Goal: Task Accomplishment & Management: Manage account settings

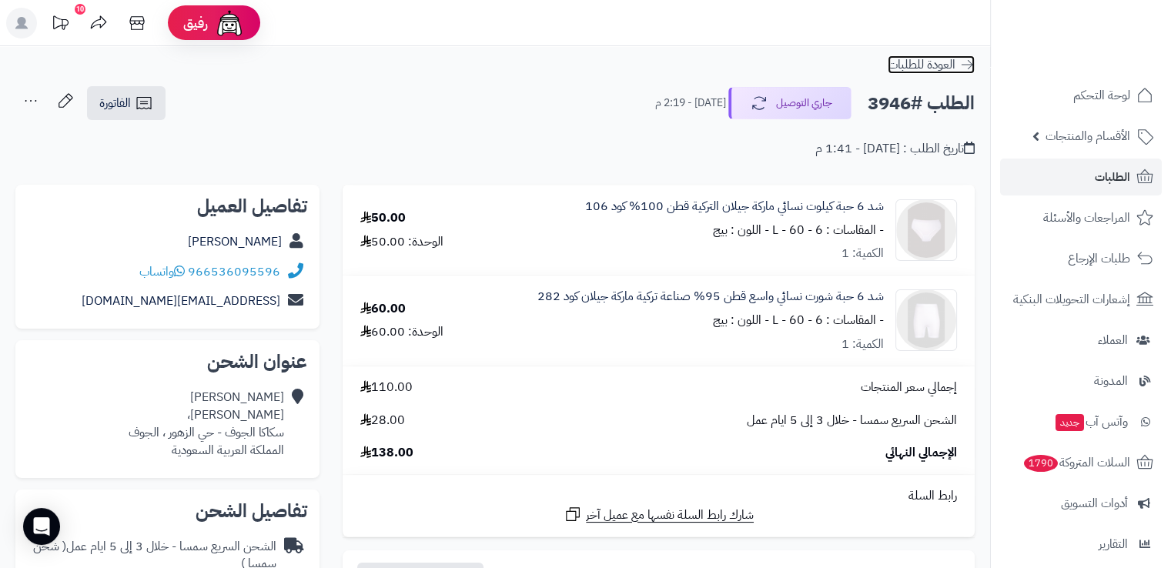
click at [966, 66] on icon at bounding box center [966, 64] width 15 height 15
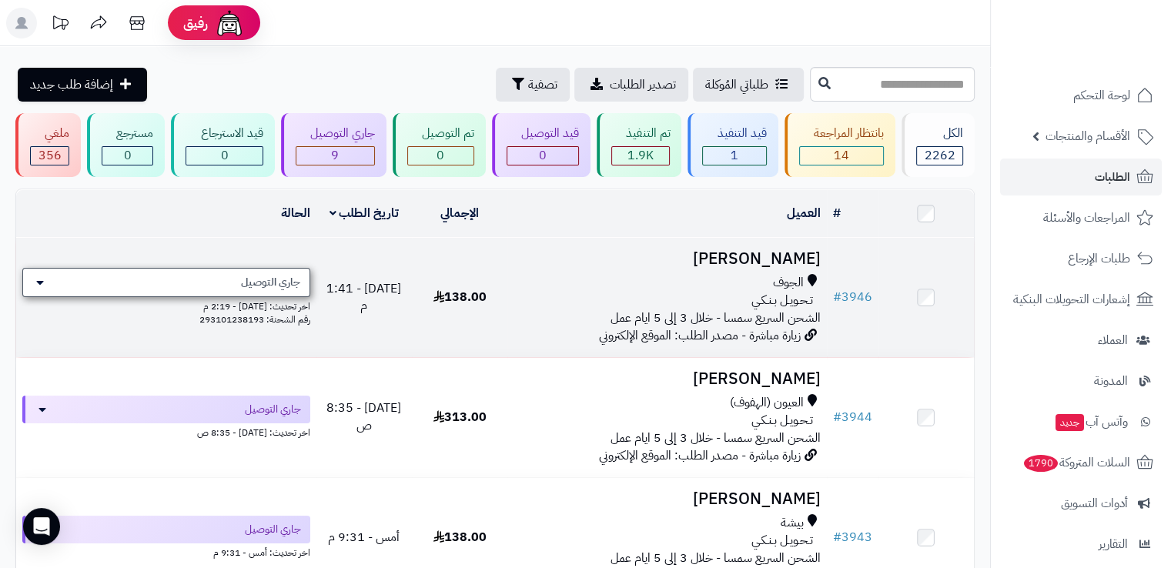
click at [296, 288] on span "جاري التوصيل" at bounding box center [270, 282] width 59 height 15
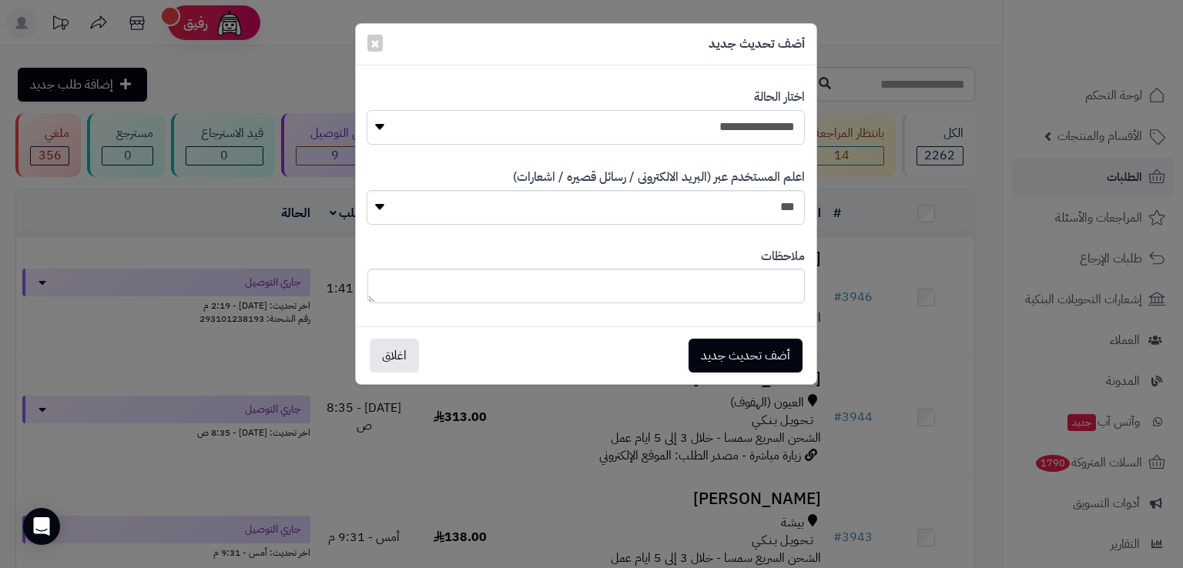
click at [608, 127] on select "**********" at bounding box center [585, 127] width 437 height 35
select select "*"
click at [367, 110] on select "**********" at bounding box center [585, 127] width 437 height 35
click at [760, 359] on button "أضف تحديث جديد" at bounding box center [745, 355] width 114 height 34
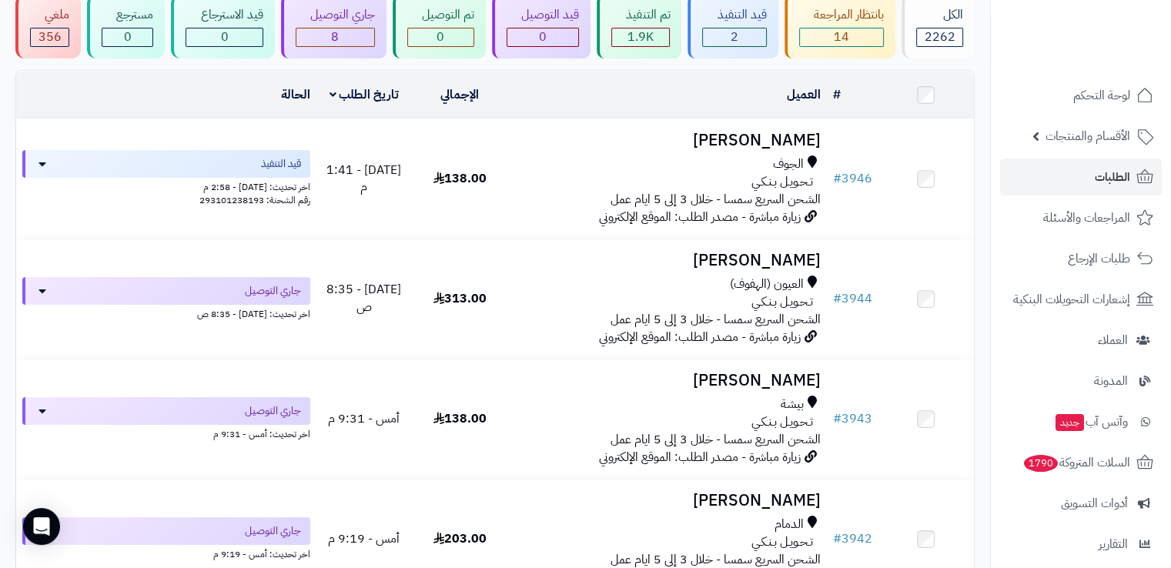
scroll to position [119, 0]
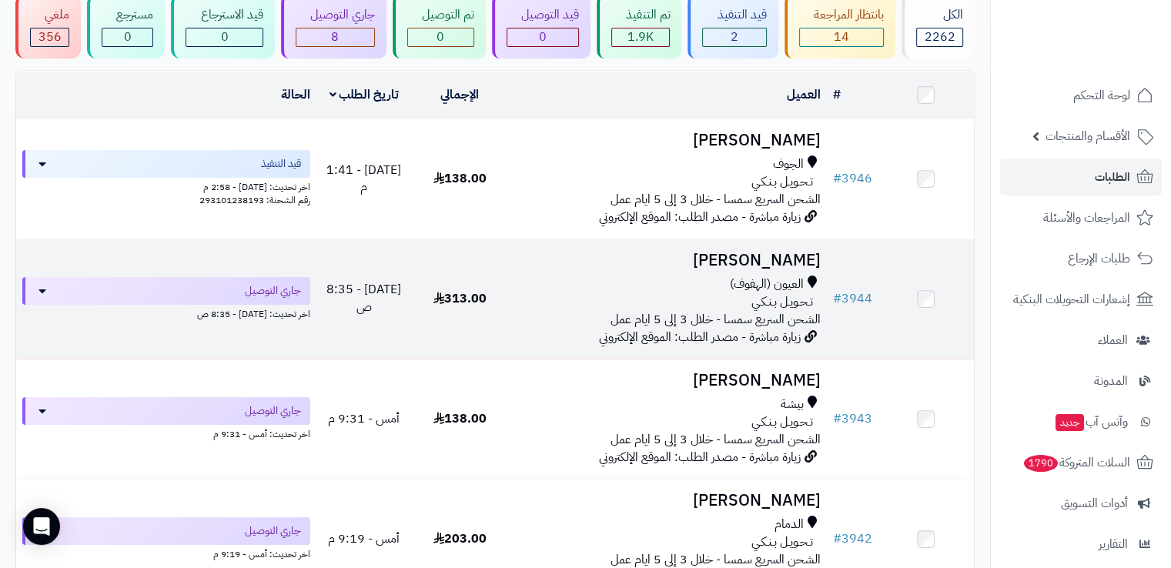
click at [591, 299] on div "تـحـويـل بـنـكـي" at bounding box center [667, 302] width 306 height 18
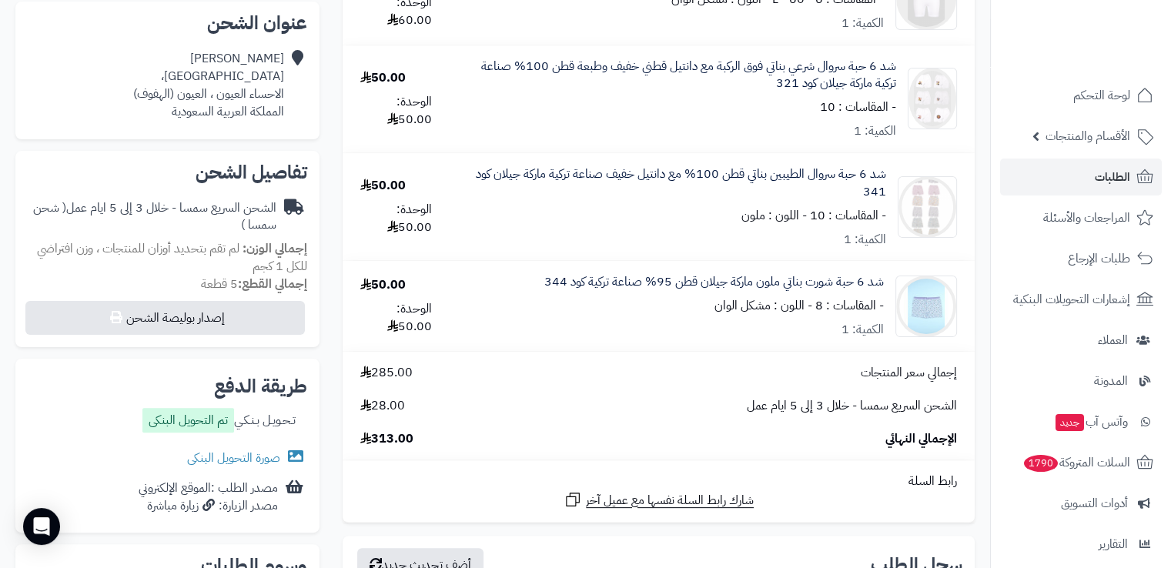
scroll to position [340, 0]
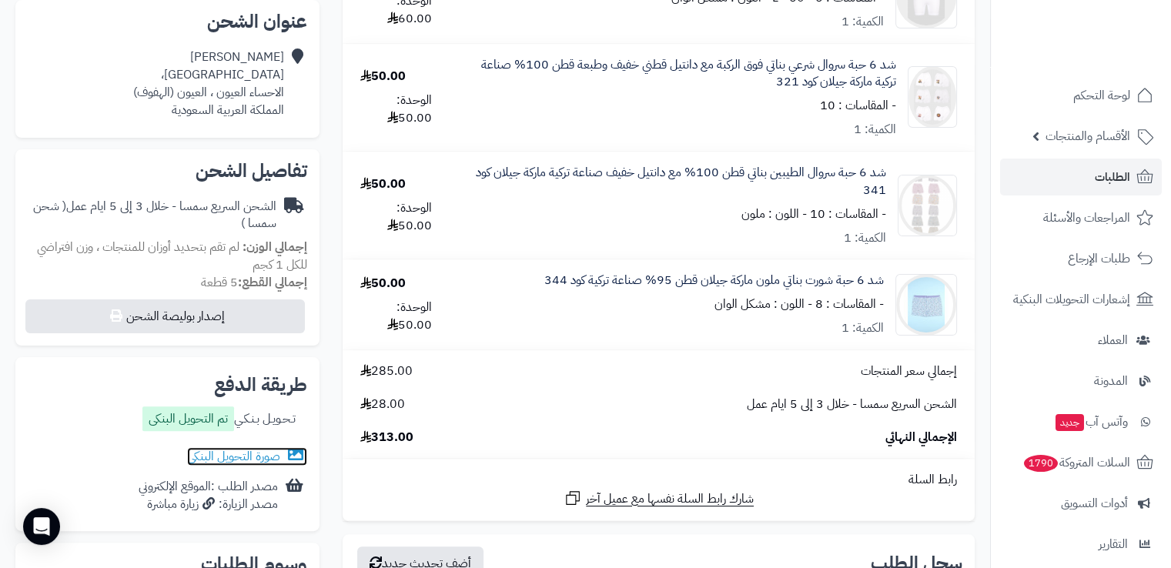
click at [246, 464] on link "صورة التحويل البنكى" at bounding box center [247, 456] width 120 height 18
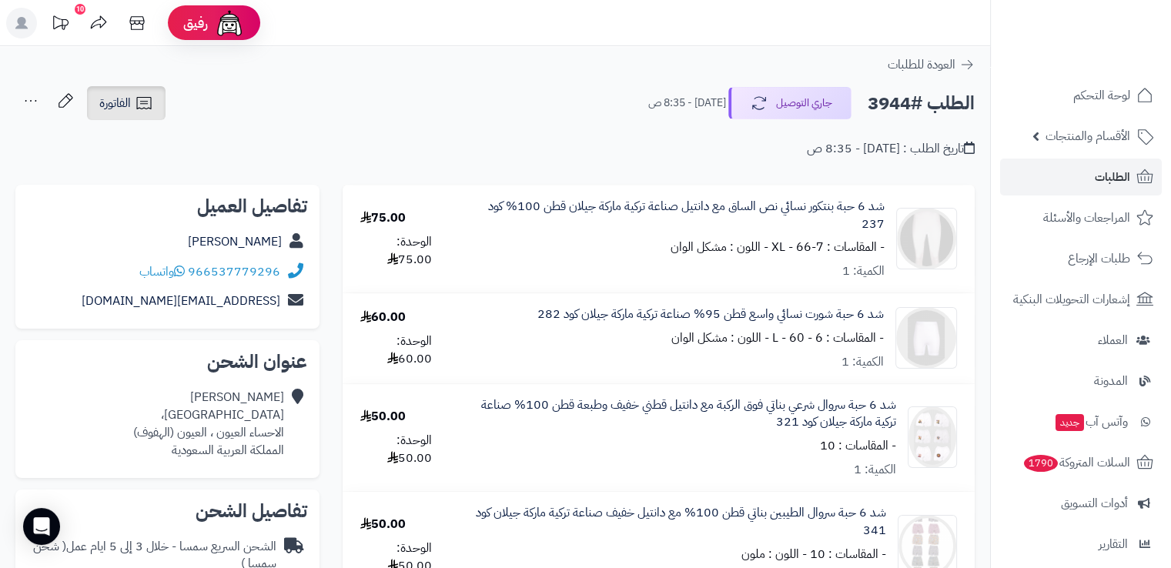
click at [115, 106] on span "الفاتورة" at bounding box center [115, 103] width 32 height 18
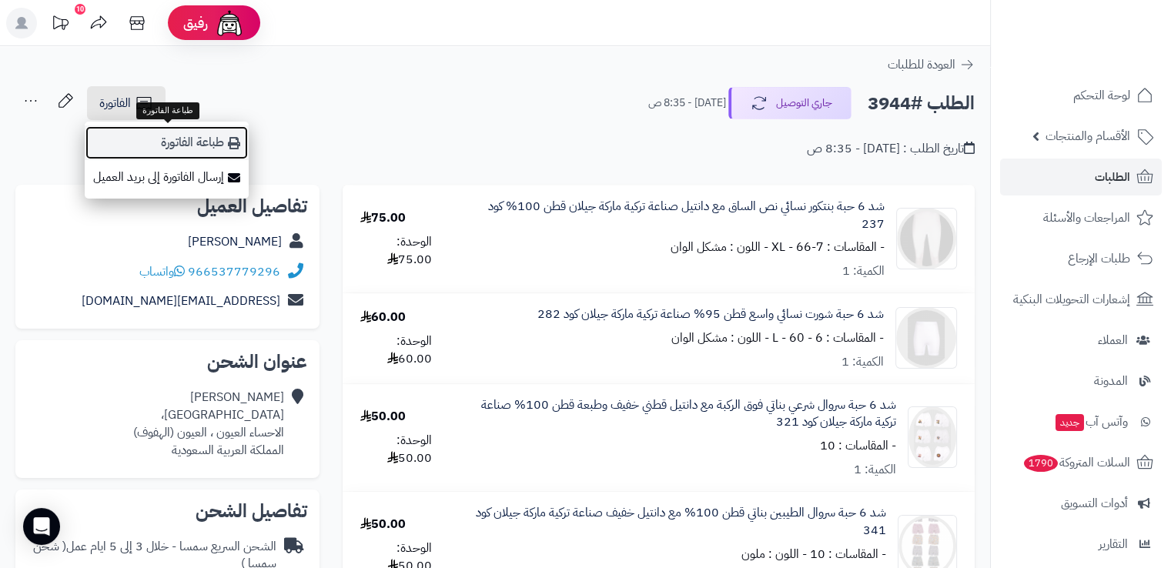
click at [142, 136] on link "طباعة الفاتورة" at bounding box center [167, 143] width 164 height 35
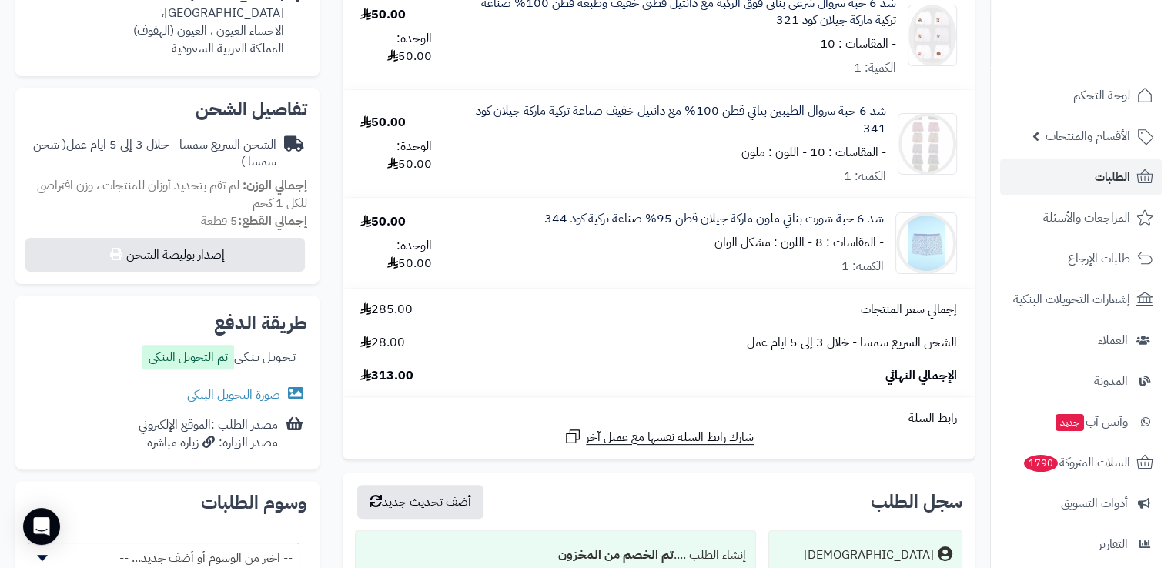
scroll to position [403, 0]
click at [259, 396] on link "صورة التحويل البنكى" at bounding box center [247, 394] width 120 height 18
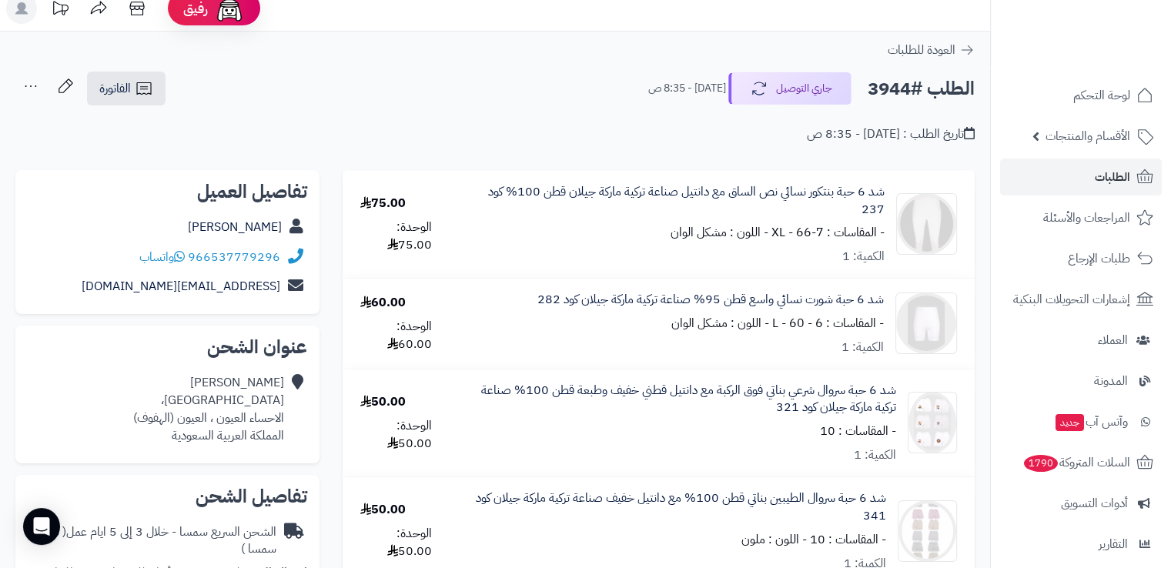
scroll to position [0, 0]
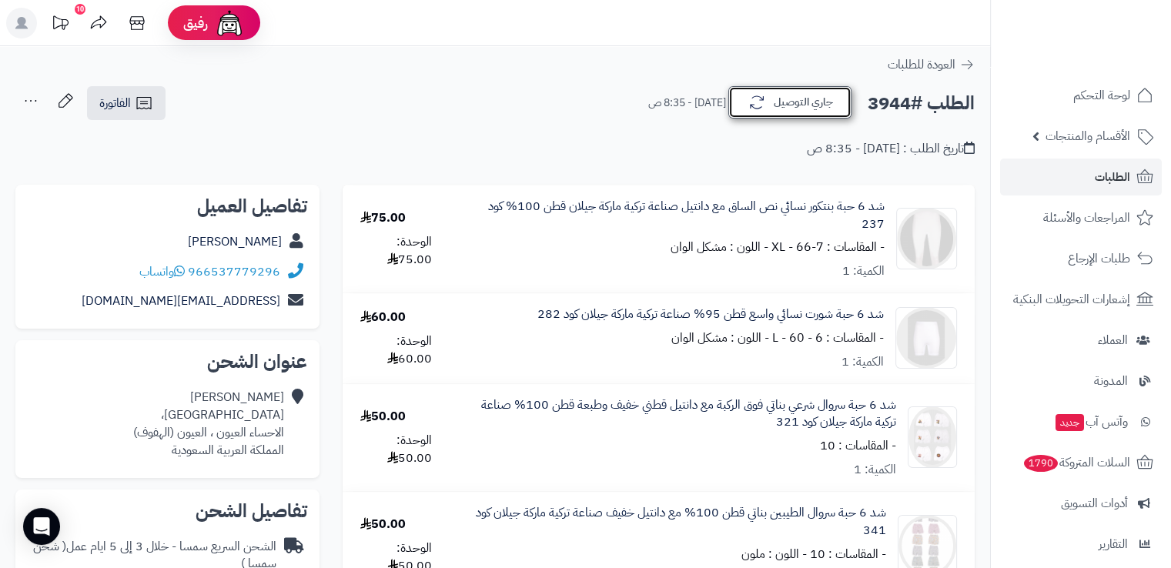
click at [832, 109] on button "جاري التوصيل" at bounding box center [789, 102] width 123 height 32
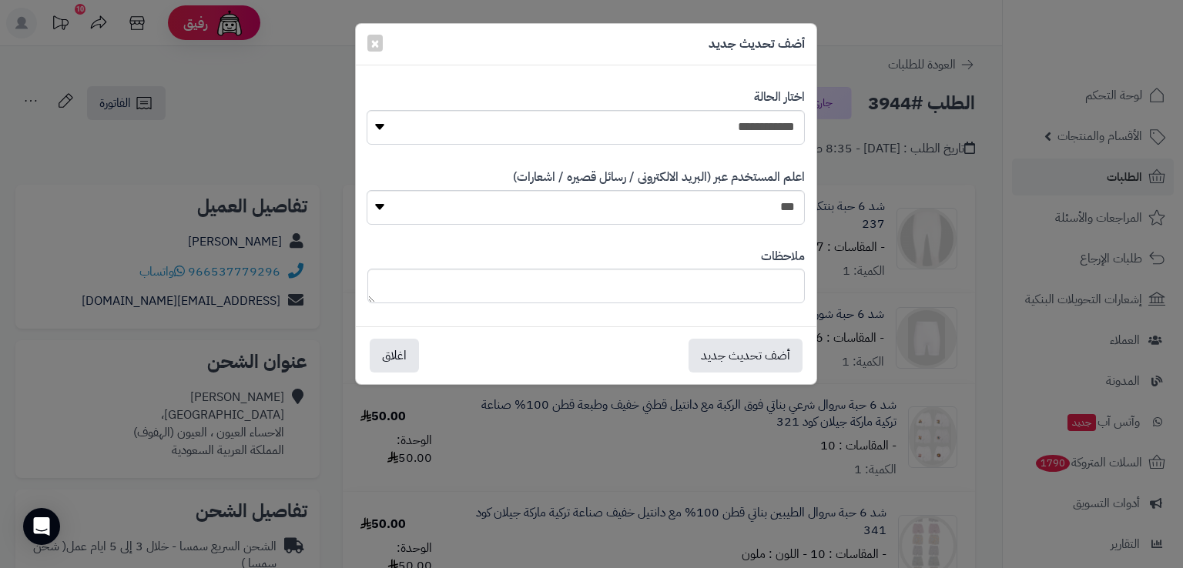
click at [899, 85] on div "**********" at bounding box center [591, 284] width 1183 height 568
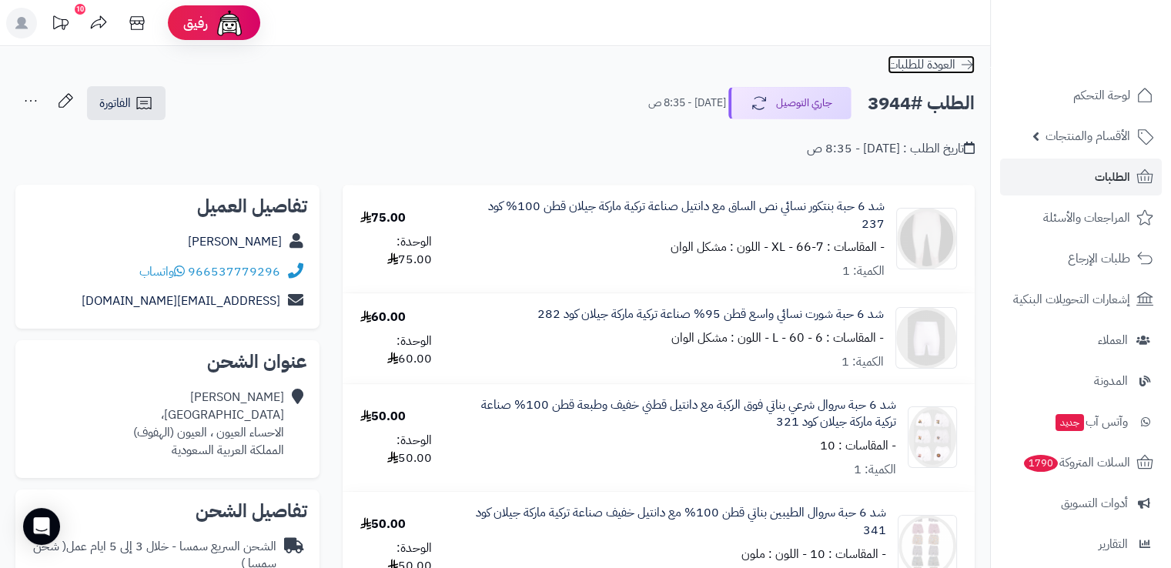
click at [967, 65] on icon at bounding box center [968, 64] width 12 height 9
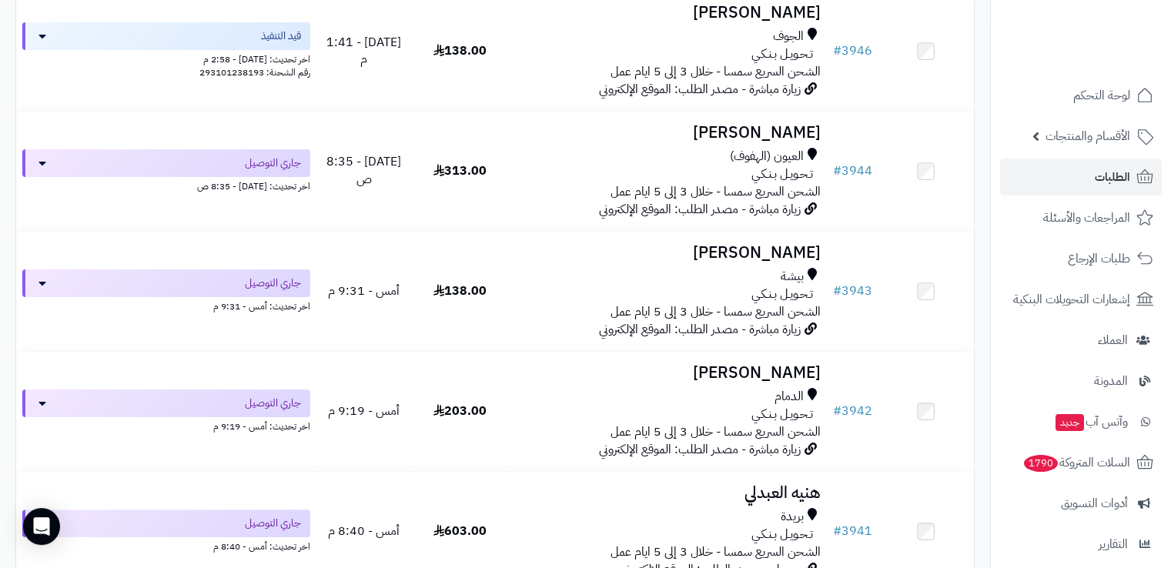
scroll to position [251, 0]
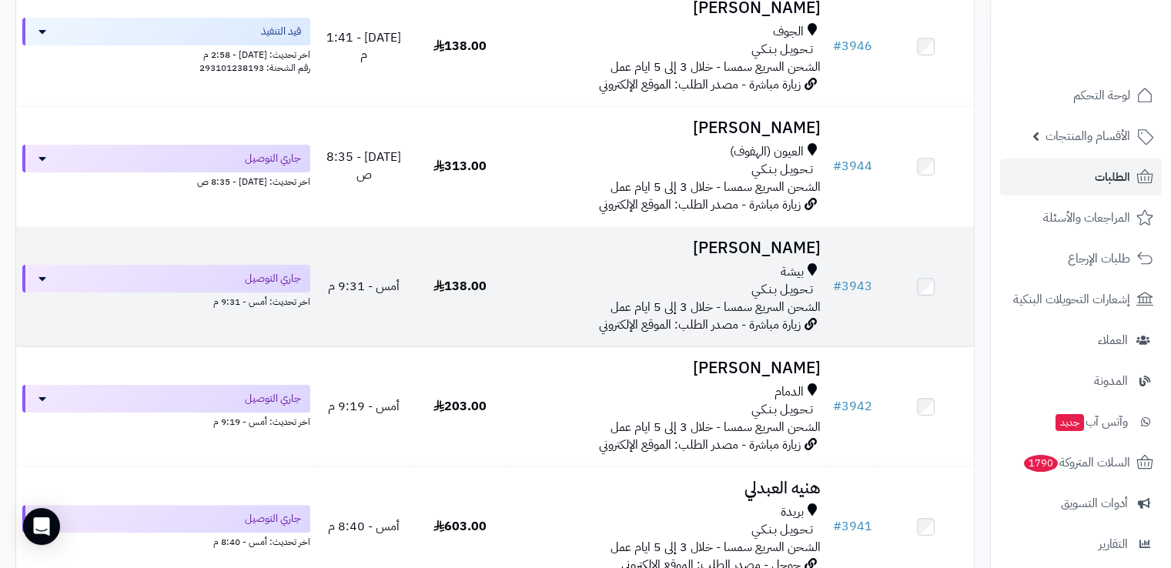
click at [634, 281] on div "تـحـويـل بـنـكـي" at bounding box center [667, 290] width 306 height 18
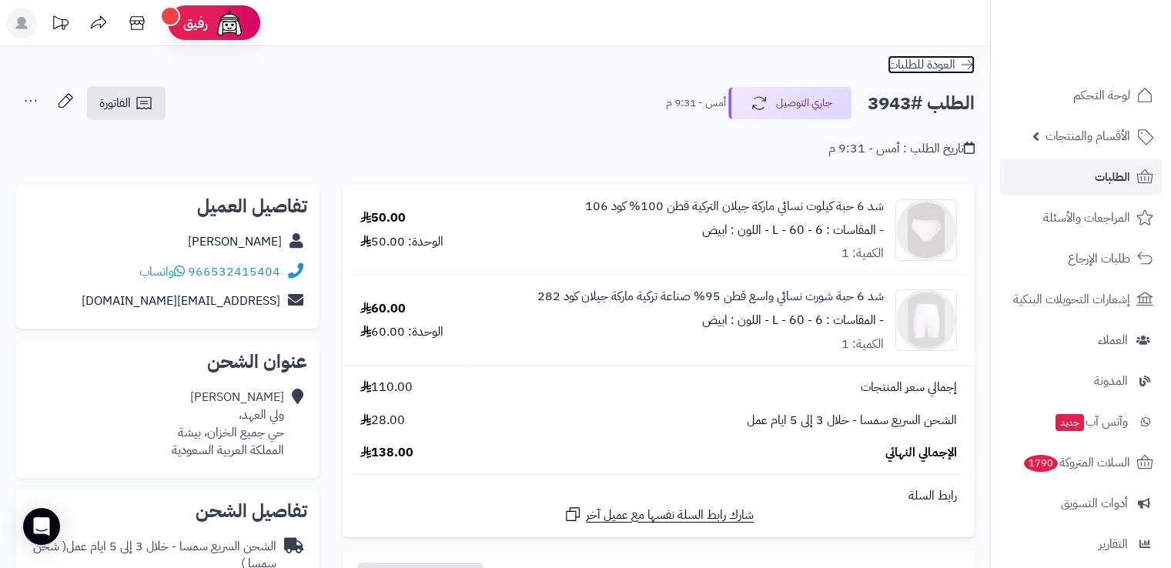
click at [969, 69] on icon at bounding box center [966, 64] width 15 height 15
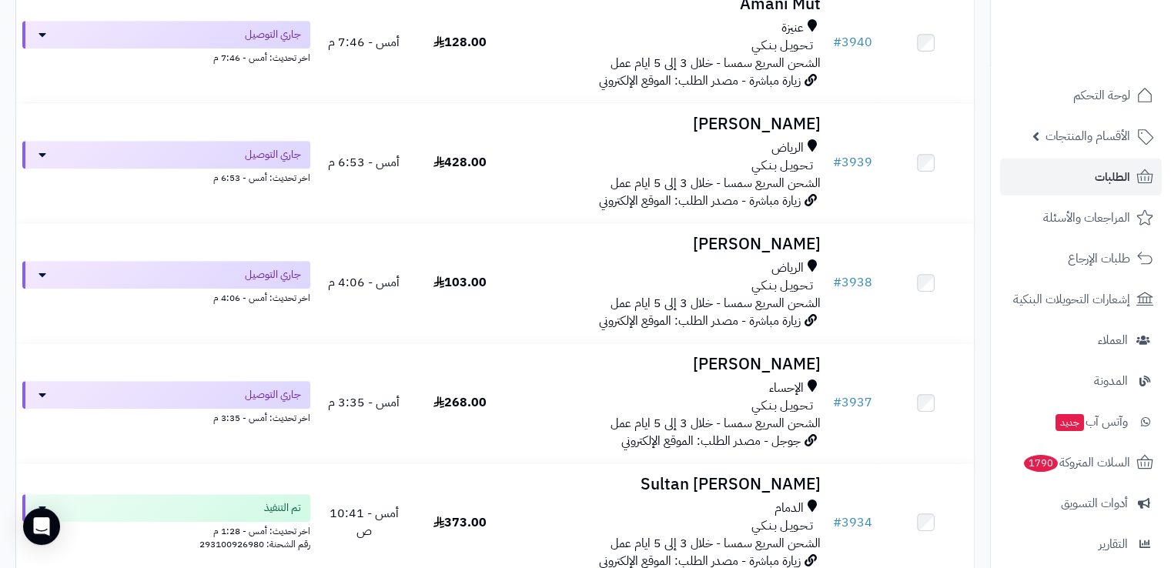
scroll to position [861, 0]
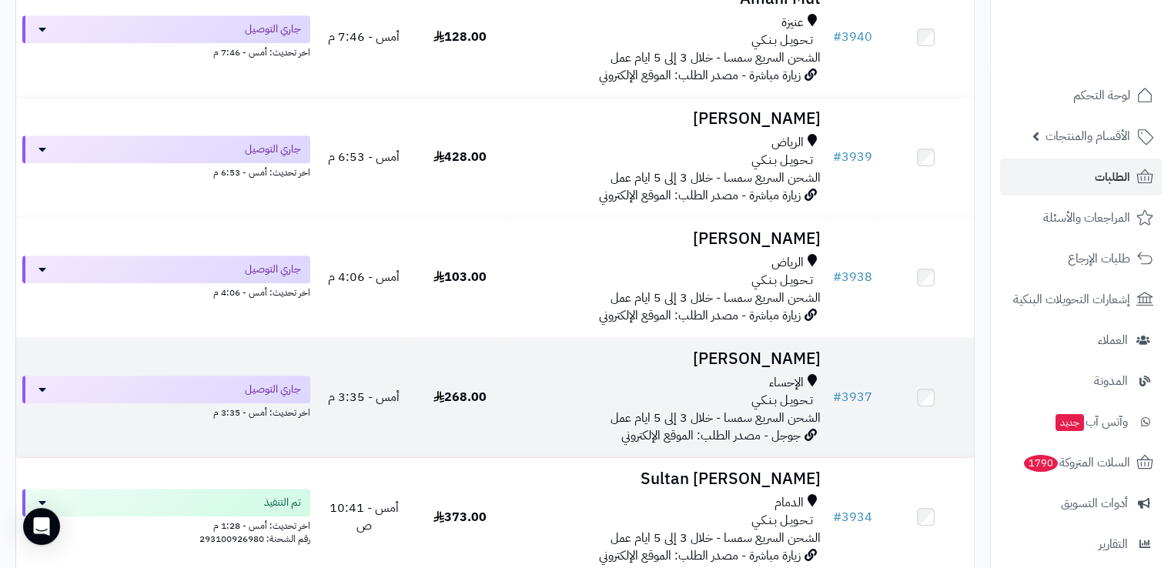
click at [699, 390] on div "الإحساء" at bounding box center [667, 383] width 306 height 18
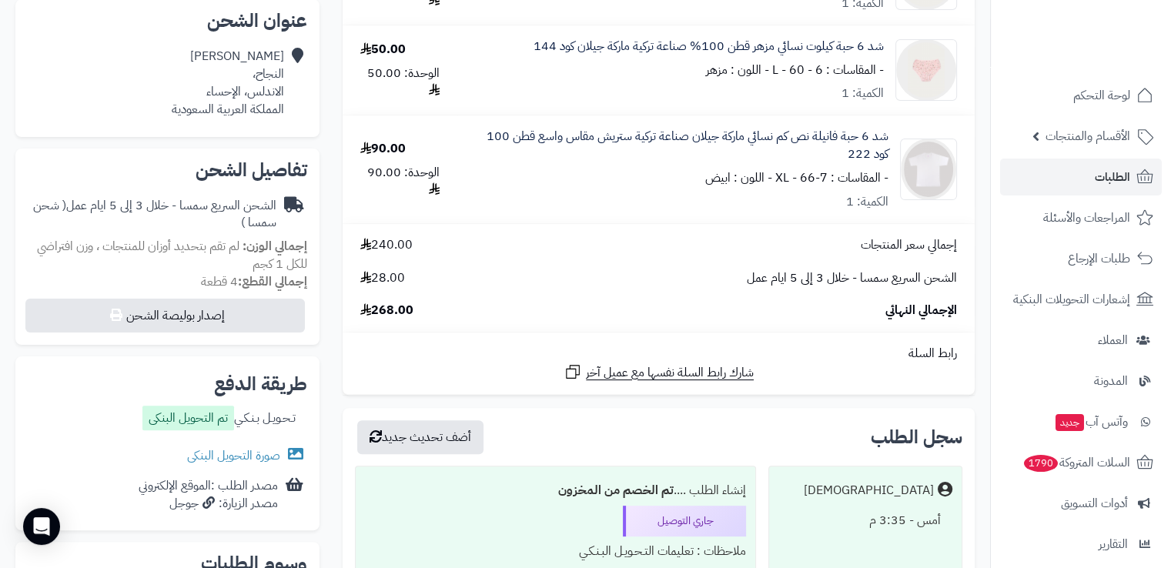
scroll to position [342, 0]
click at [274, 458] on link "صورة التحويل البنكى" at bounding box center [247, 455] width 120 height 18
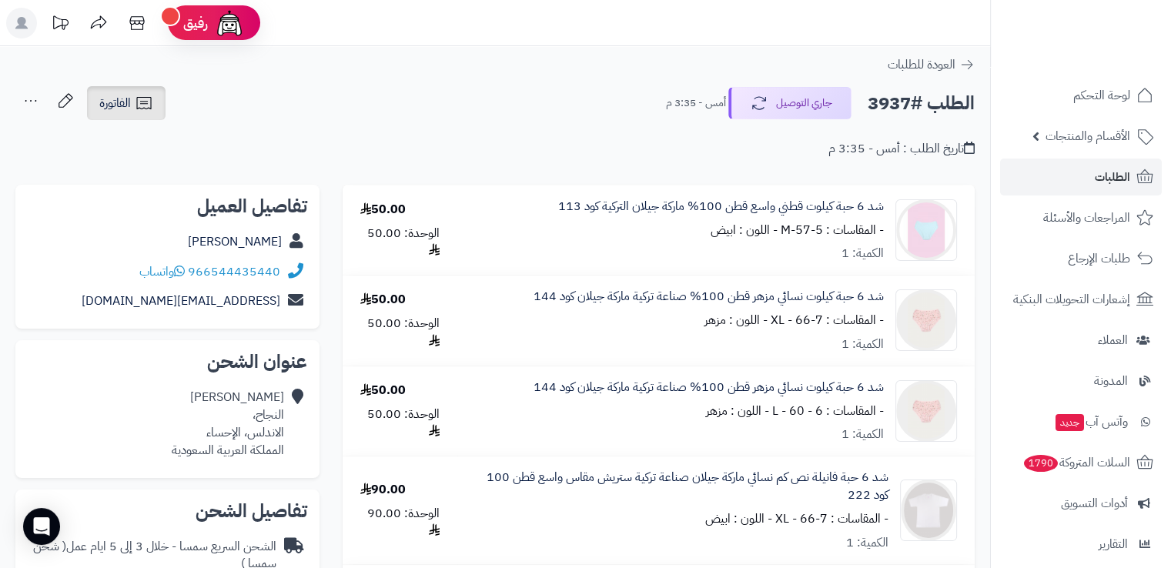
click at [122, 102] on span "الفاتورة" at bounding box center [115, 103] width 32 height 18
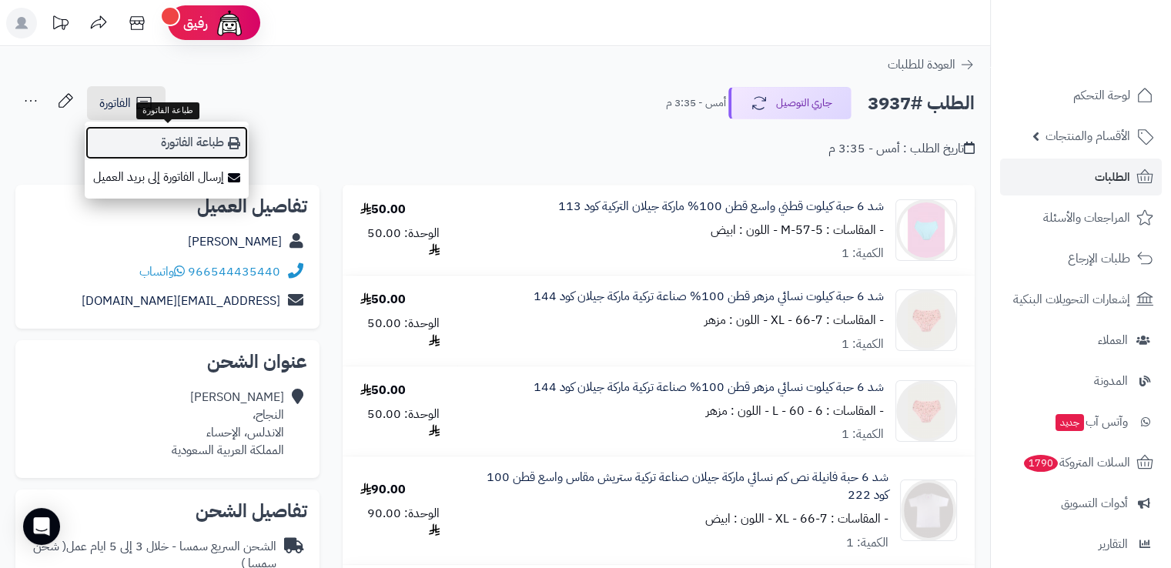
click at [197, 146] on link "طباعة الفاتورة" at bounding box center [167, 143] width 164 height 35
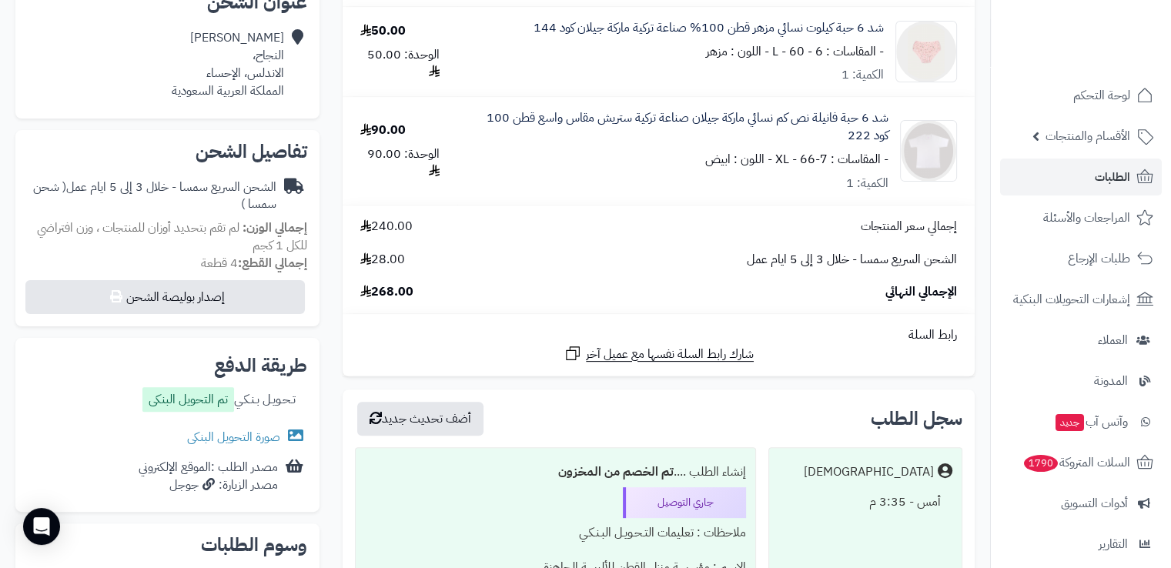
scroll to position [360, 0]
click at [242, 438] on link "صورة التحويل البنكى" at bounding box center [247, 436] width 120 height 18
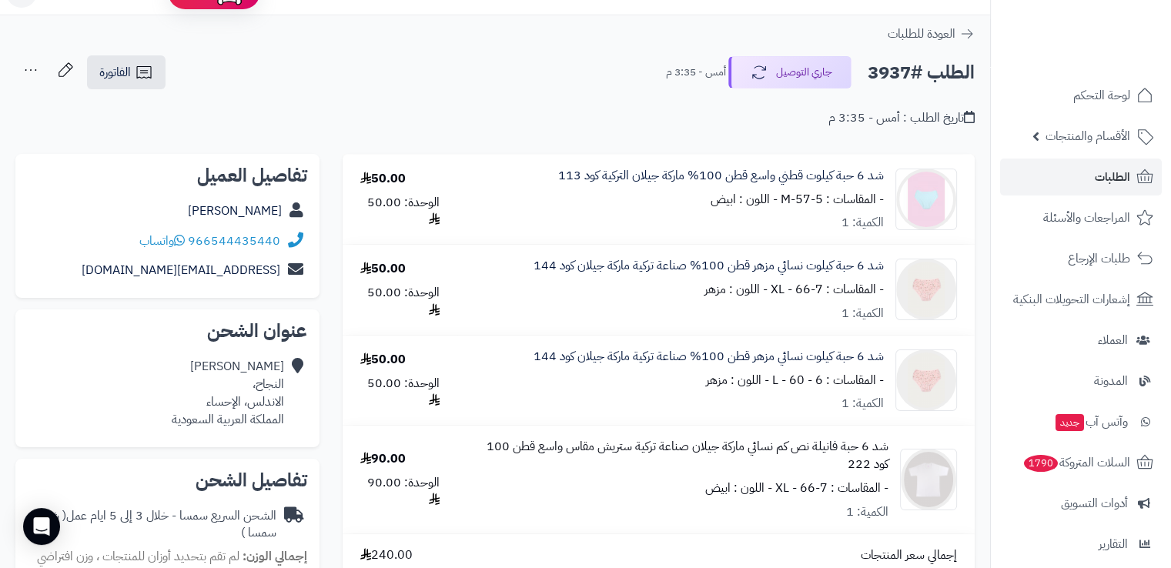
scroll to position [31, 0]
click at [967, 33] on icon at bounding box center [966, 33] width 15 height 15
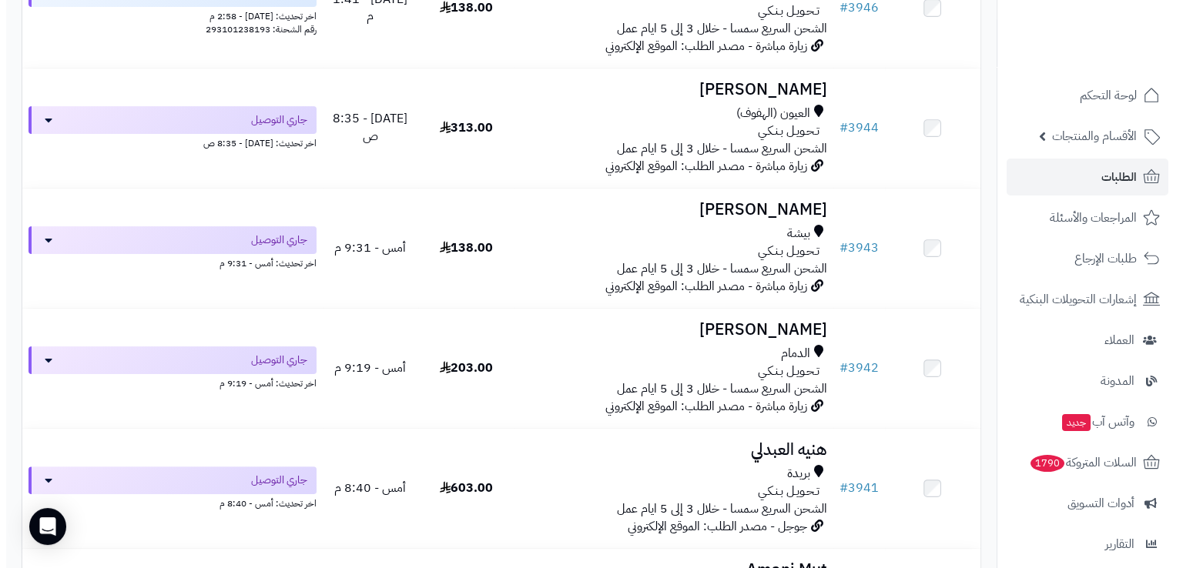
scroll to position [302, 0]
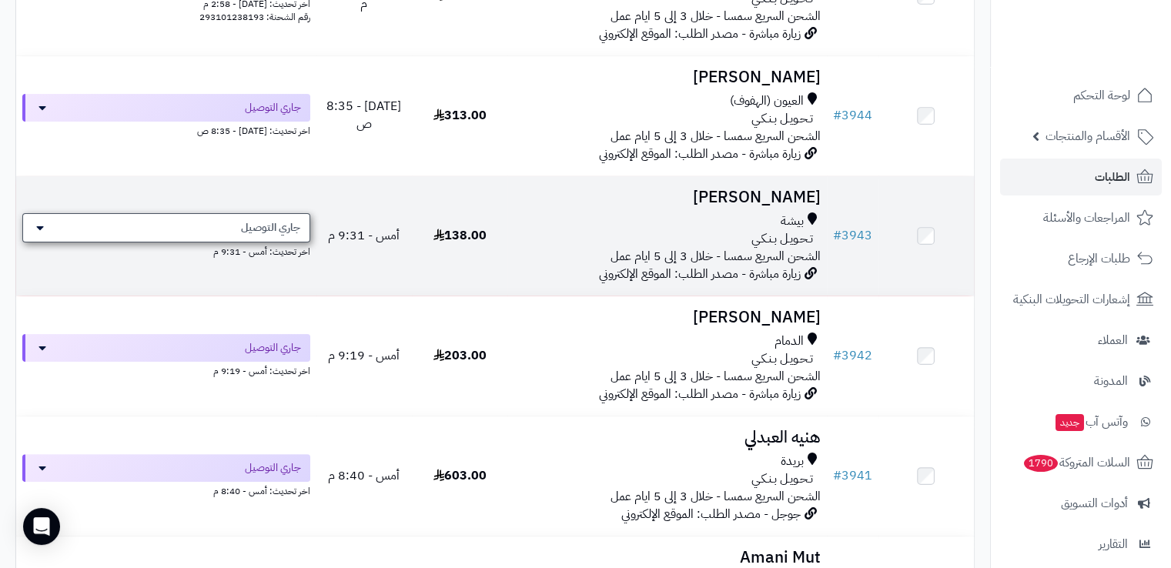
click at [283, 232] on span "جاري التوصيل" at bounding box center [270, 227] width 59 height 15
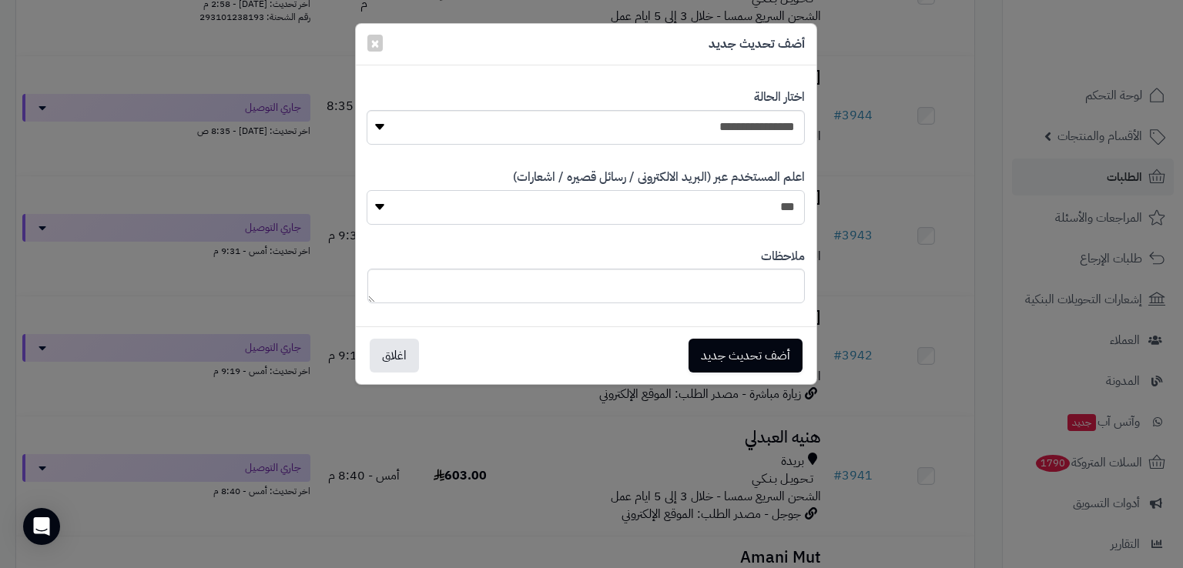
click at [727, 218] on select "*** **" at bounding box center [585, 207] width 437 height 35
click at [367, 190] on select "*** **" at bounding box center [585, 207] width 437 height 35
click at [732, 220] on select "*** **" at bounding box center [585, 207] width 437 height 35
select select "*"
click at [367, 190] on select "*** **" at bounding box center [585, 207] width 437 height 35
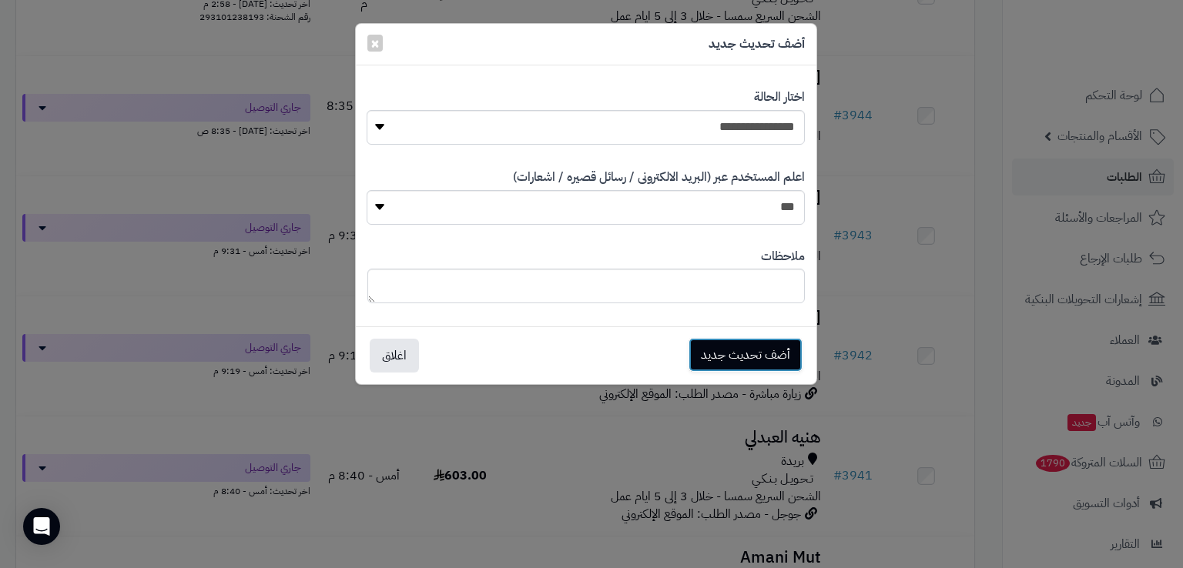
click at [729, 353] on button "أضف تحديث جديد" at bounding box center [745, 355] width 114 height 34
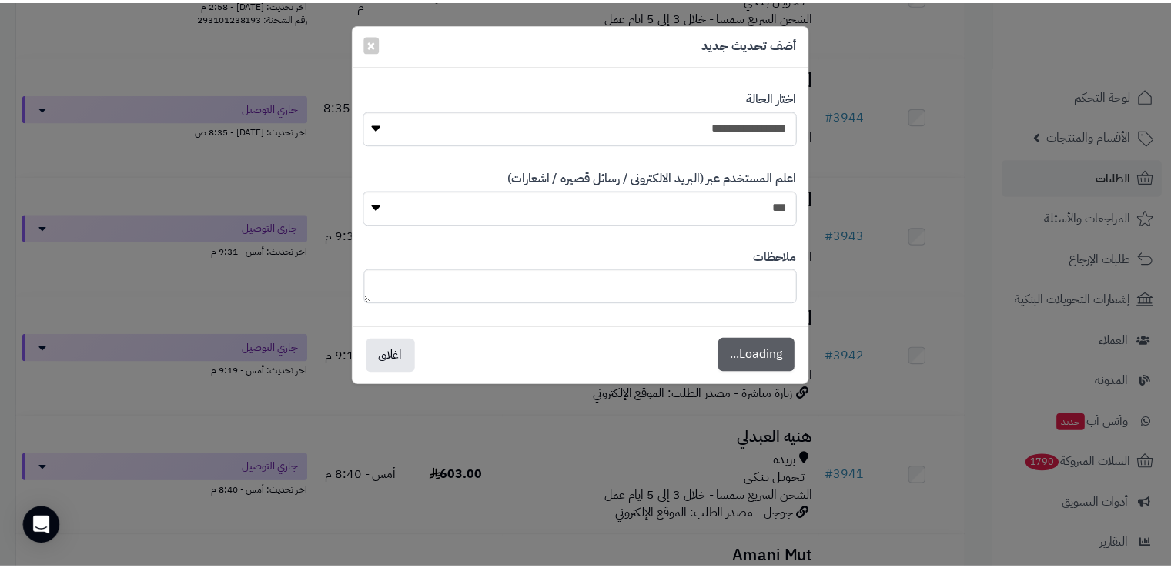
scroll to position [351, 0]
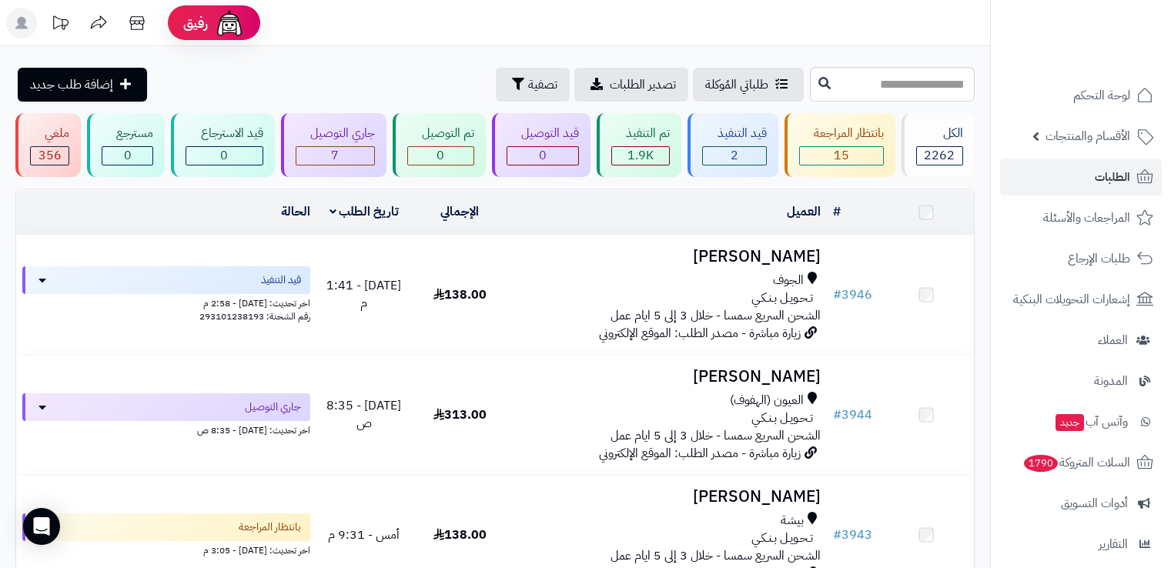
scroll to position [302, 0]
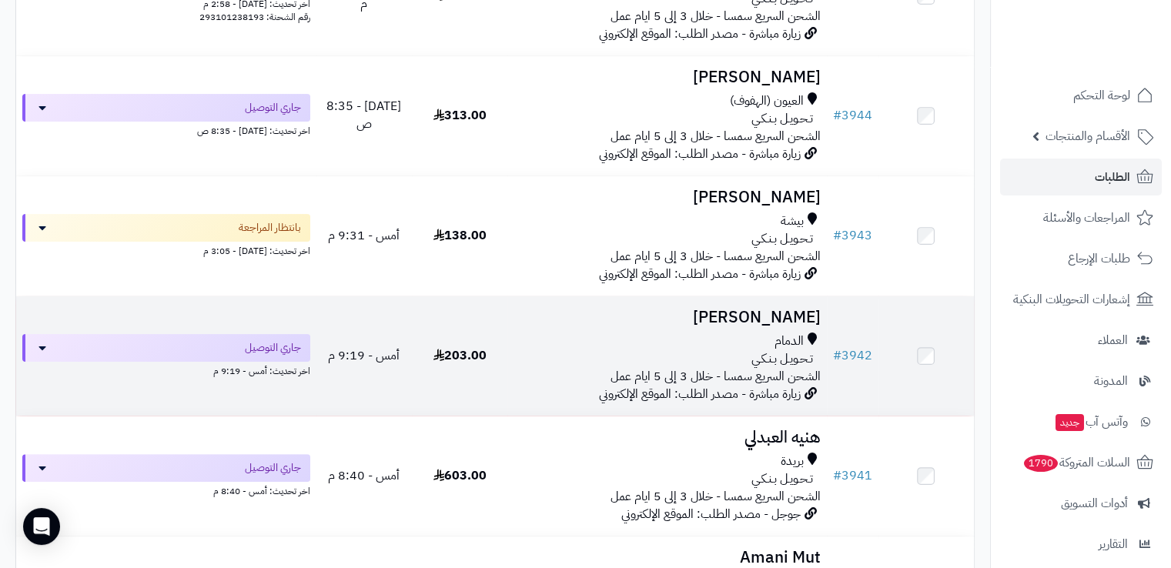
click at [467, 343] on td "203.00" at bounding box center [459, 355] width 95 height 119
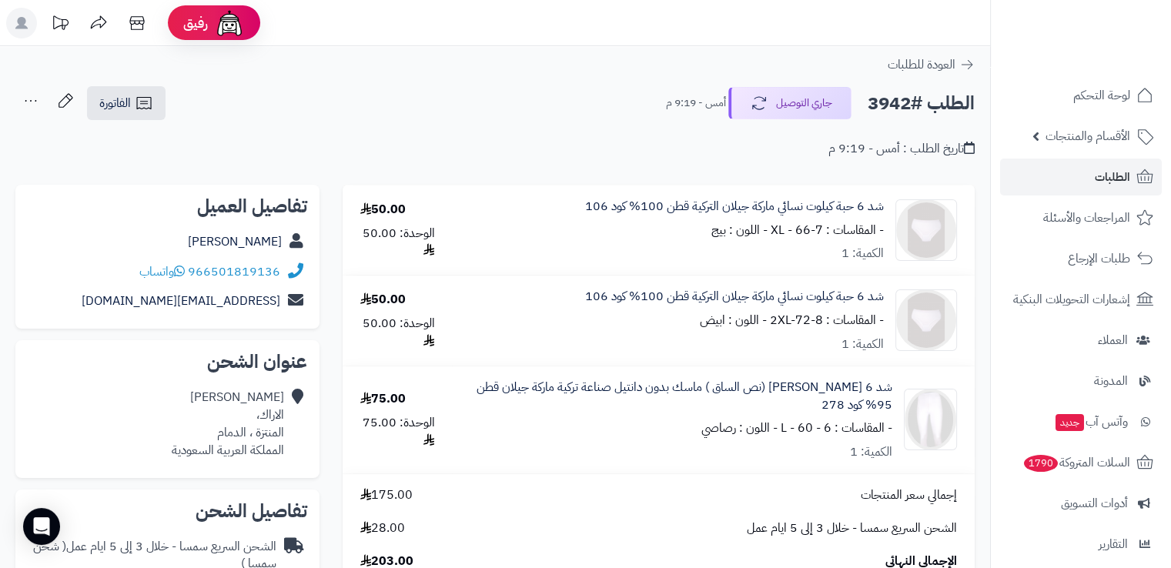
scroll to position [283, 0]
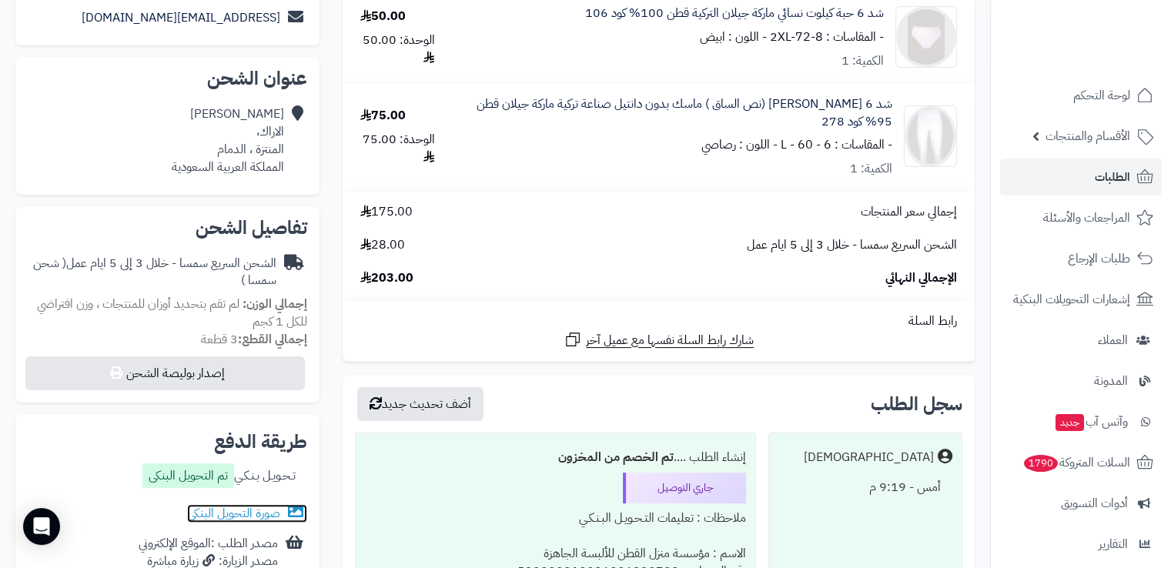
click at [234, 504] on link "صورة التحويل البنكى" at bounding box center [247, 513] width 120 height 18
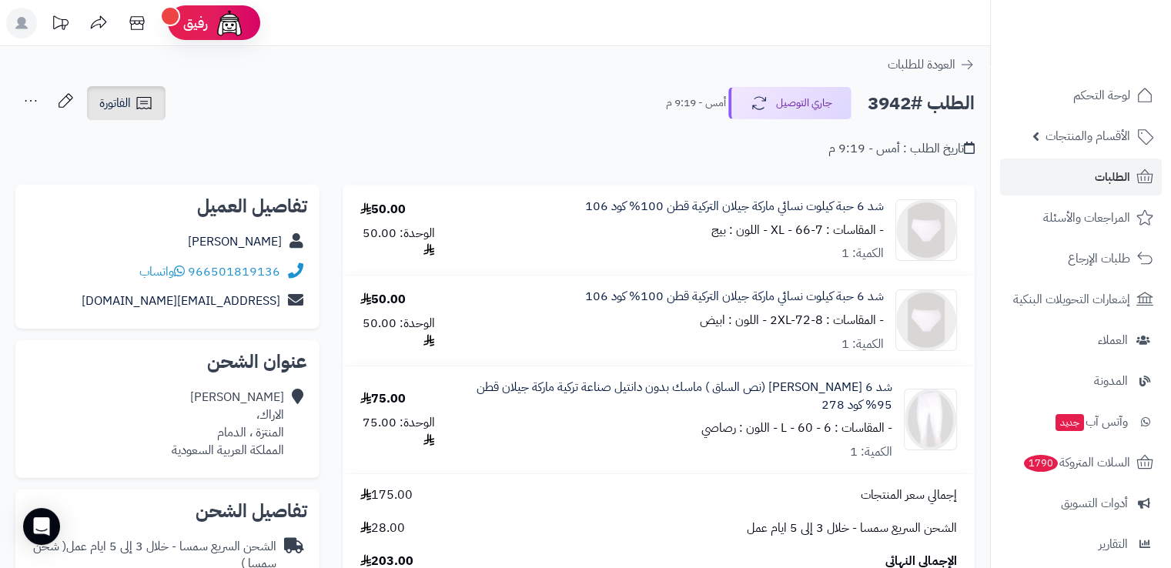
click at [132, 112] on link "الفاتورة" at bounding box center [126, 103] width 79 height 34
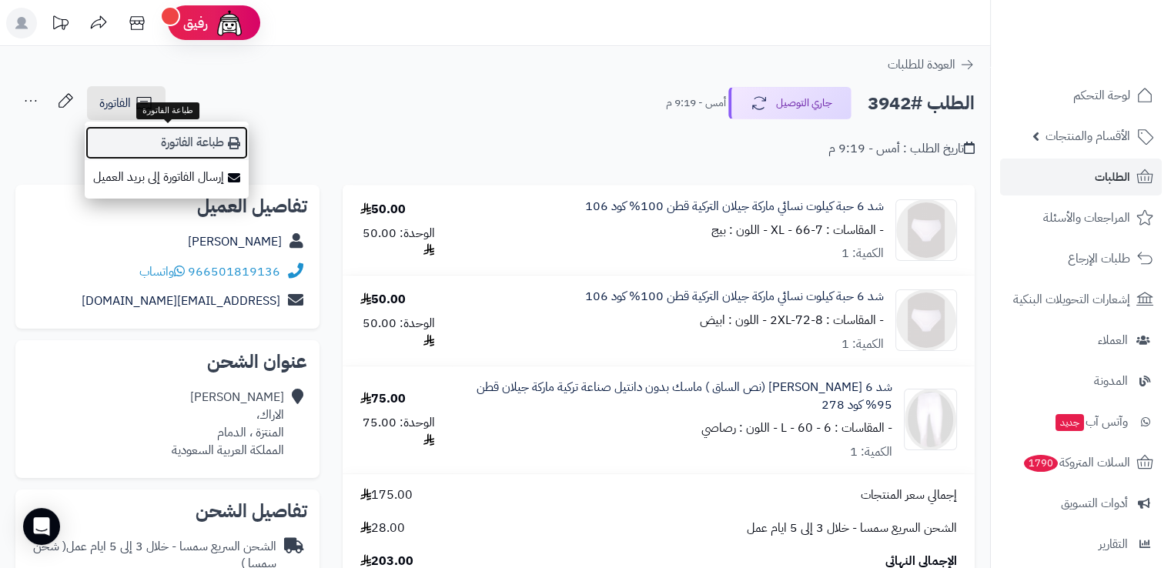
click at [192, 139] on link "طباعة الفاتورة" at bounding box center [167, 143] width 164 height 35
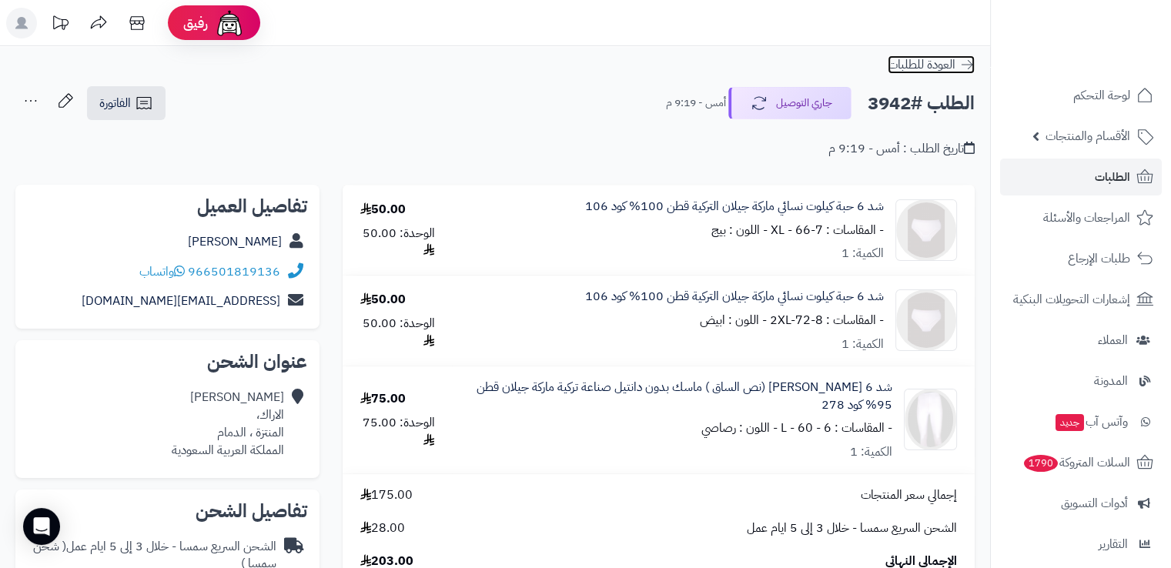
click at [962, 68] on icon at bounding box center [966, 64] width 15 height 15
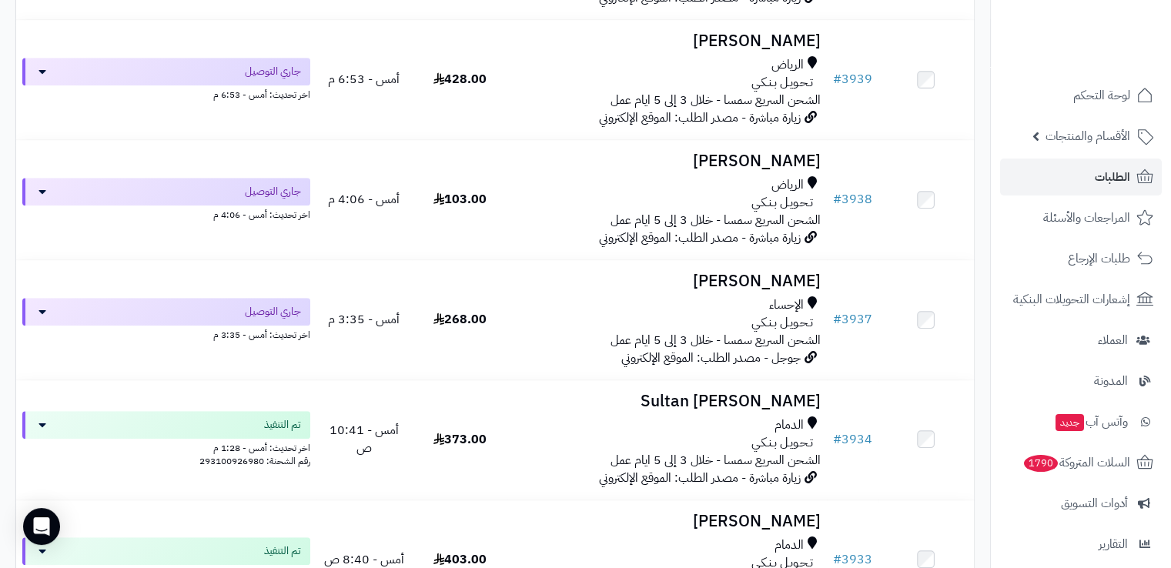
scroll to position [949, 0]
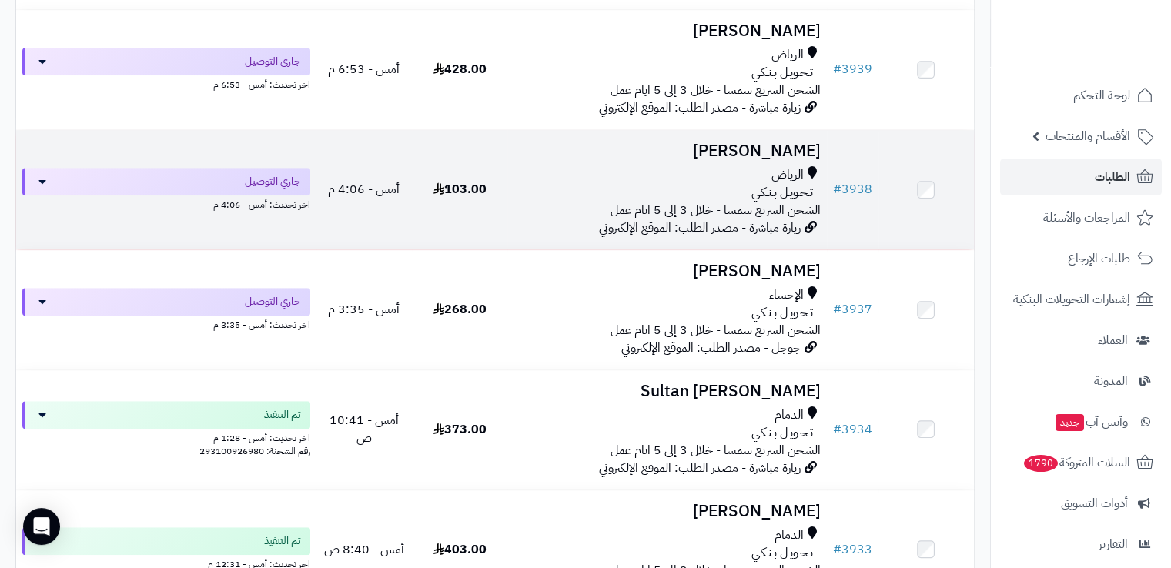
click at [576, 182] on div "الرياض" at bounding box center [667, 175] width 306 height 18
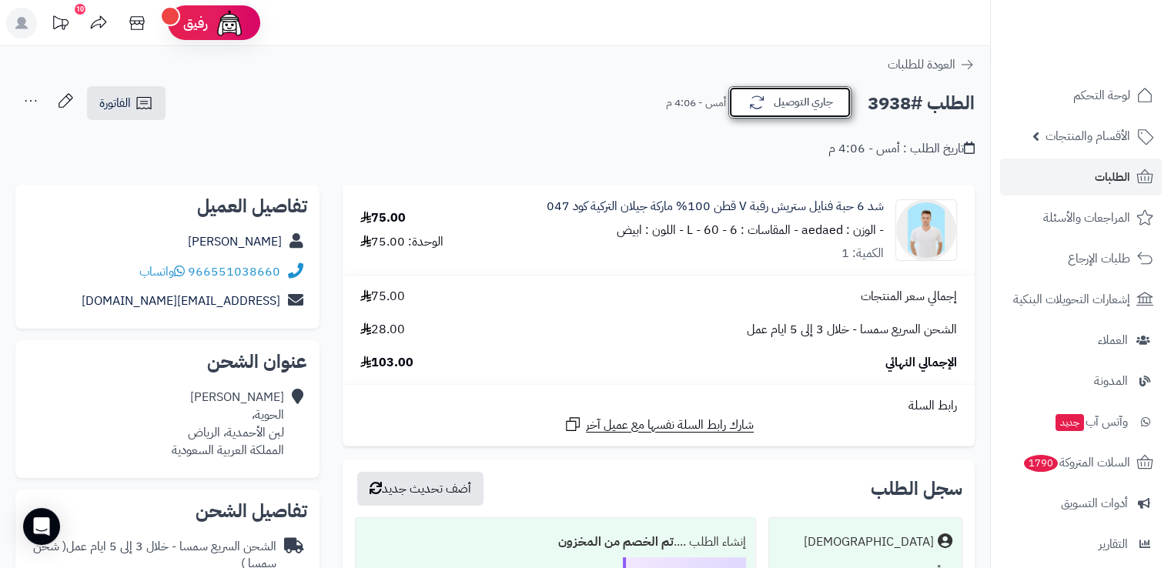
click at [826, 107] on button "جاري التوصيل" at bounding box center [789, 102] width 123 height 32
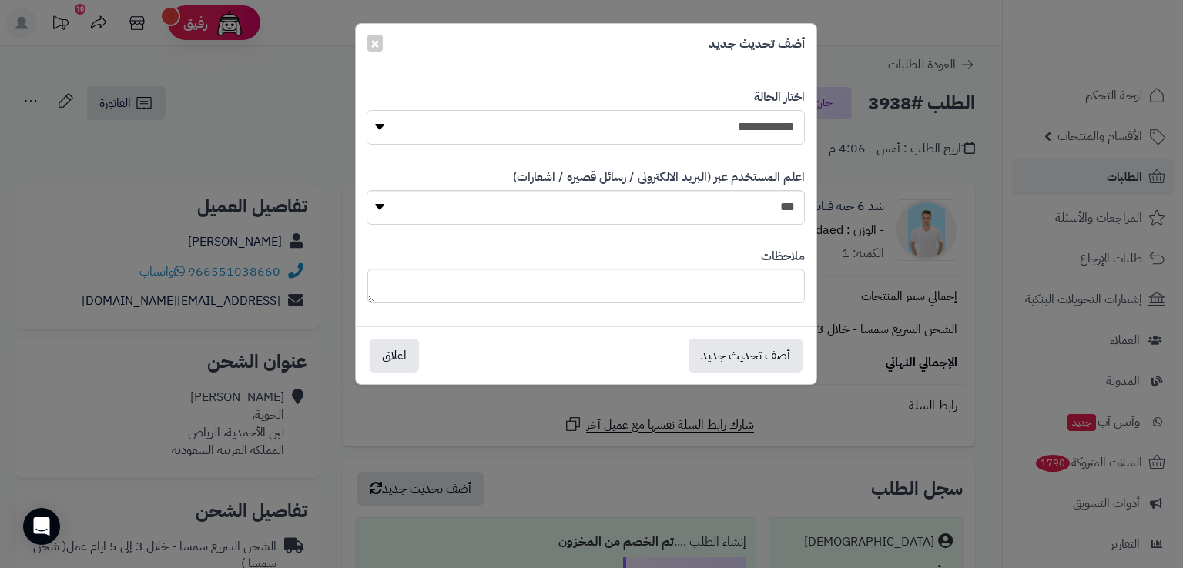
click at [764, 136] on select "**********" at bounding box center [585, 127] width 437 height 35
select select "*"
click at [367, 110] on select "**********" at bounding box center [585, 127] width 437 height 35
click at [713, 363] on button "أضف تحديث جديد" at bounding box center [745, 355] width 114 height 34
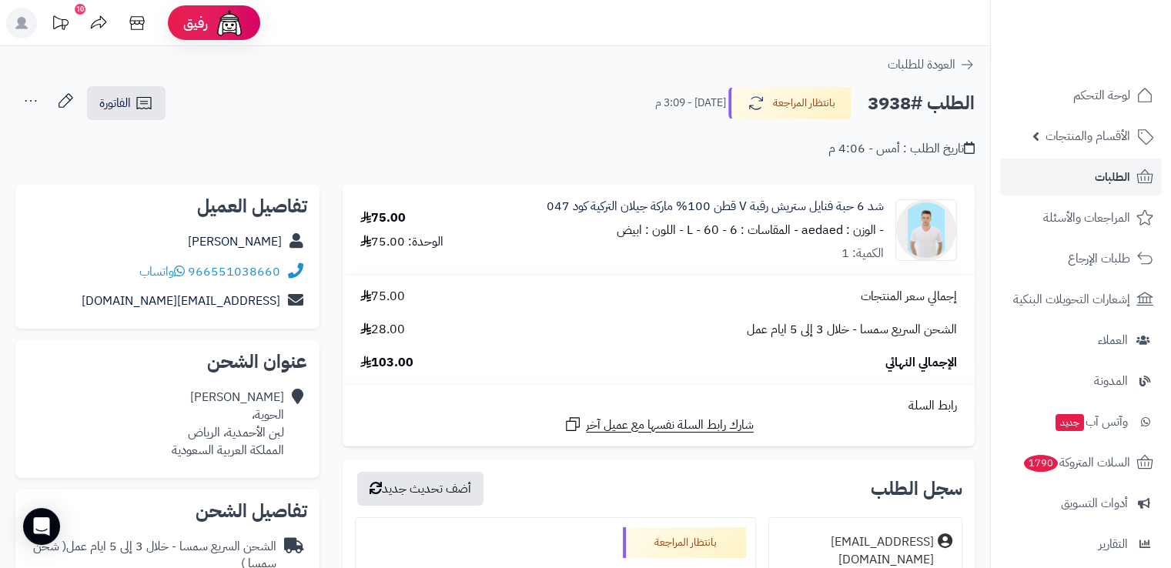
click at [964, 74] on div "**********" at bounding box center [495, 556] width 990 height 1020
click at [969, 64] on icon at bounding box center [966, 64] width 15 height 15
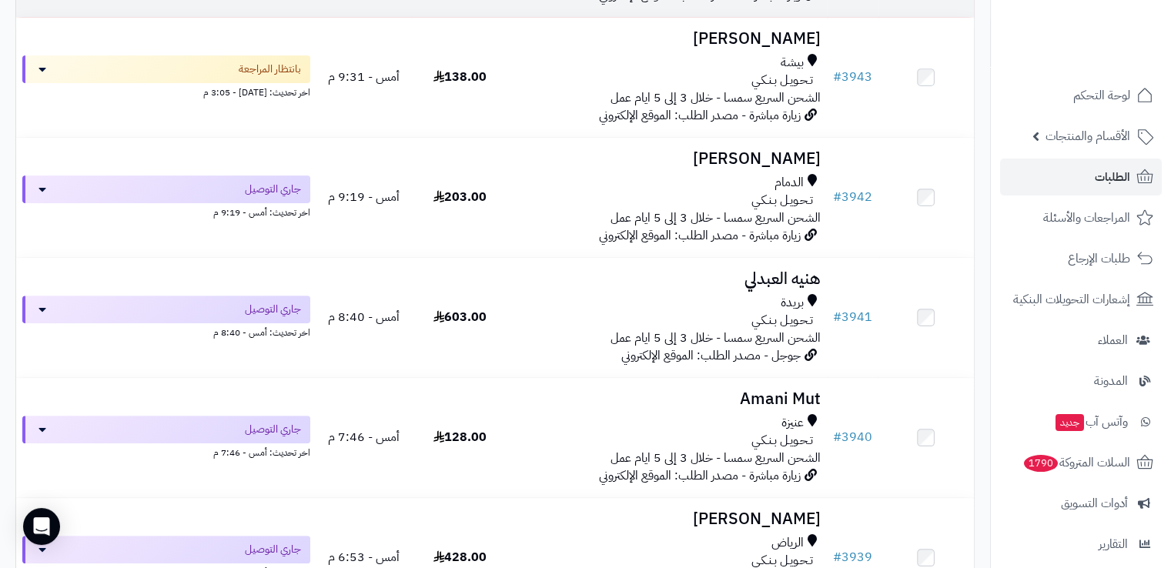
scroll to position [461, 0]
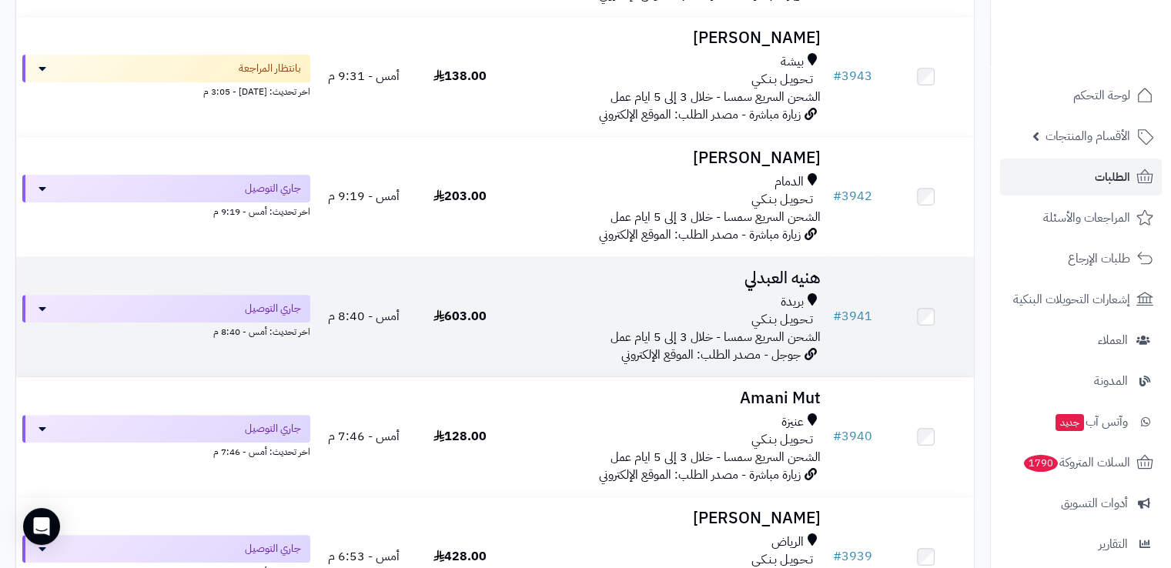
click at [653, 317] on div "تـحـويـل بـنـكـي" at bounding box center [667, 320] width 306 height 18
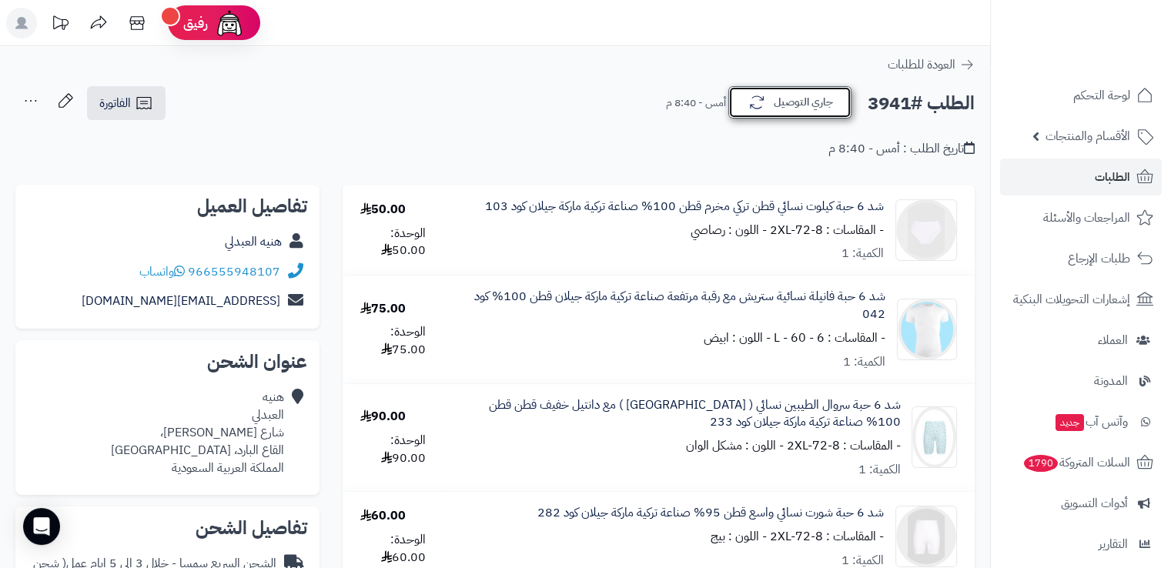
click at [790, 107] on button "جاري التوصيل" at bounding box center [789, 102] width 123 height 32
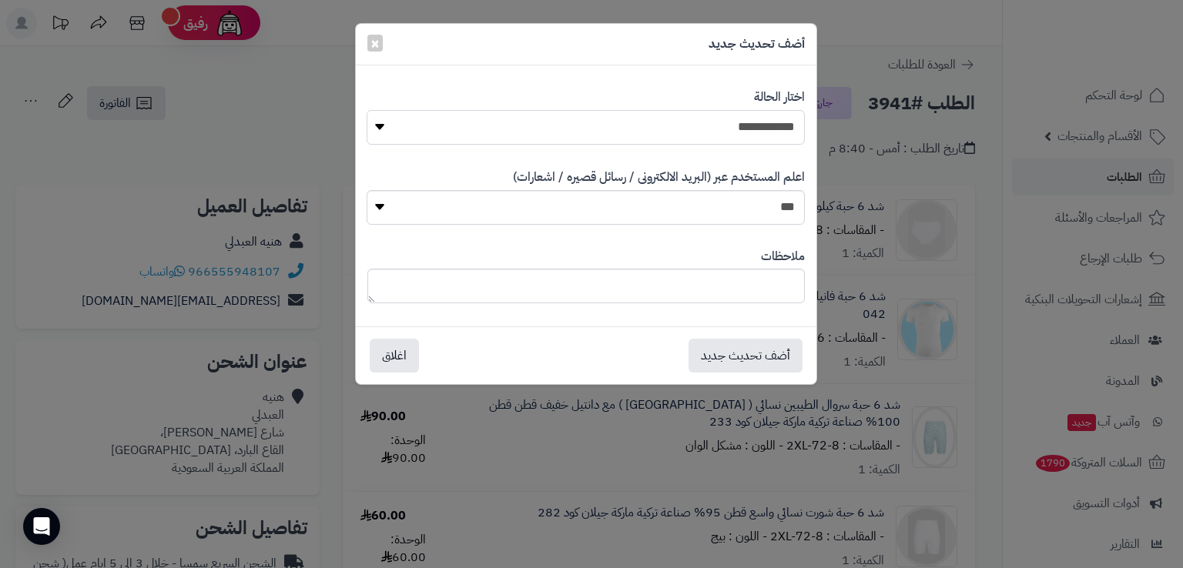
click at [770, 134] on select "**********" at bounding box center [585, 127] width 437 height 35
select select "*"
click at [367, 110] on select "**********" at bounding box center [585, 127] width 437 height 35
click at [741, 354] on button "أضف تحديث جديد" at bounding box center [745, 355] width 114 height 34
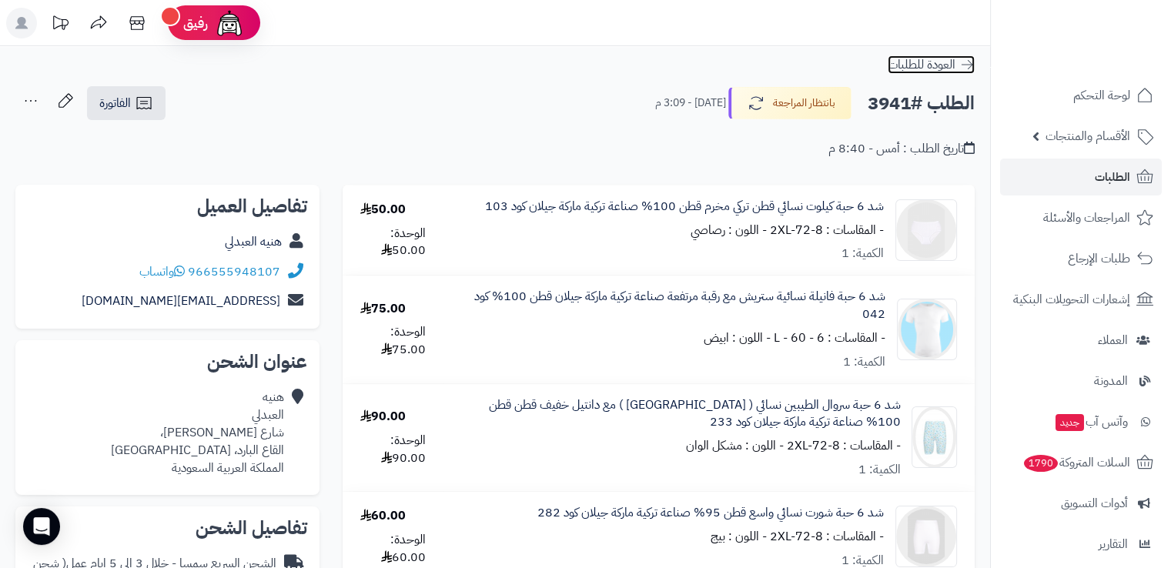
click at [962, 59] on icon at bounding box center [966, 64] width 15 height 15
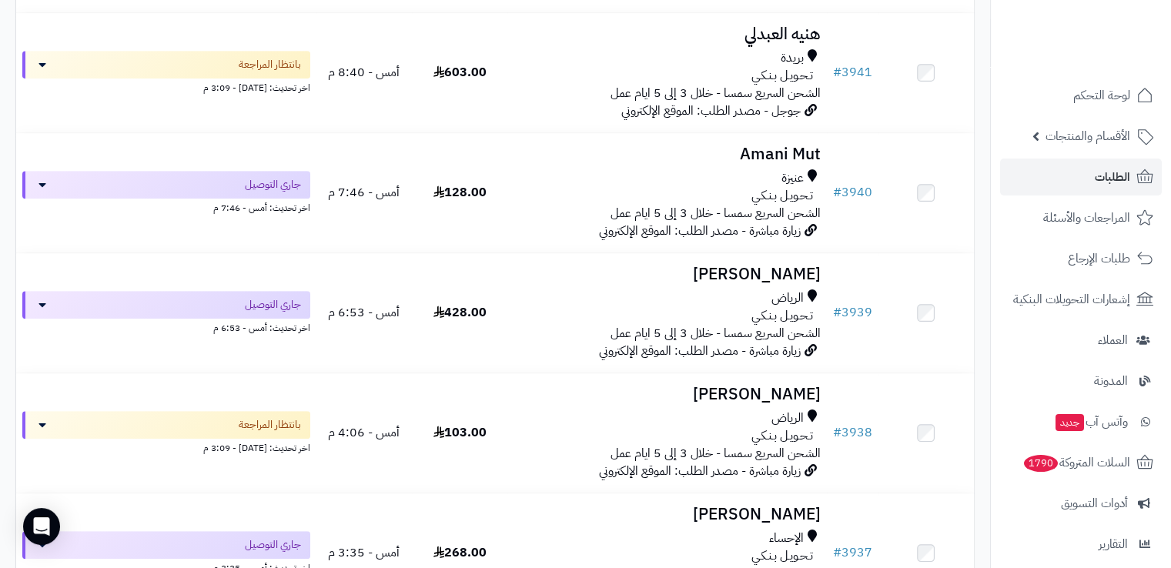
scroll to position [707, 0]
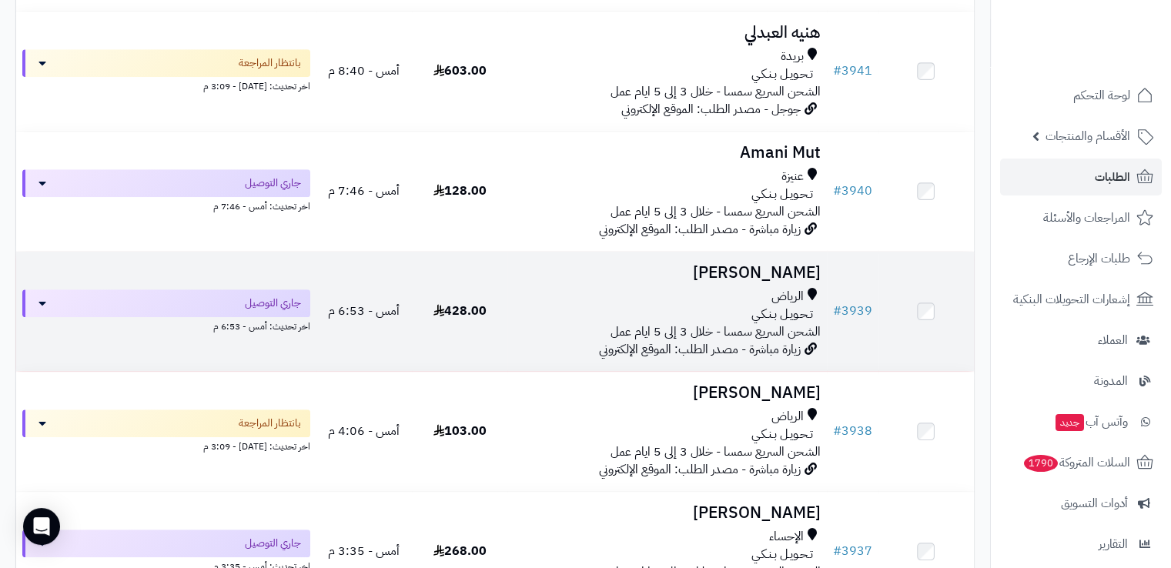
click at [605, 314] on div "تـحـويـل بـنـكـي" at bounding box center [667, 315] width 306 height 18
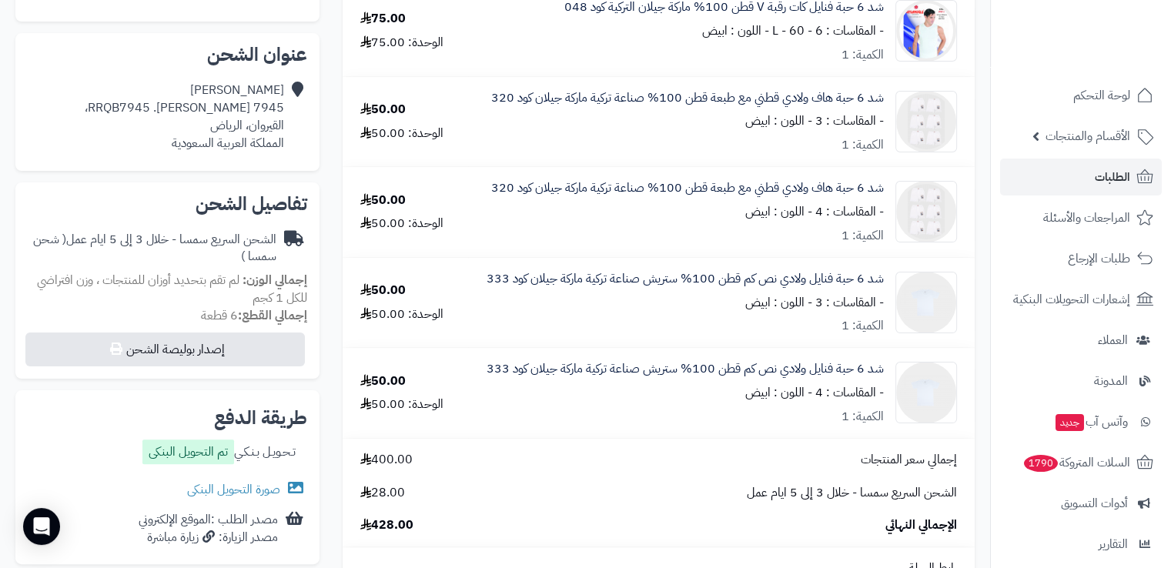
scroll to position [413, 0]
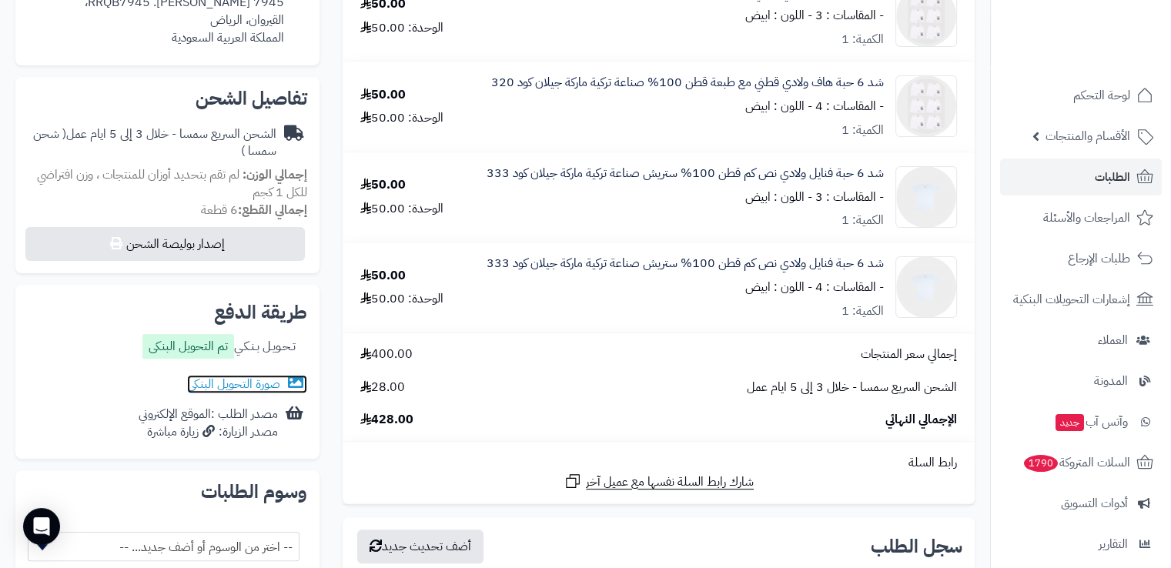
click at [265, 387] on link "صورة التحويل البنكى" at bounding box center [247, 384] width 120 height 18
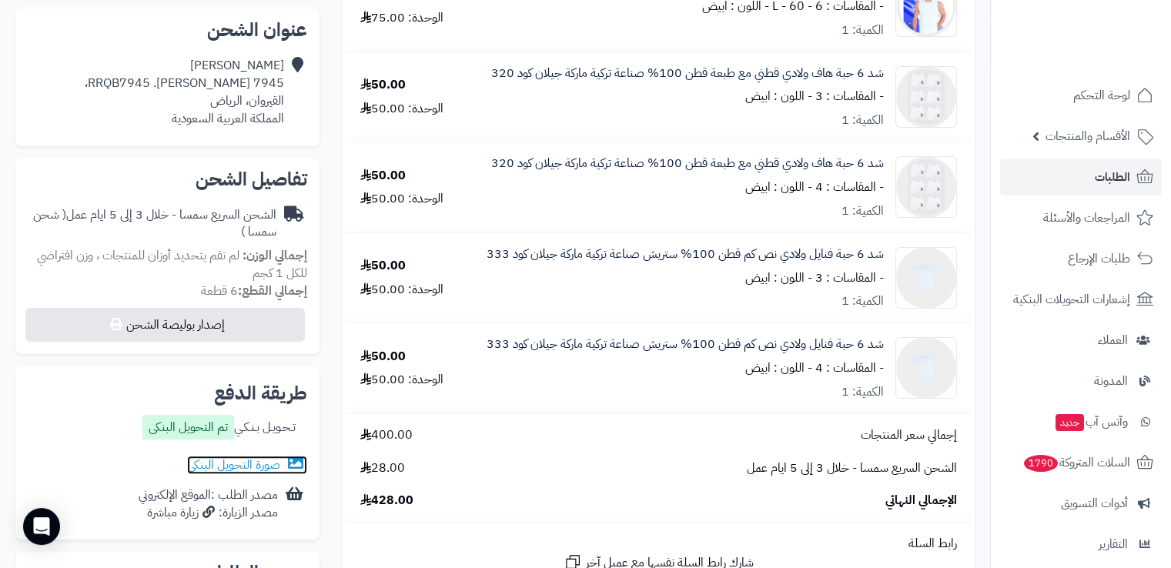
scroll to position [333, 0]
click at [246, 460] on link "صورة التحويل البنكى" at bounding box center [247, 464] width 120 height 18
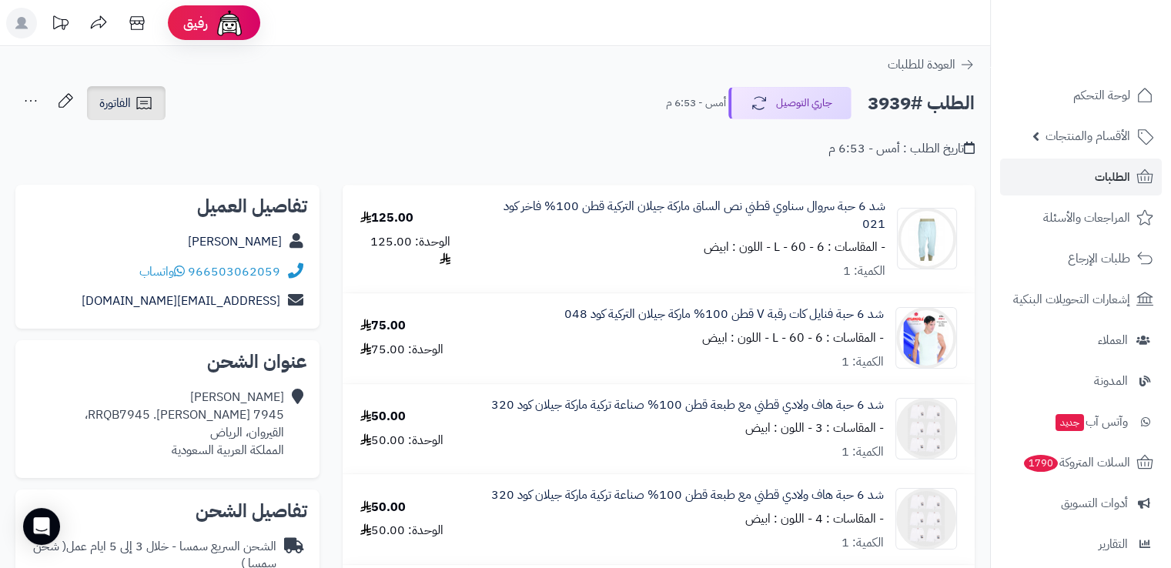
click at [136, 108] on icon at bounding box center [144, 103] width 18 height 18
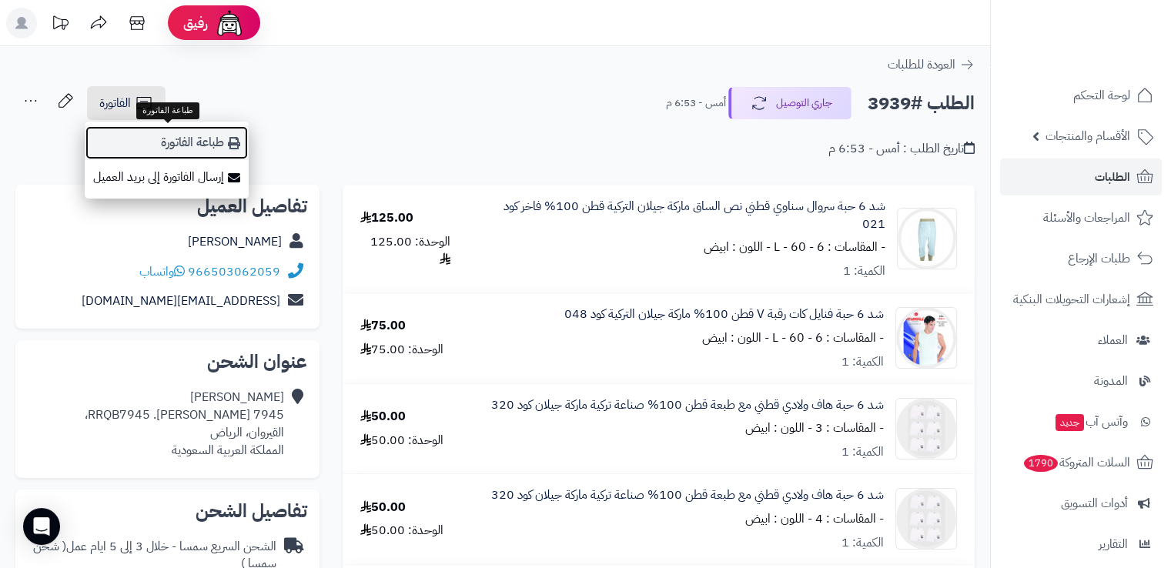
click at [192, 136] on link "طباعة الفاتورة" at bounding box center [167, 143] width 164 height 35
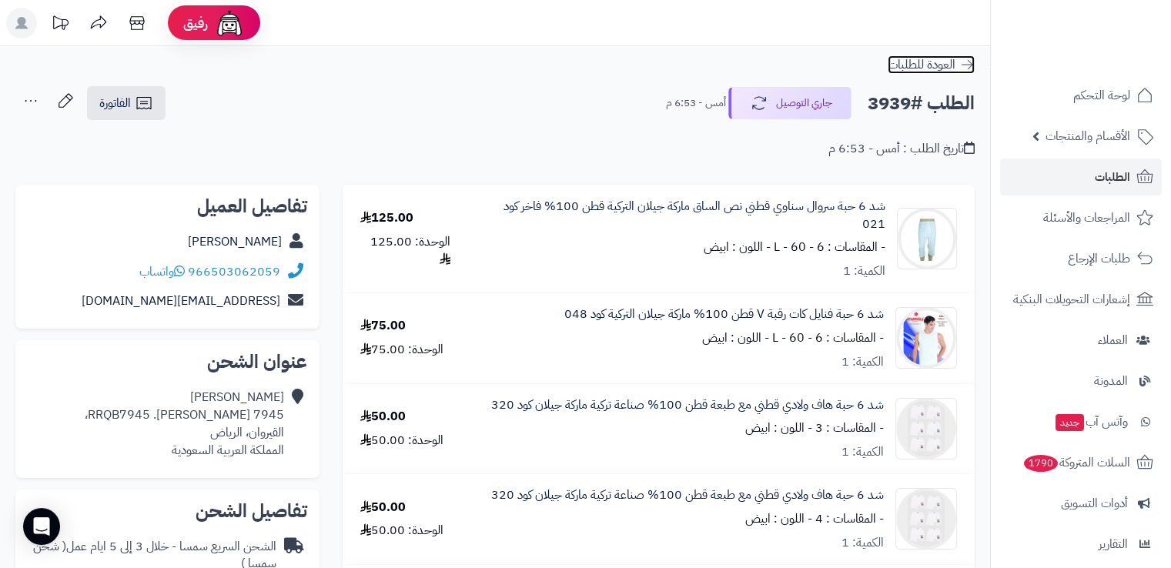
click at [963, 65] on icon at bounding box center [968, 64] width 12 height 9
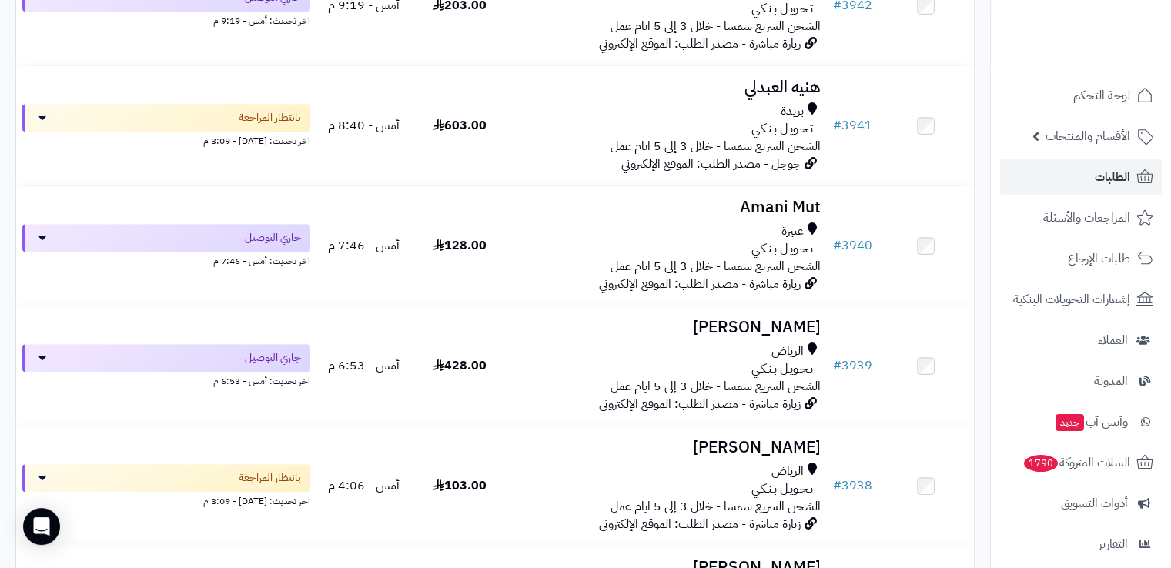
scroll to position [651, 0]
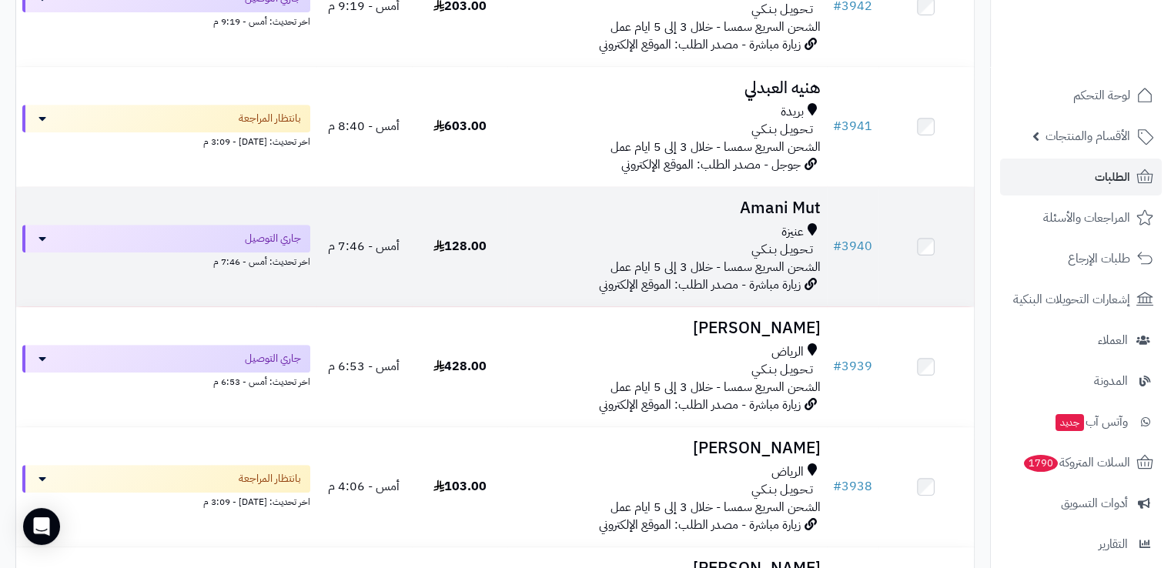
click at [628, 241] on div "تـحـويـل بـنـكـي" at bounding box center [667, 250] width 306 height 18
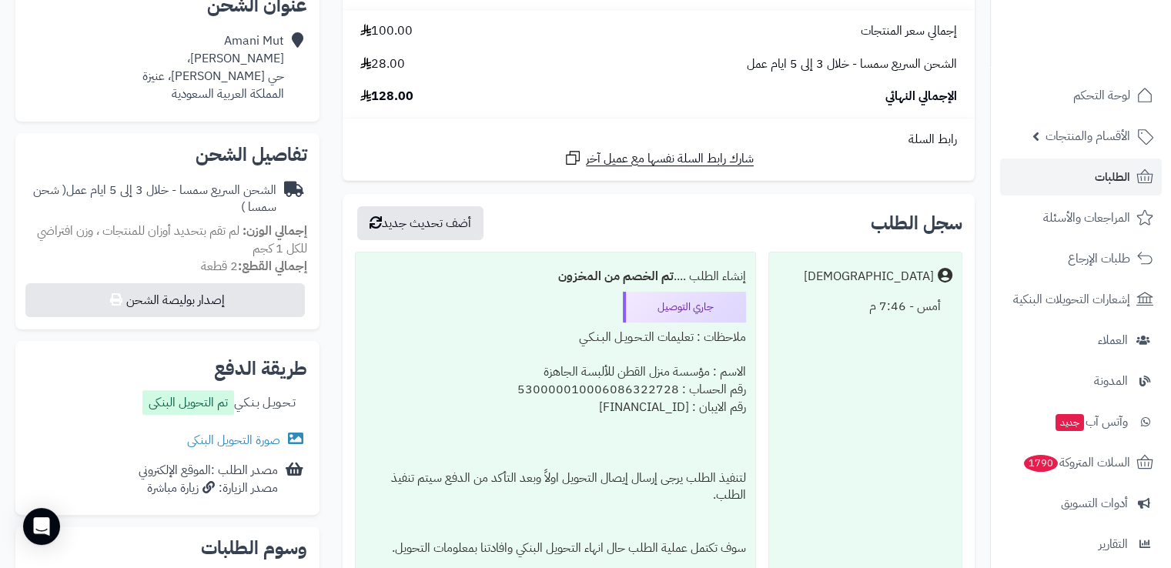
scroll to position [370, 0]
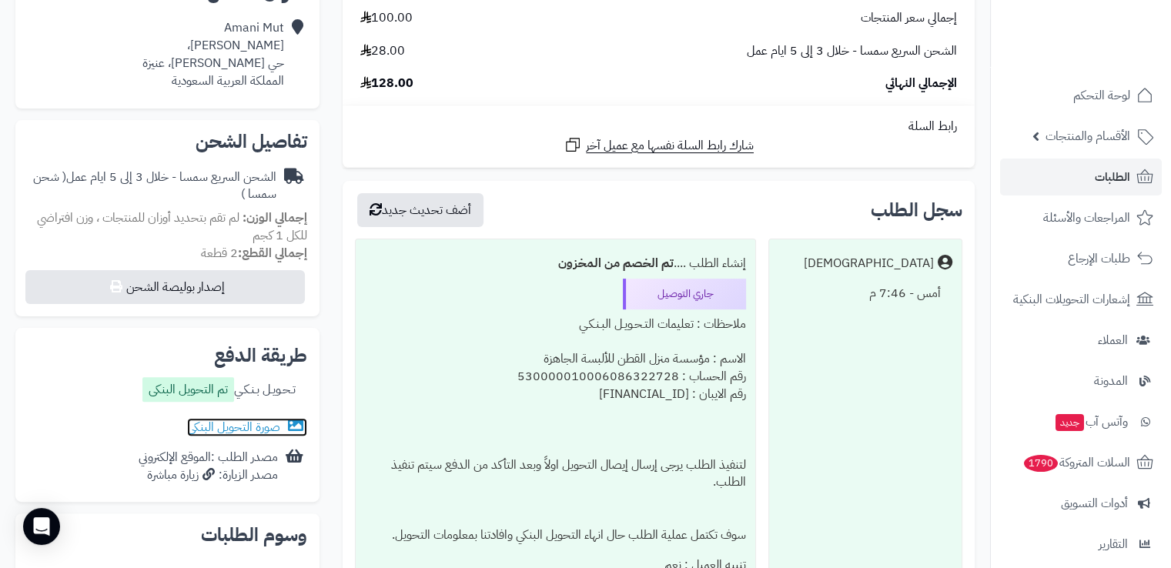
click at [263, 423] on link "صورة التحويل البنكى" at bounding box center [247, 427] width 120 height 18
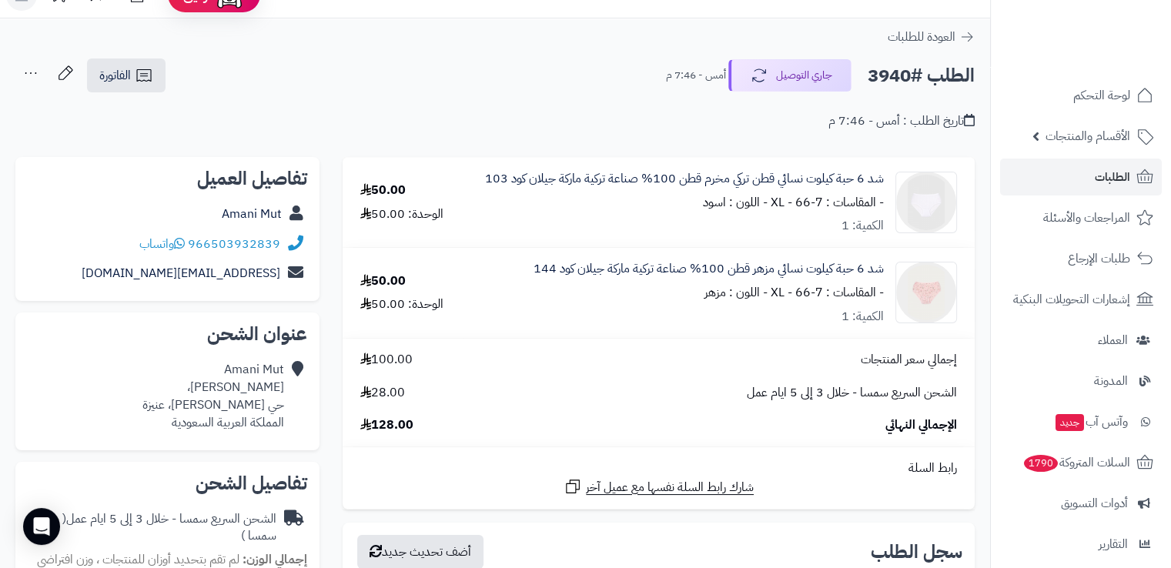
scroll to position [0, 0]
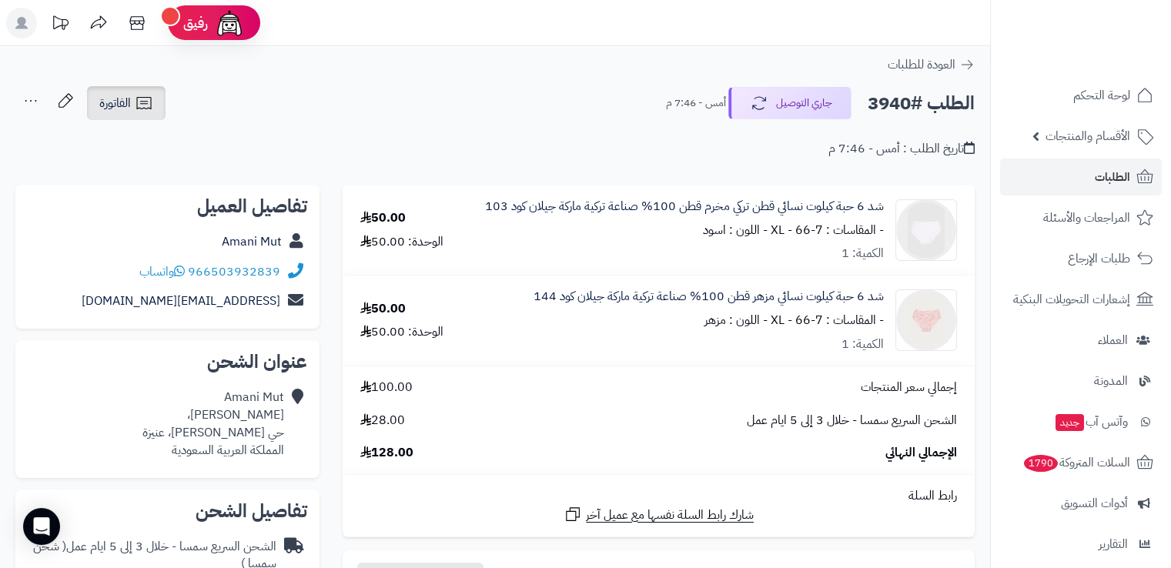
click at [120, 110] on span "الفاتورة" at bounding box center [115, 103] width 32 height 18
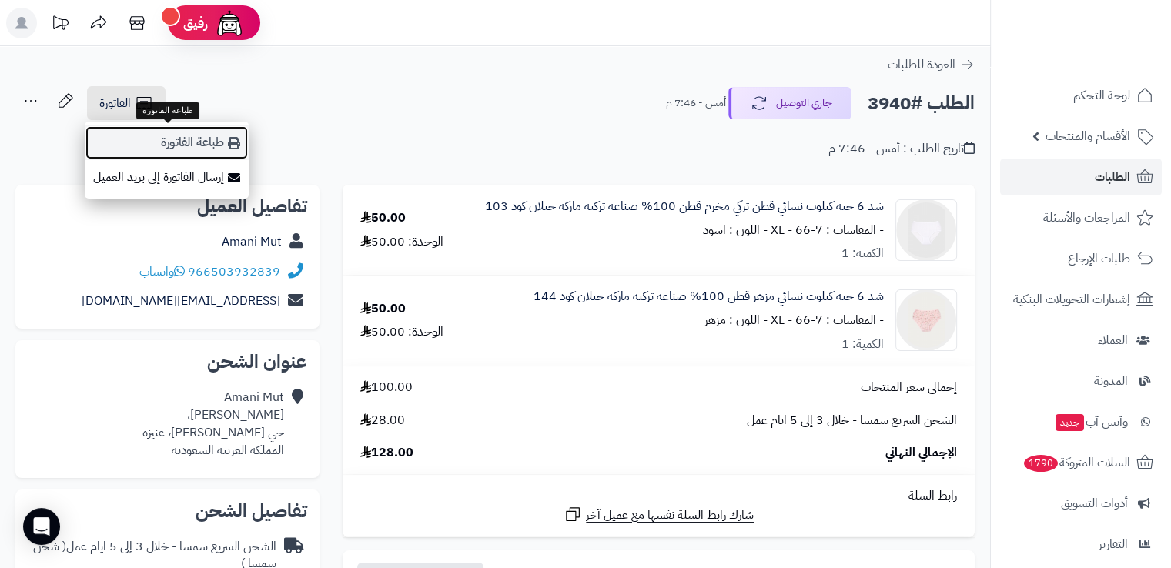
click at [154, 134] on link "طباعة الفاتورة" at bounding box center [167, 143] width 164 height 35
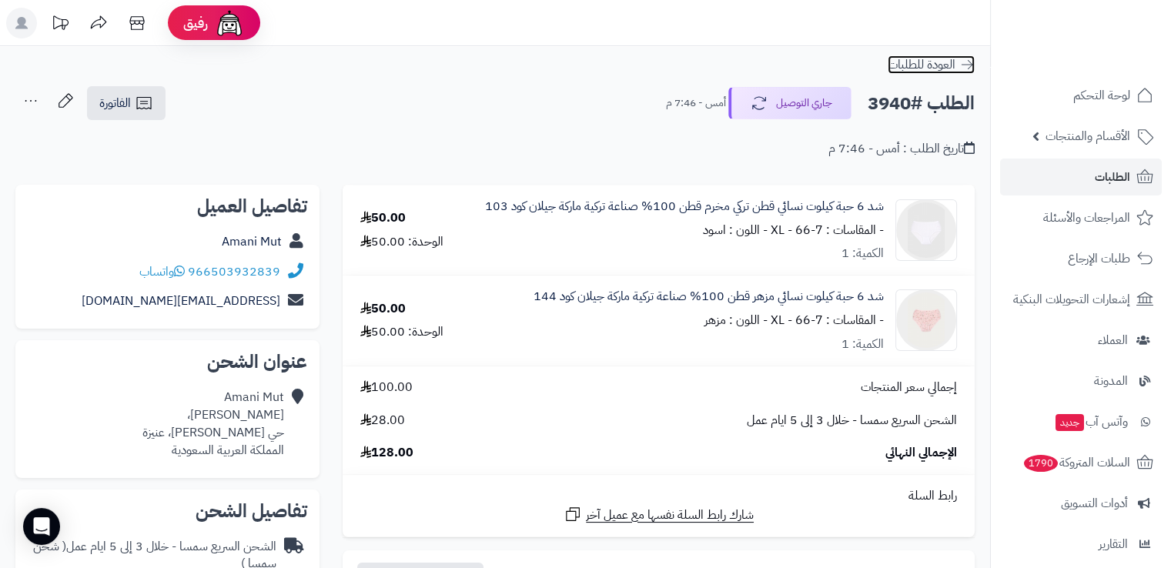
click at [968, 65] on icon at bounding box center [966, 64] width 15 height 15
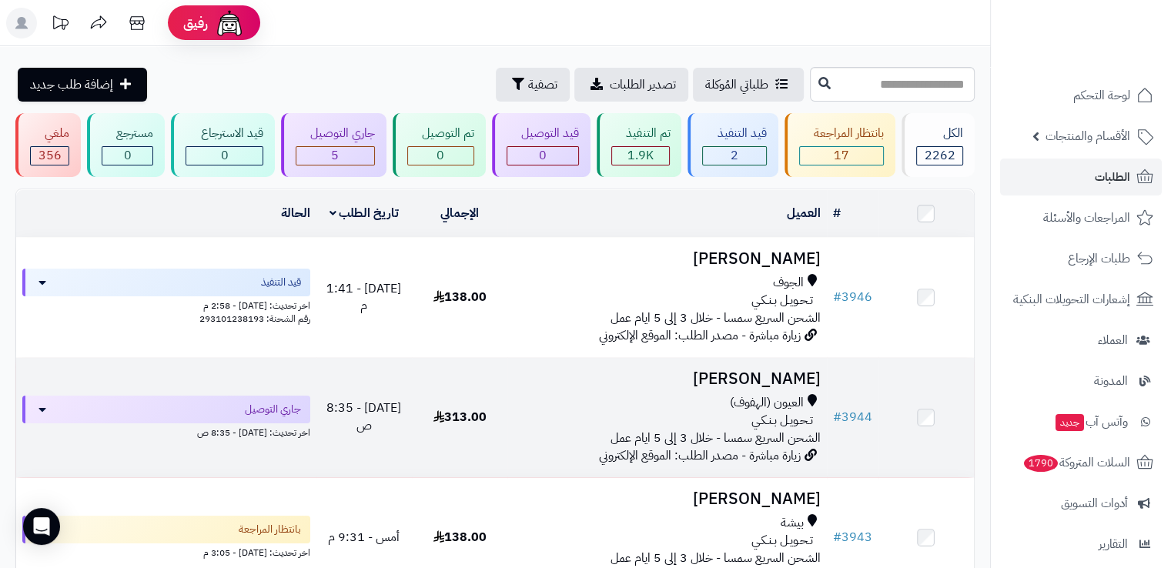
click at [546, 426] on div "تـحـويـل بـنـكـي" at bounding box center [667, 421] width 306 height 18
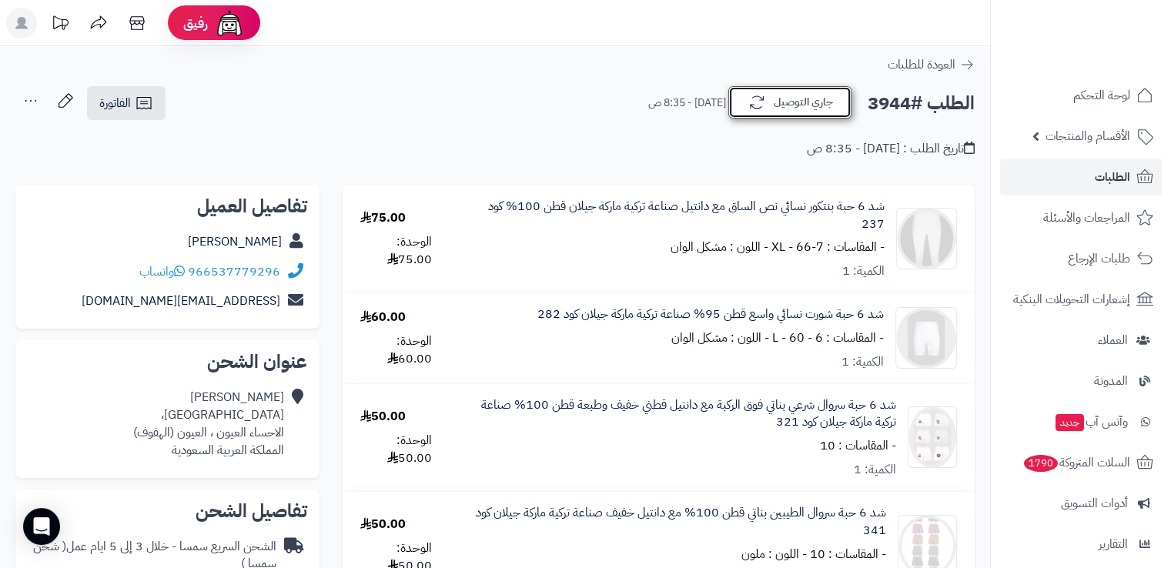
click at [782, 109] on button "جاري التوصيل" at bounding box center [789, 102] width 123 height 32
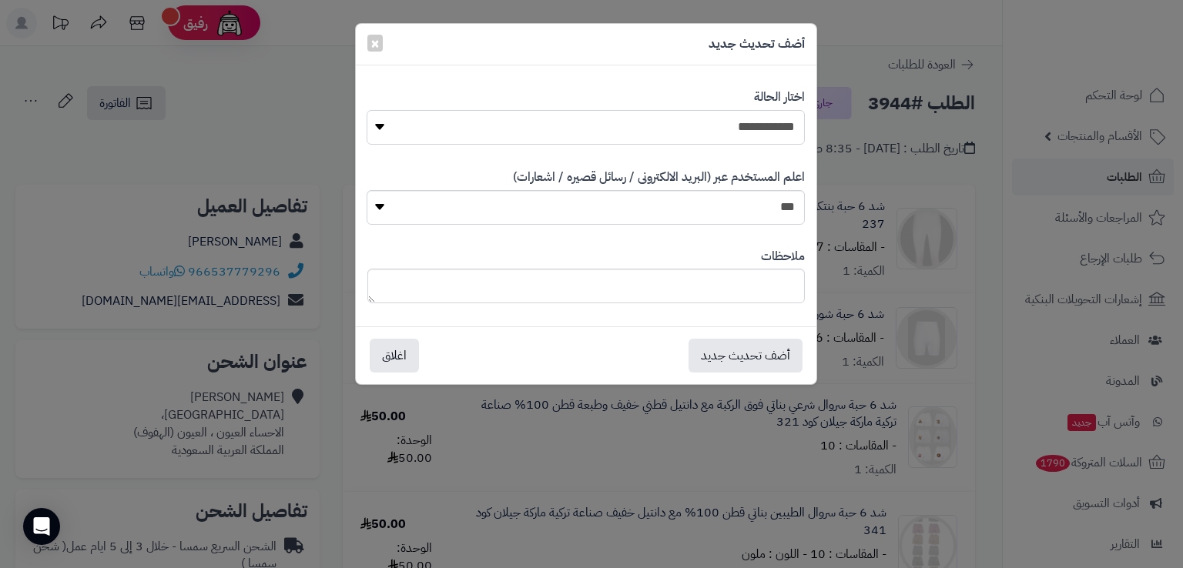
click at [720, 134] on select "**********" at bounding box center [585, 127] width 437 height 35
select select "*"
click at [367, 110] on select "**********" at bounding box center [585, 127] width 437 height 35
click at [727, 357] on button "أضف تحديث جديد" at bounding box center [745, 355] width 114 height 34
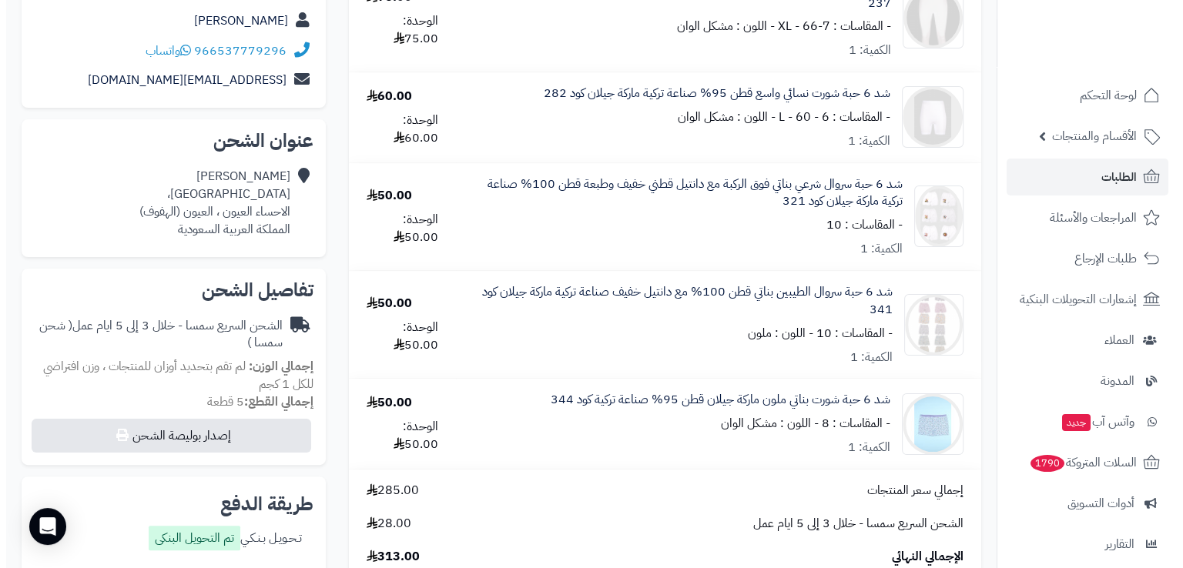
scroll to position [274, 0]
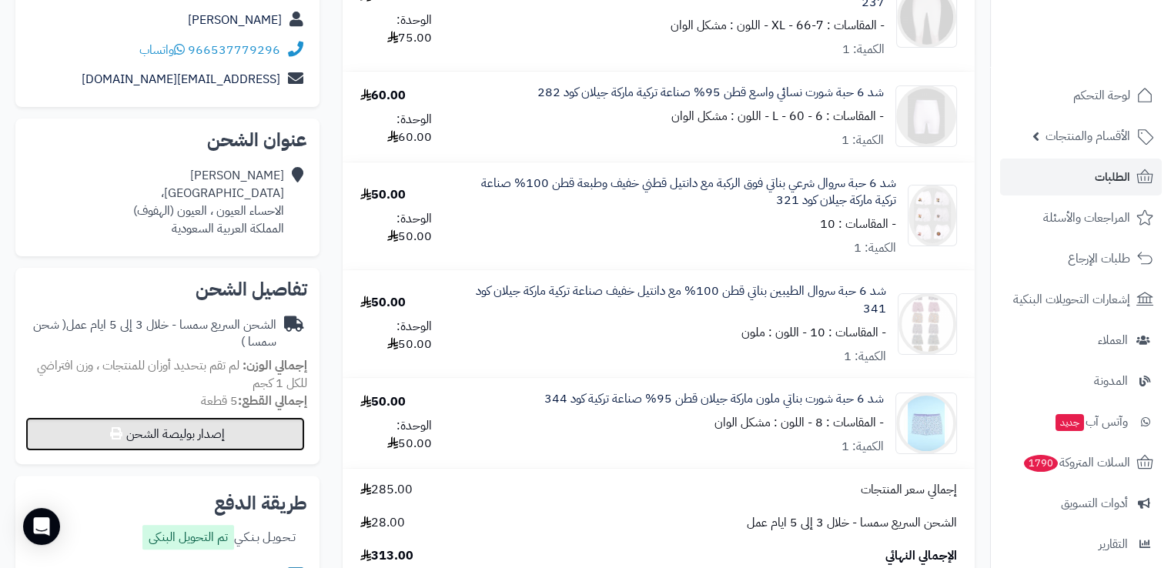
click at [264, 440] on button "إصدار بوليصة الشحن" at bounding box center [165, 434] width 280 height 34
select select "****"
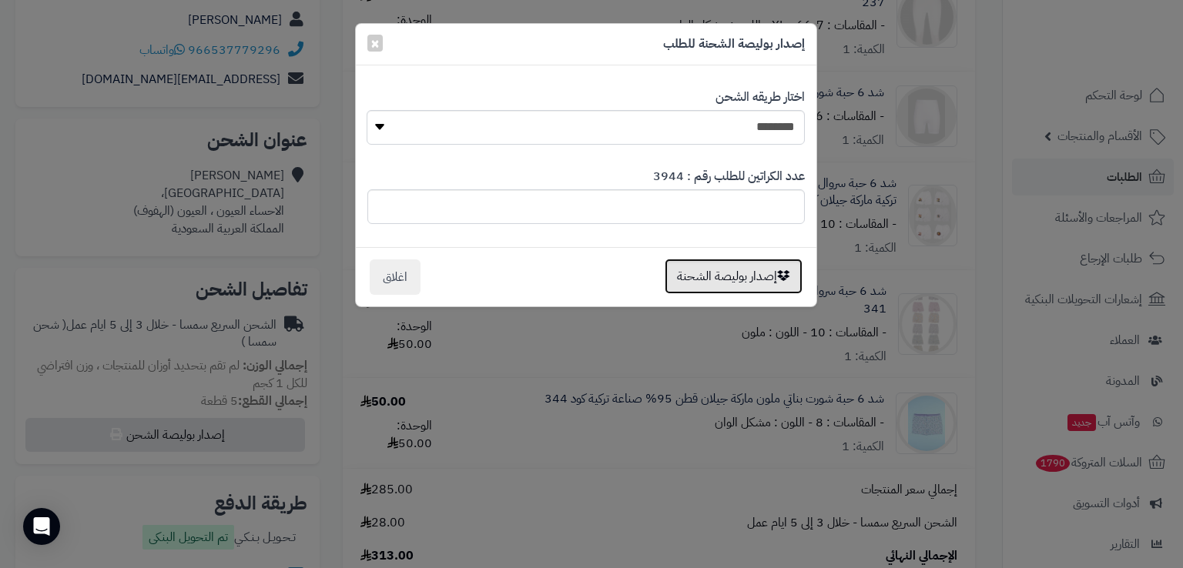
click at [746, 289] on button "إصدار بوليصة الشحنة" at bounding box center [733, 276] width 138 height 35
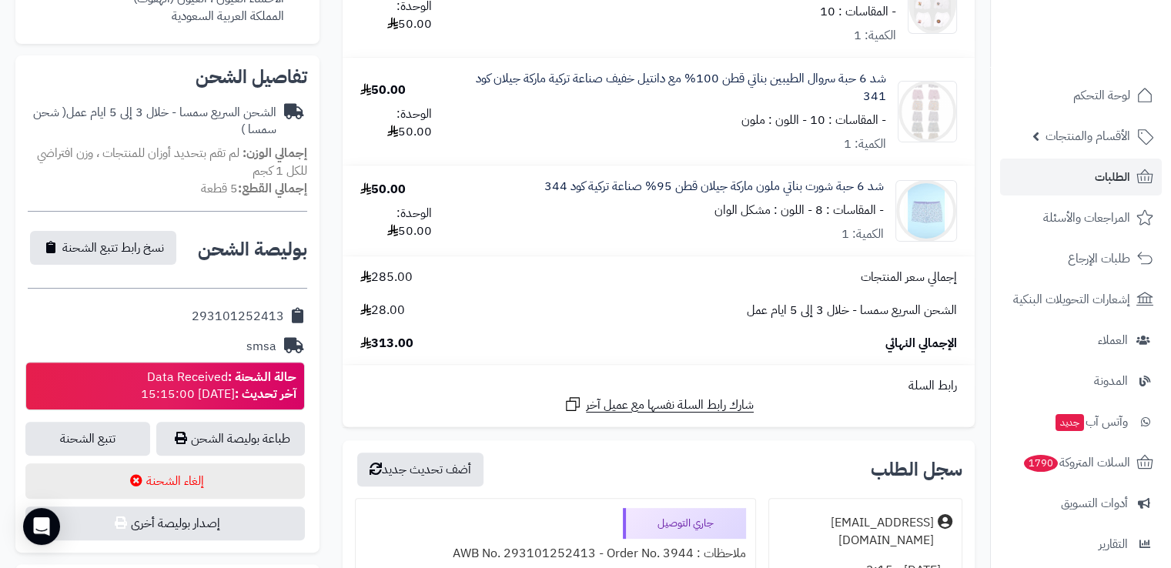
scroll to position [436, 0]
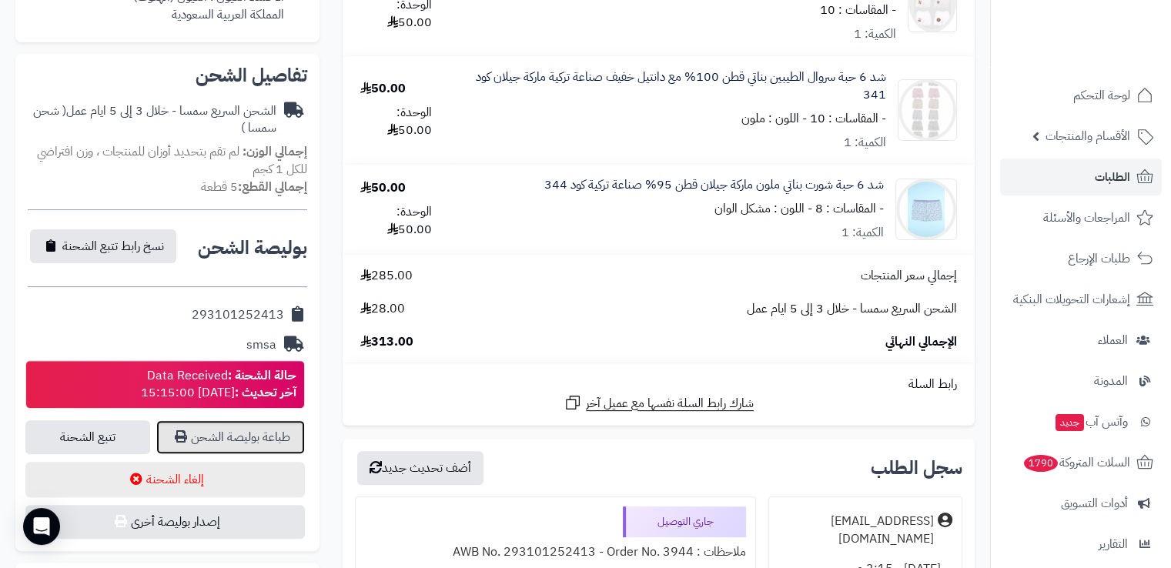
click at [266, 442] on link "طباعة بوليصة الشحن" at bounding box center [230, 437] width 149 height 34
click at [246, 438] on link "طباعة بوليصة الشحن" at bounding box center [230, 437] width 149 height 34
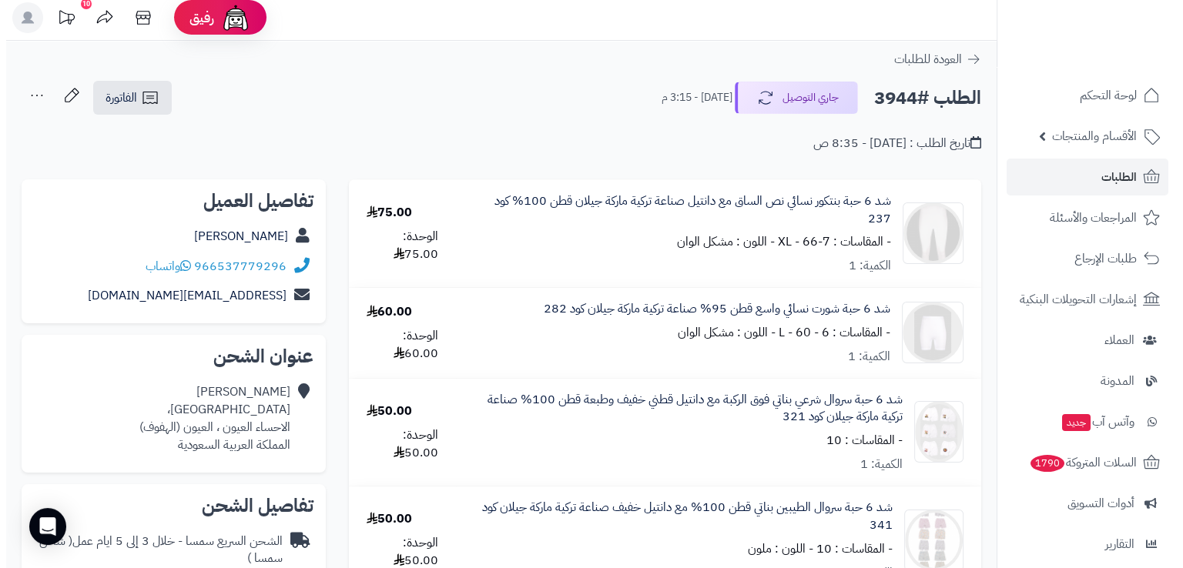
scroll to position [0, 0]
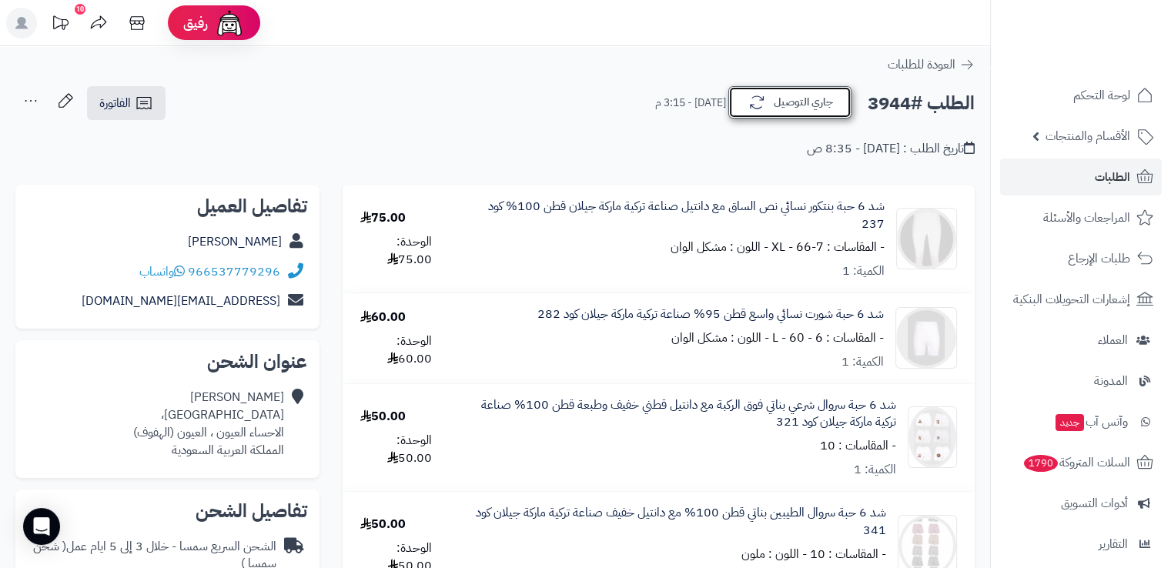
click at [810, 99] on button "جاري التوصيل" at bounding box center [789, 102] width 123 height 32
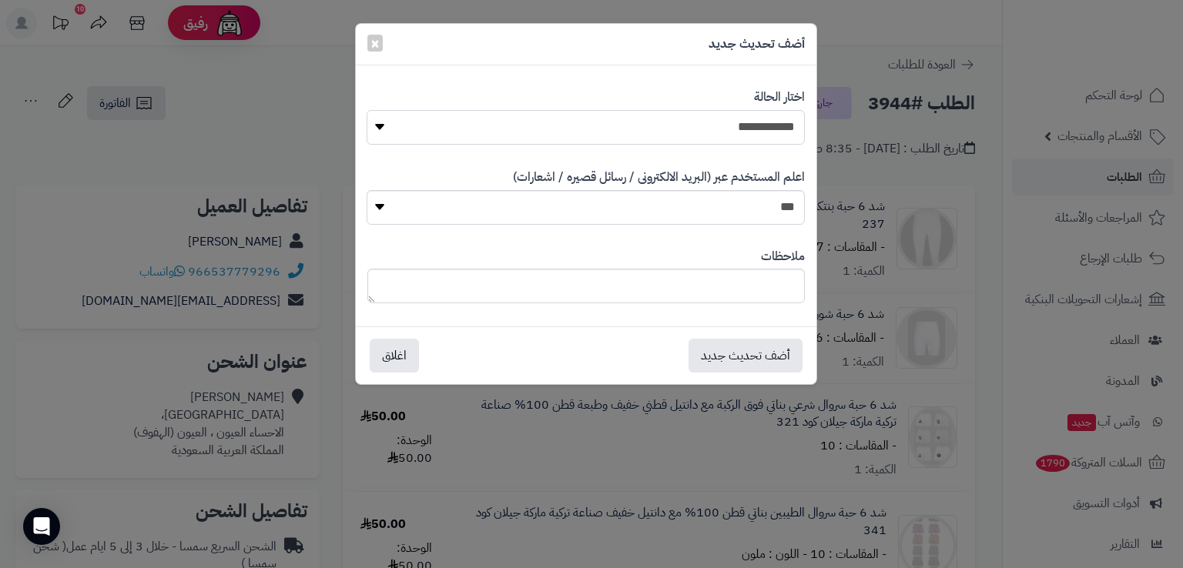
click at [761, 136] on select "**********" at bounding box center [585, 127] width 437 height 35
select select "*"
click at [367, 110] on select "**********" at bounding box center [585, 127] width 437 height 35
click at [770, 351] on button "أضف تحديث جديد" at bounding box center [745, 355] width 114 height 34
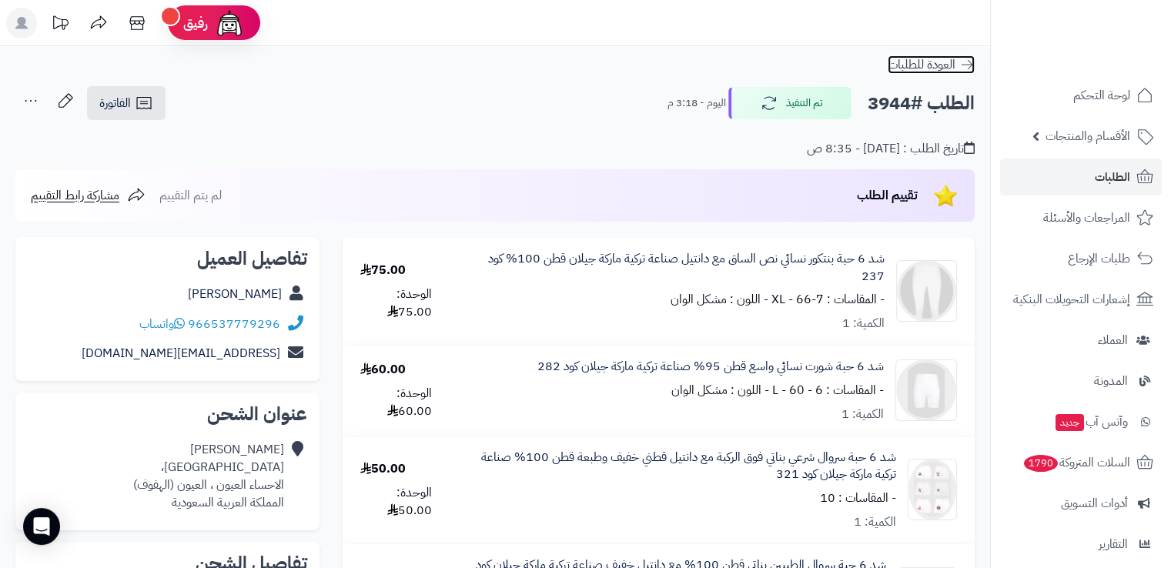
click at [971, 62] on icon at bounding box center [966, 64] width 15 height 15
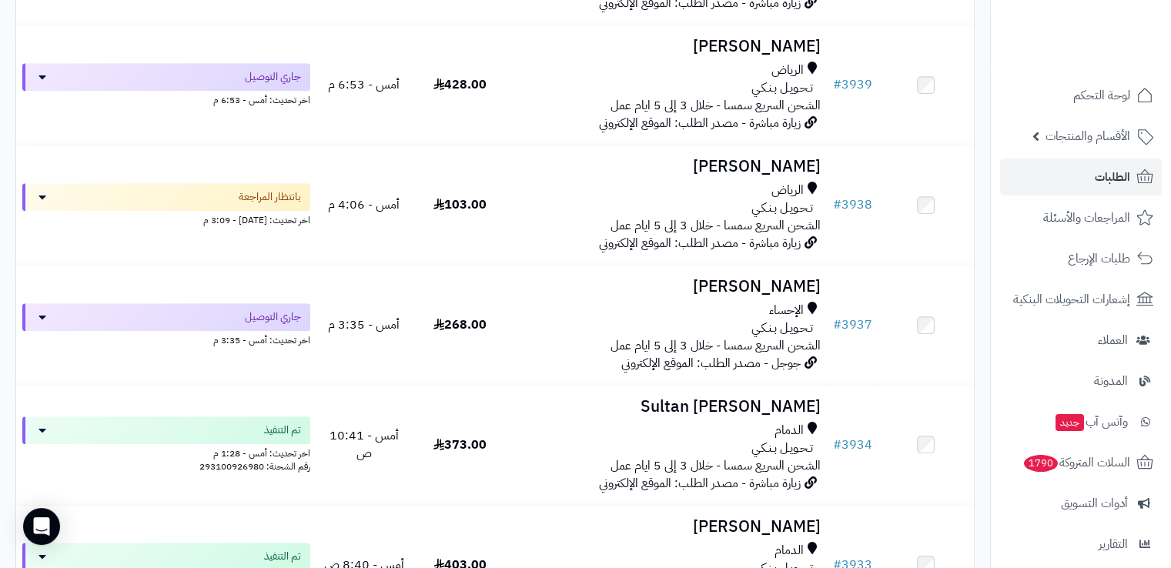
scroll to position [945, 0]
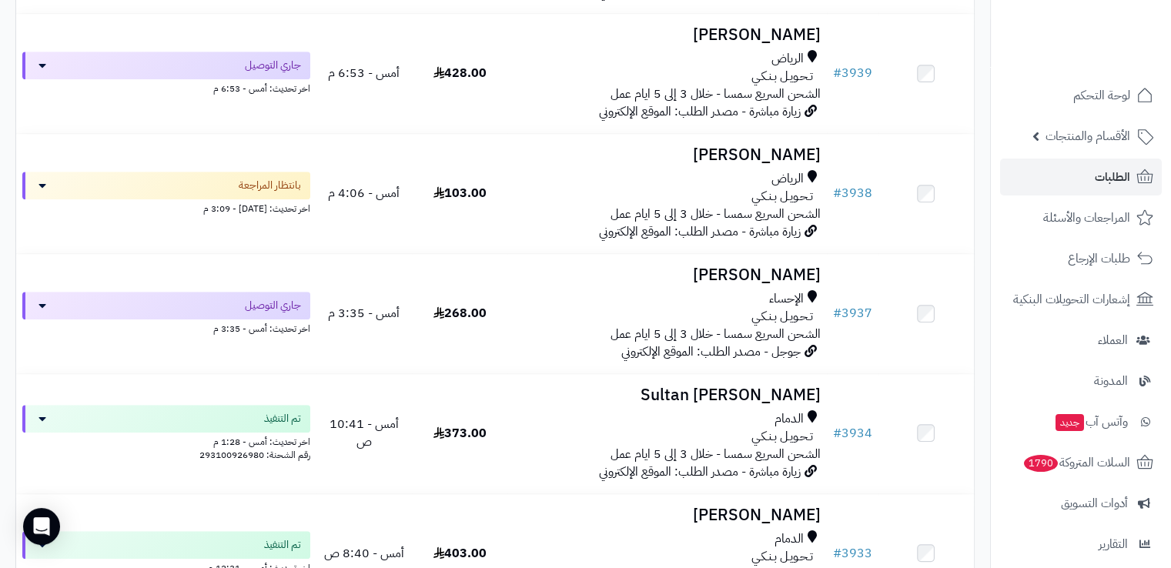
click at [584, 326] on div "تـحـويـل بـنـكـي" at bounding box center [667, 317] width 306 height 18
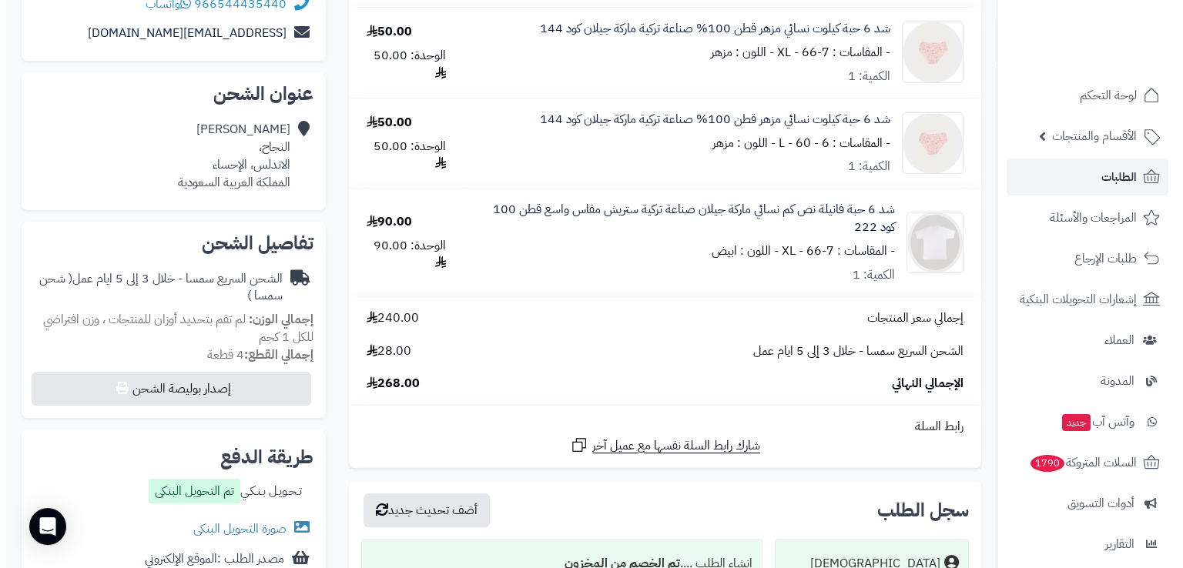
scroll to position [276, 0]
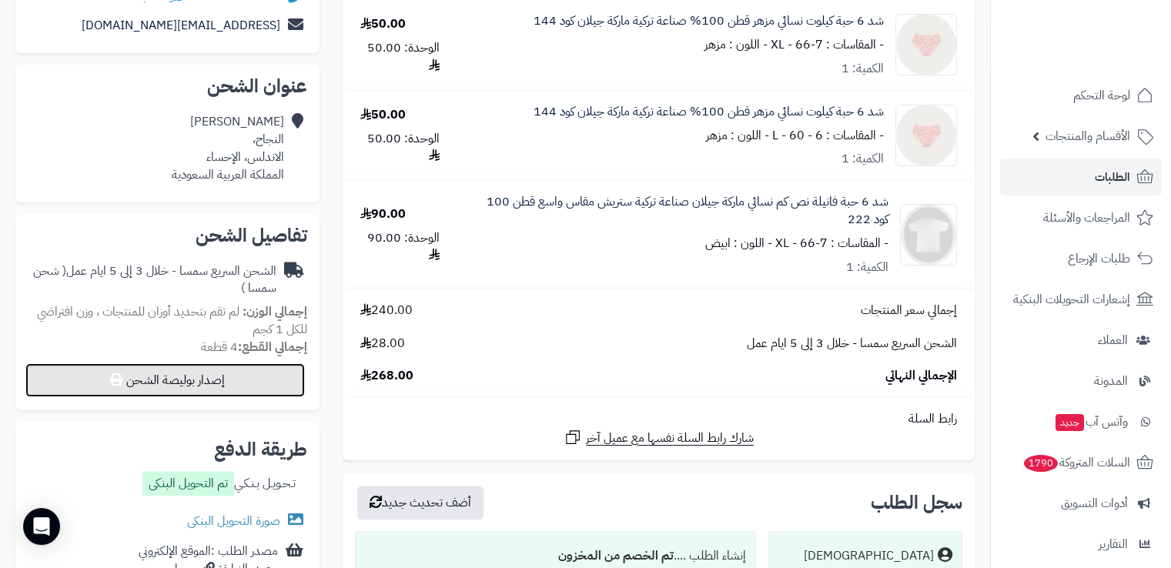
click at [273, 383] on button "إصدار بوليصة الشحن" at bounding box center [165, 380] width 280 height 34
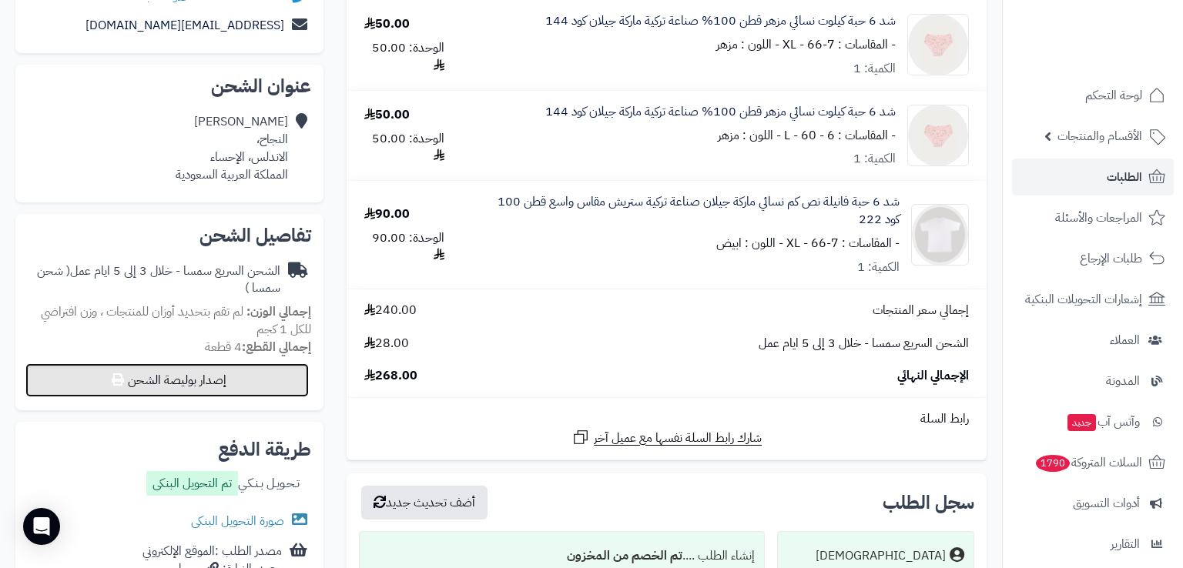
select select "****"
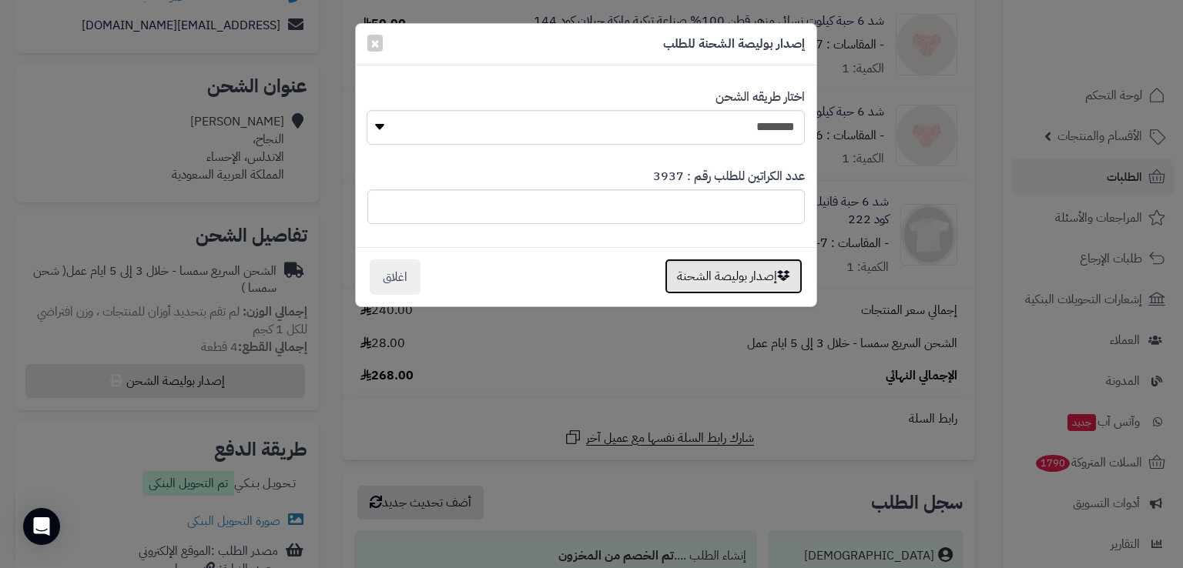
click at [744, 282] on button "إصدار بوليصة الشحنة" at bounding box center [733, 276] width 138 height 35
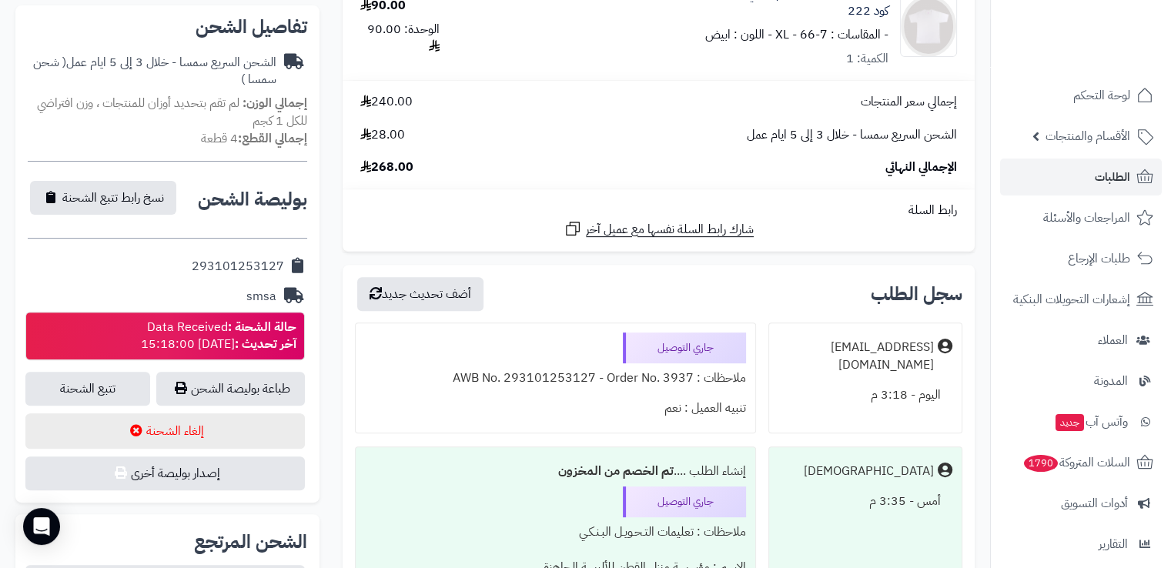
scroll to position [486, 0]
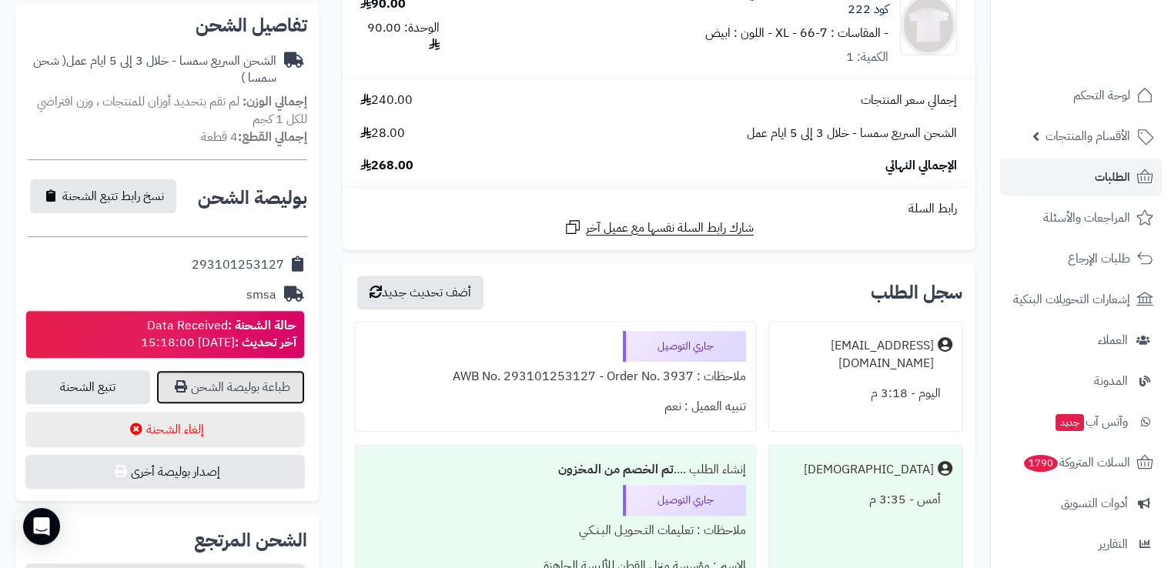
click at [262, 387] on link "طباعة بوليصة الشحن" at bounding box center [230, 387] width 149 height 34
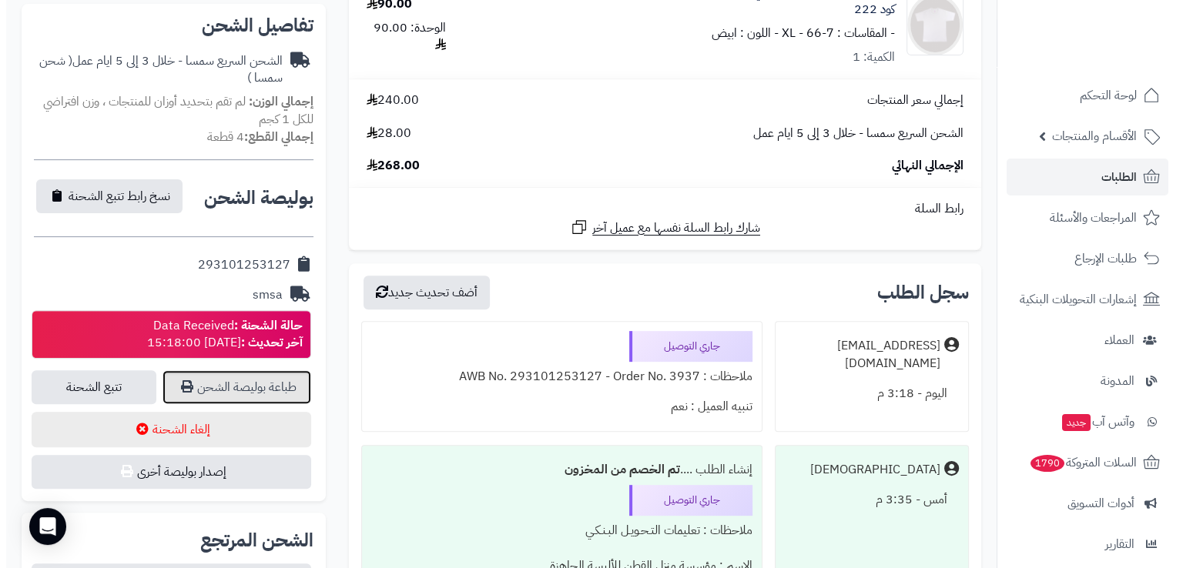
scroll to position [0, 0]
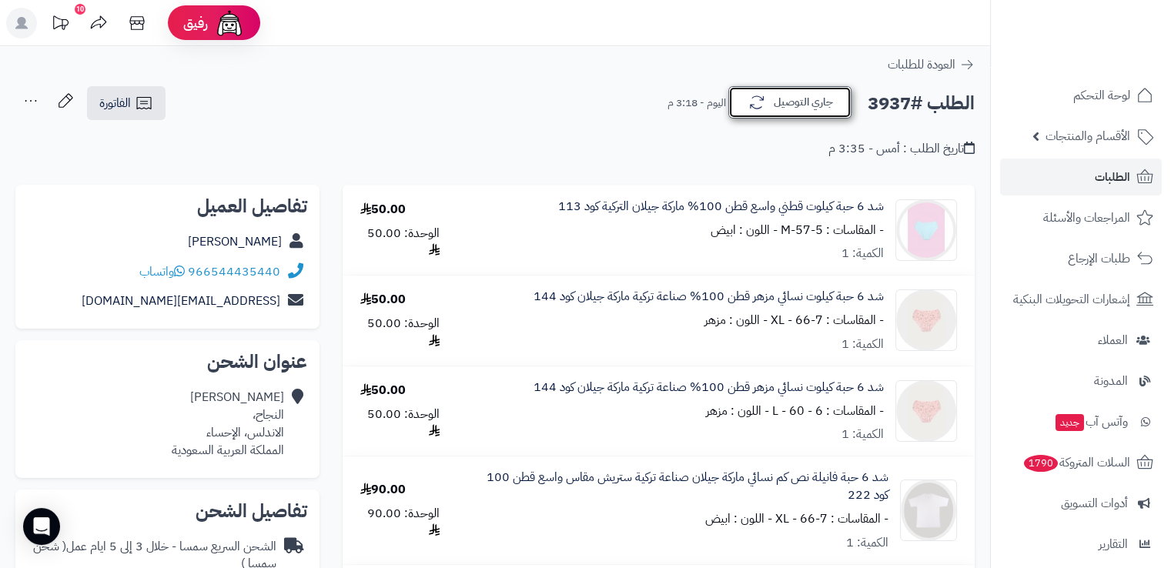
click at [760, 104] on icon "button" at bounding box center [757, 102] width 18 height 18
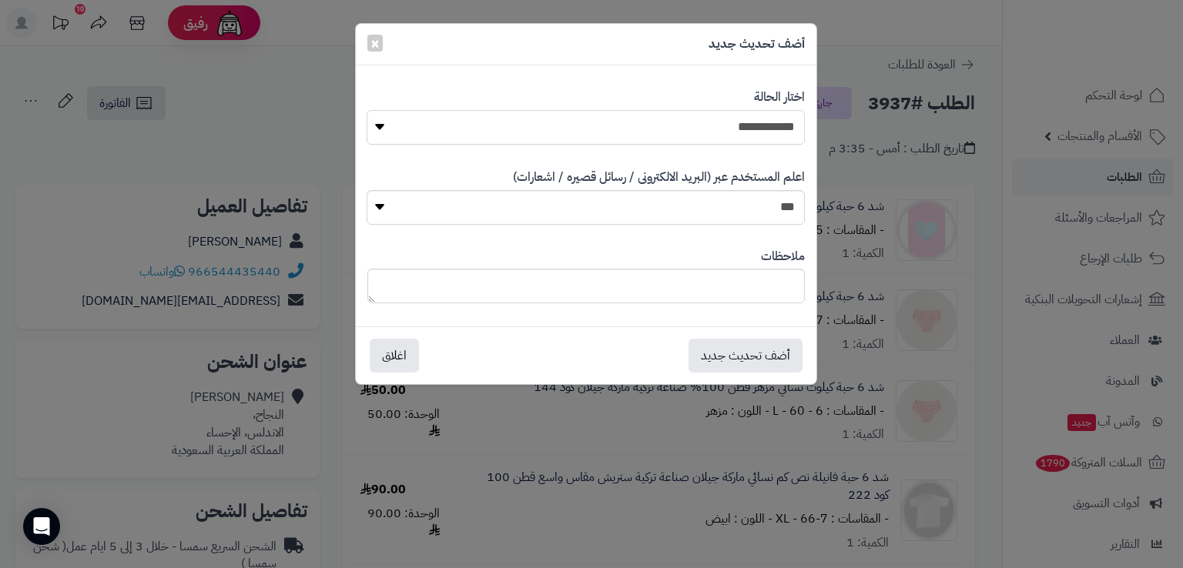
click at [731, 129] on select "**********" at bounding box center [585, 127] width 437 height 35
select select "*"
click at [367, 110] on select "**********" at bounding box center [585, 127] width 437 height 35
click at [718, 369] on button "أضف تحديث جديد" at bounding box center [745, 355] width 114 height 34
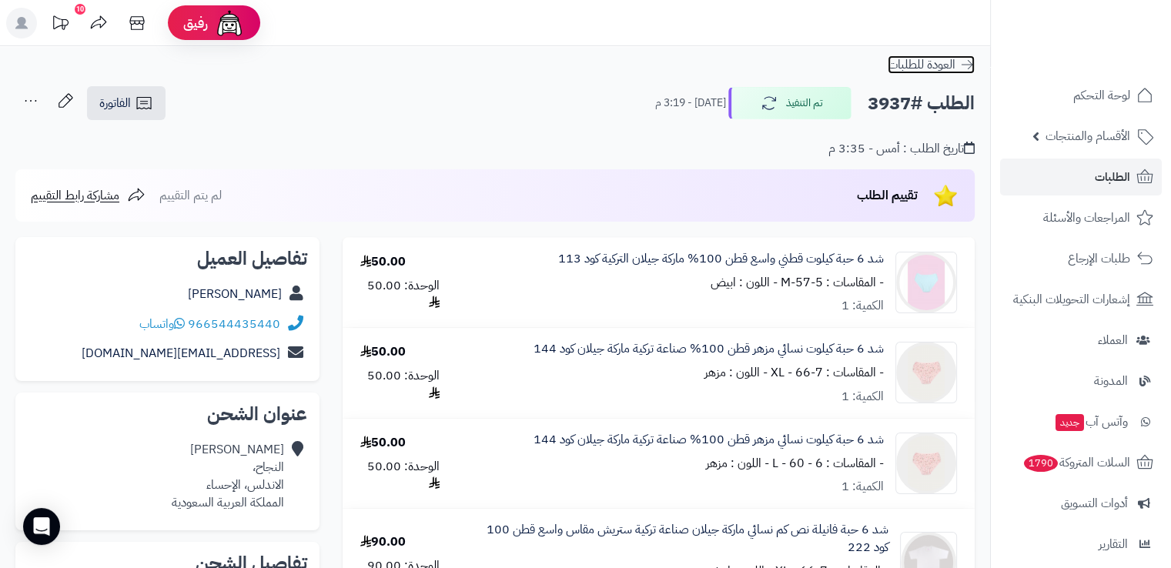
click at [962, 59] on icon at bounding box center [966, 64] width 15 height 15
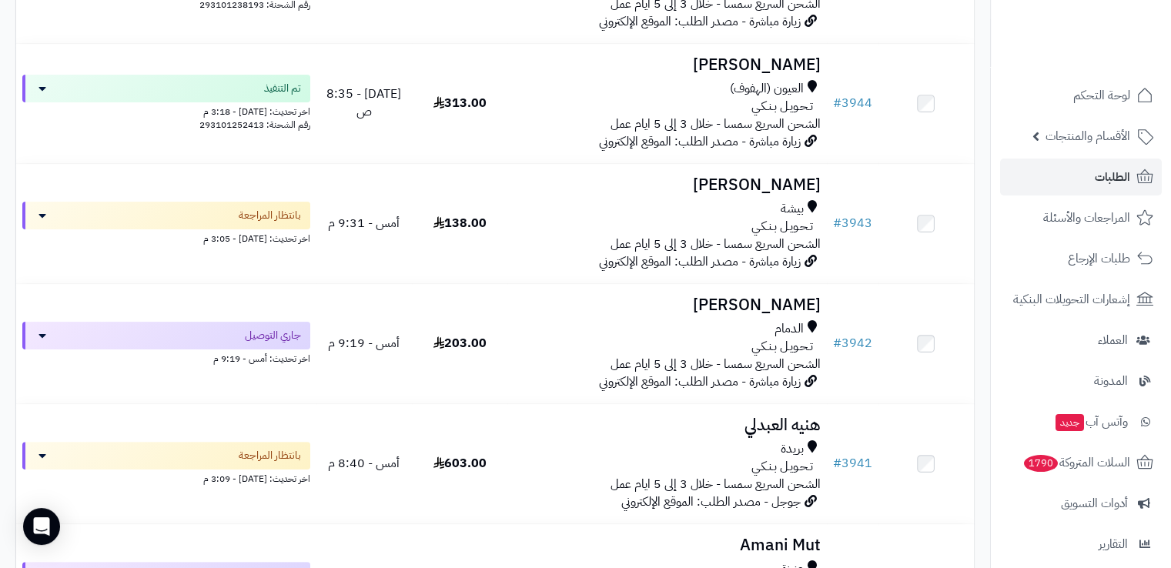
scroll to position [323, 0]
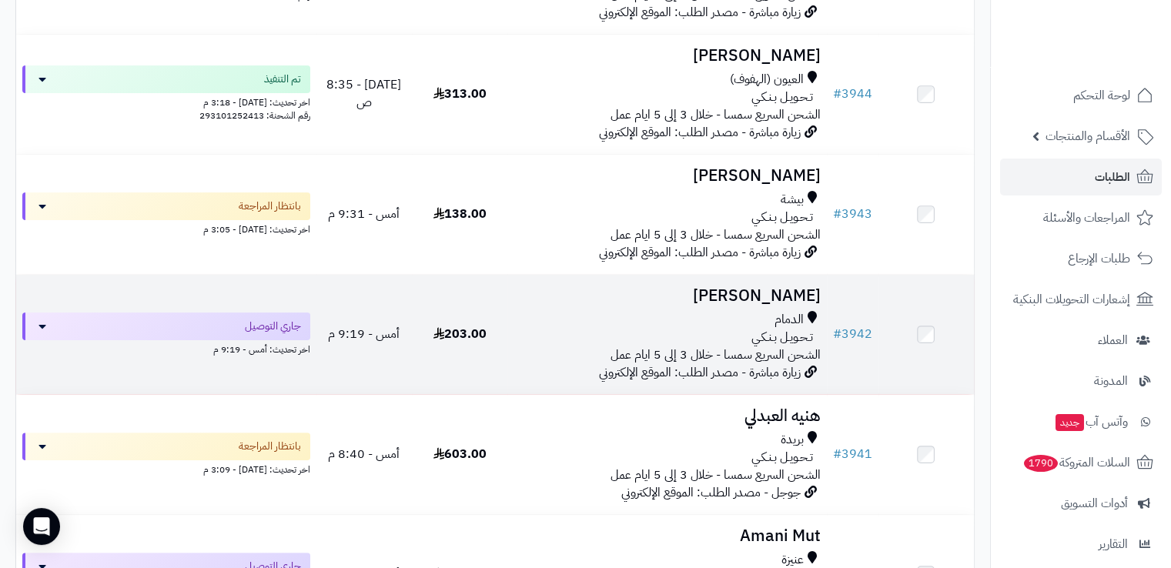
click at [511, 346] on td "باسمة [PERSON_NAME] تـحـويـل بـنـكـي الشحن السريع سمسا - خلال 3 إلى 5 ايام عمل …" at bounding box center [666, 334] width 319 height 119
click at [544, 352] on div "الدمام تـحـويـل بـنـكـي الشحن السريع سمسا - خلال 3 إلى 5 ايام عمل" at bounding box center [667, 337] width 306 height 53
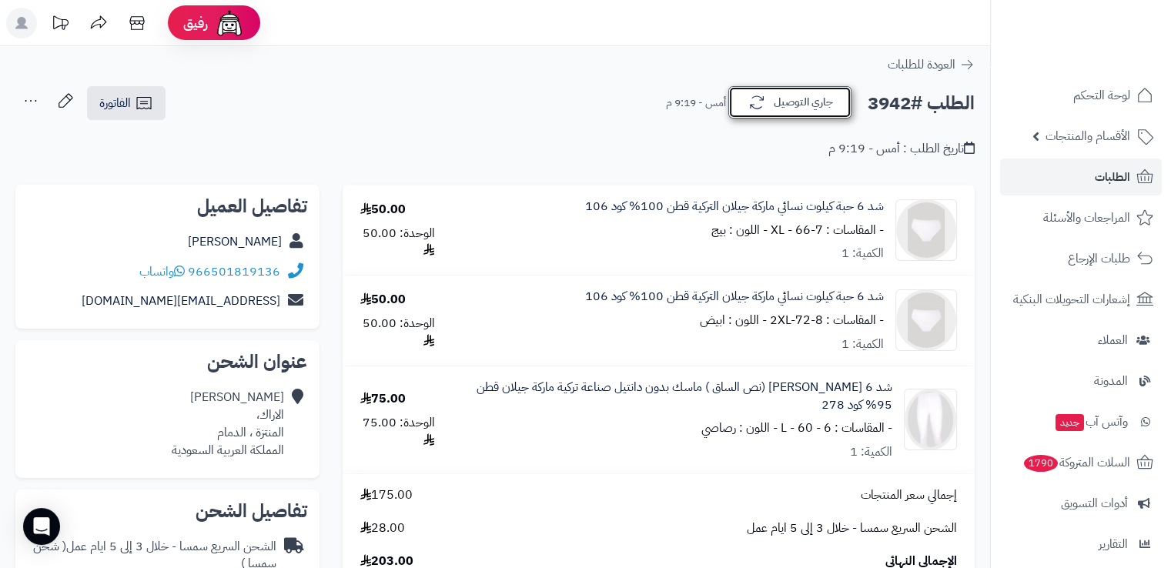
click at [761, 112] on icon "button" at bounding box center [757, 102] width 18 height 18
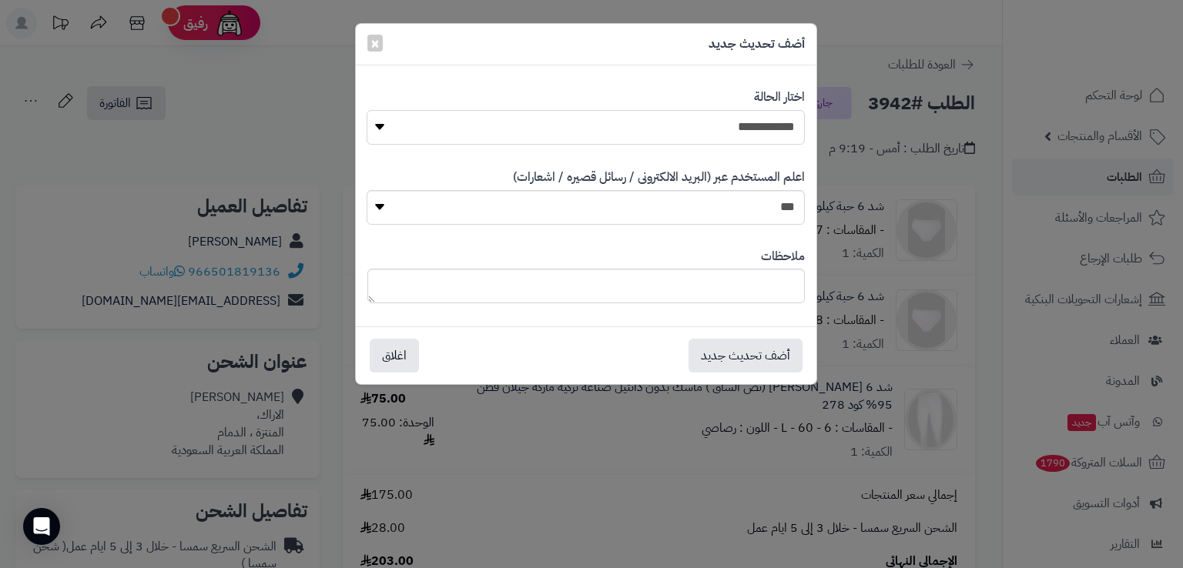
click at [753, 122] on select "**********" at bounding box center [585, 127] width 437 height 35
select select "*"
click at [367, 110] on select "**********" at bounding box center [585, 127] width 437 height 35
click at [720, 364] on button "أضف تحديث جديد" at bounding box center [745, 355] width 114 height 34
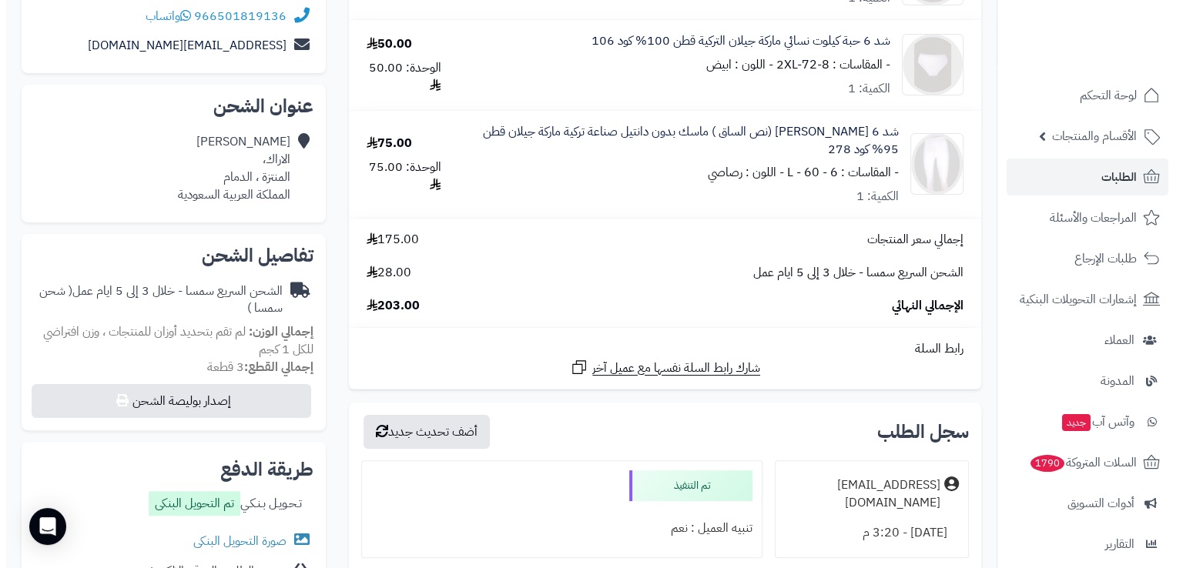
scroll to position [313, 0]
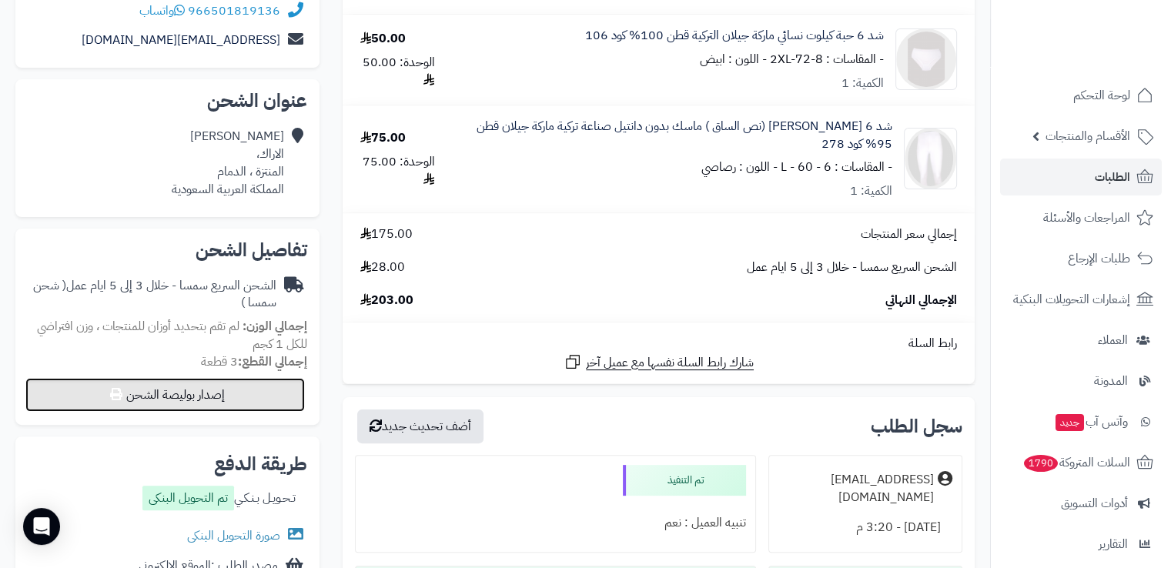
click at [284, 395] on button "إصدار بوليصة الشحن" at bounding box center [165, 395] width 280 height 34
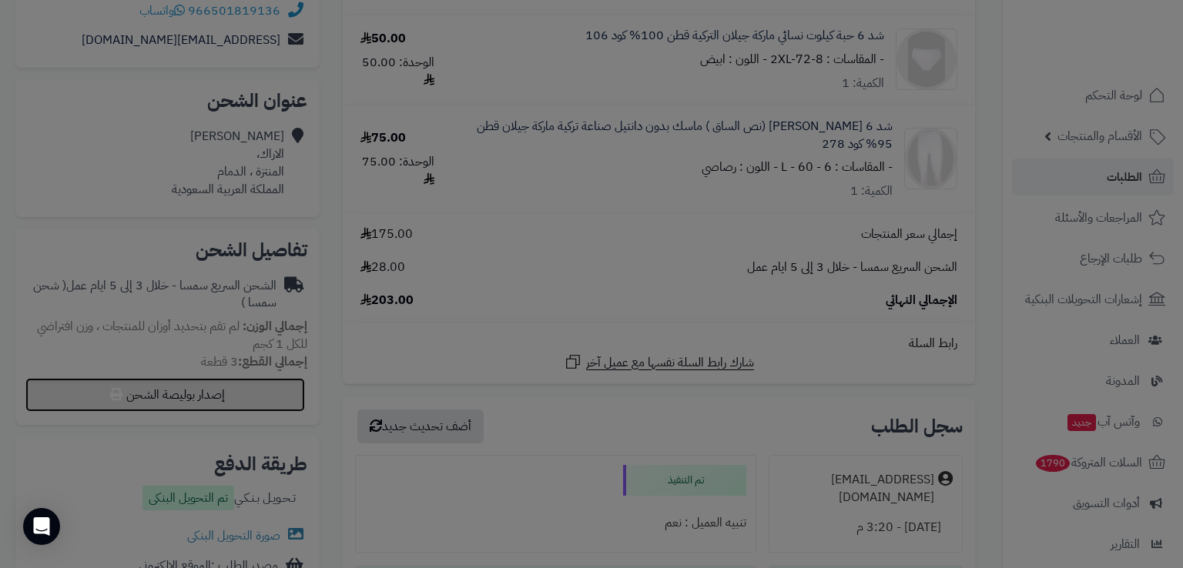
select select "****"
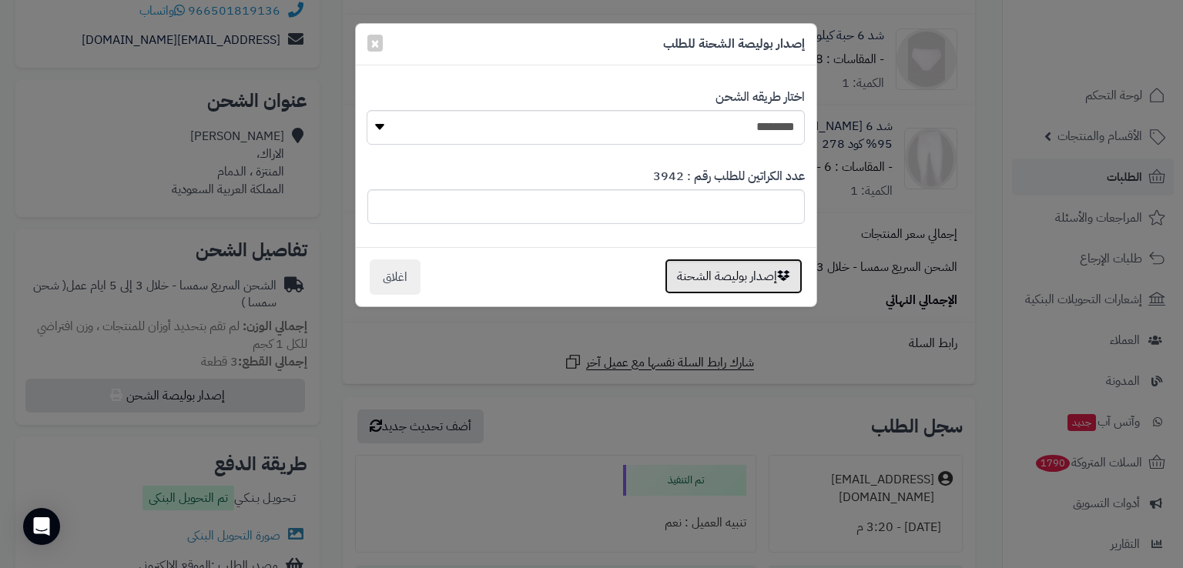
click at [735, 277] on button "إصدار بوليصة الشحنة" at bounding box center [733, 276] width 138 height 35
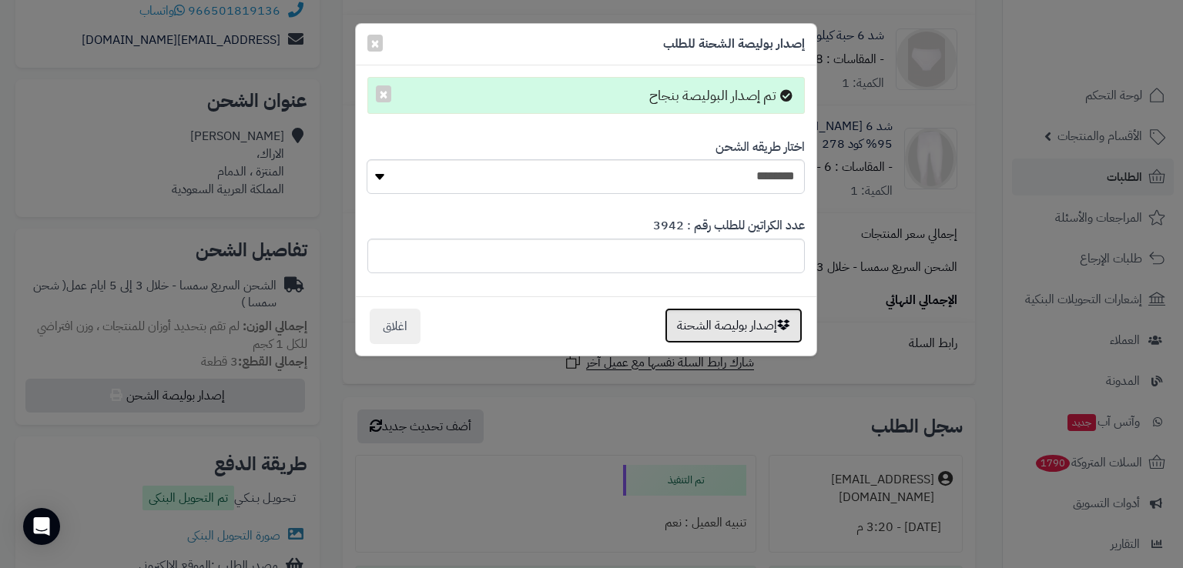
click at [729, 340] on button "إصدار بوليصة الشحنة" at bounding box center [733, 325] width 138 height 35
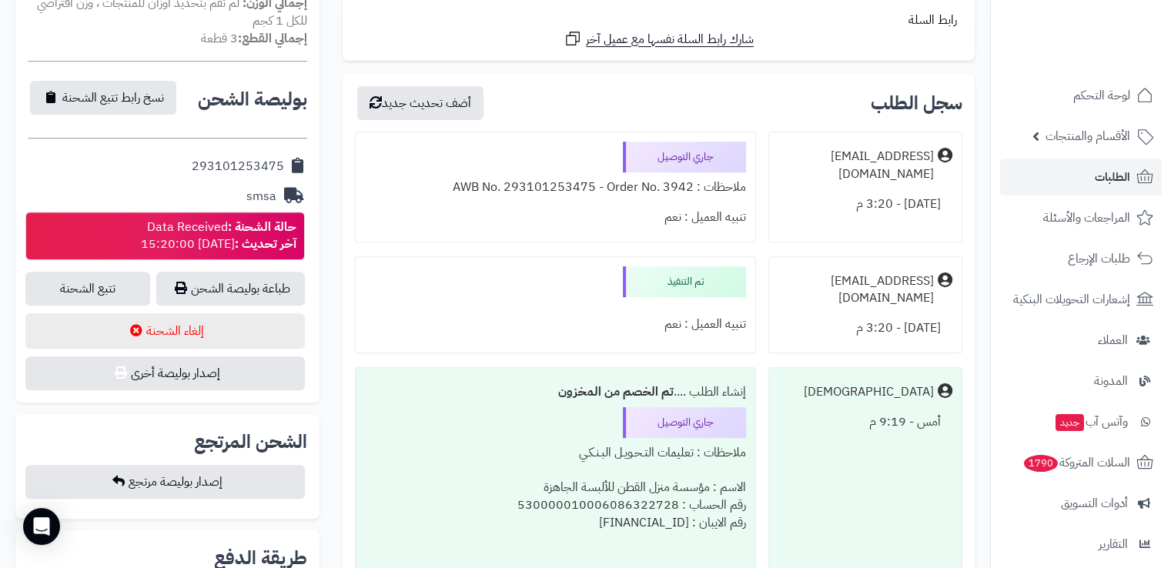
scroll to position [585, 0]
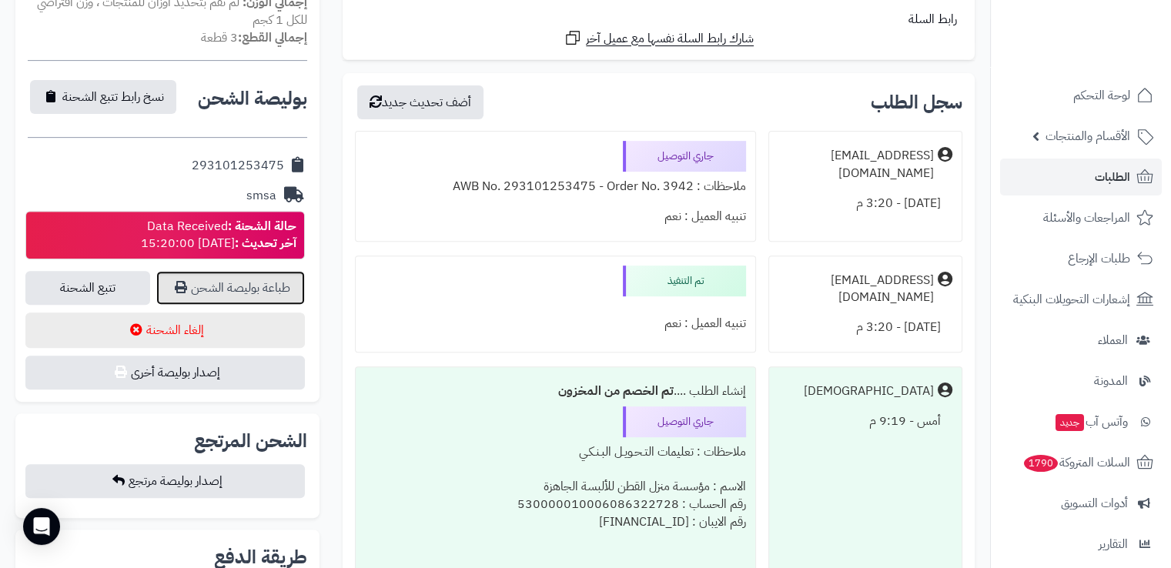
click at [279, 293] on link "طباعة بوليصة الشحن" at bounding box center [230, 288] width 149 height 34
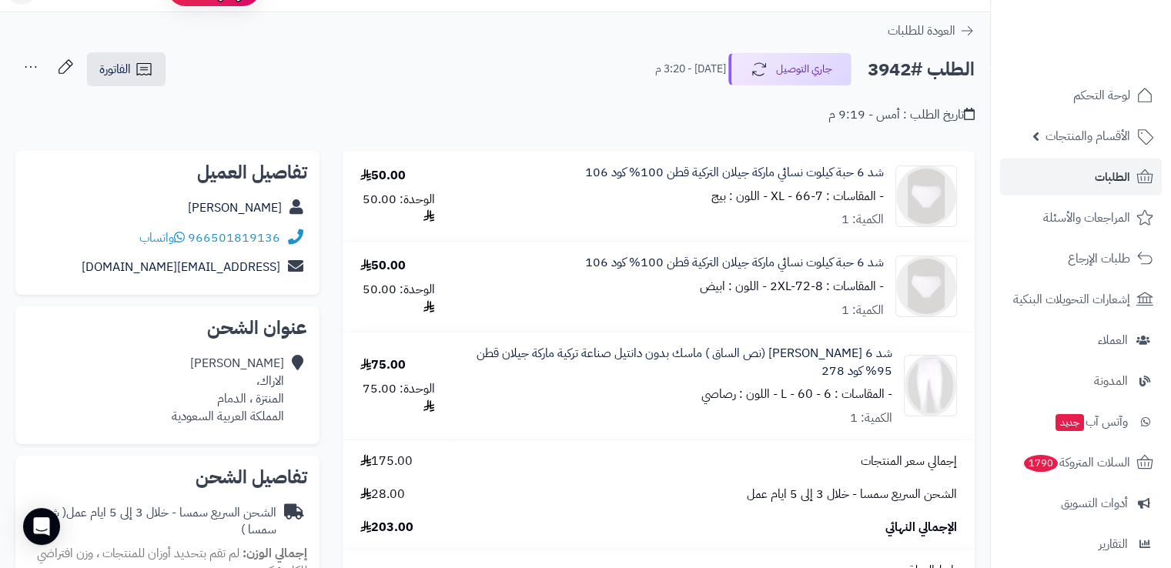
scroll to position [0, 0]
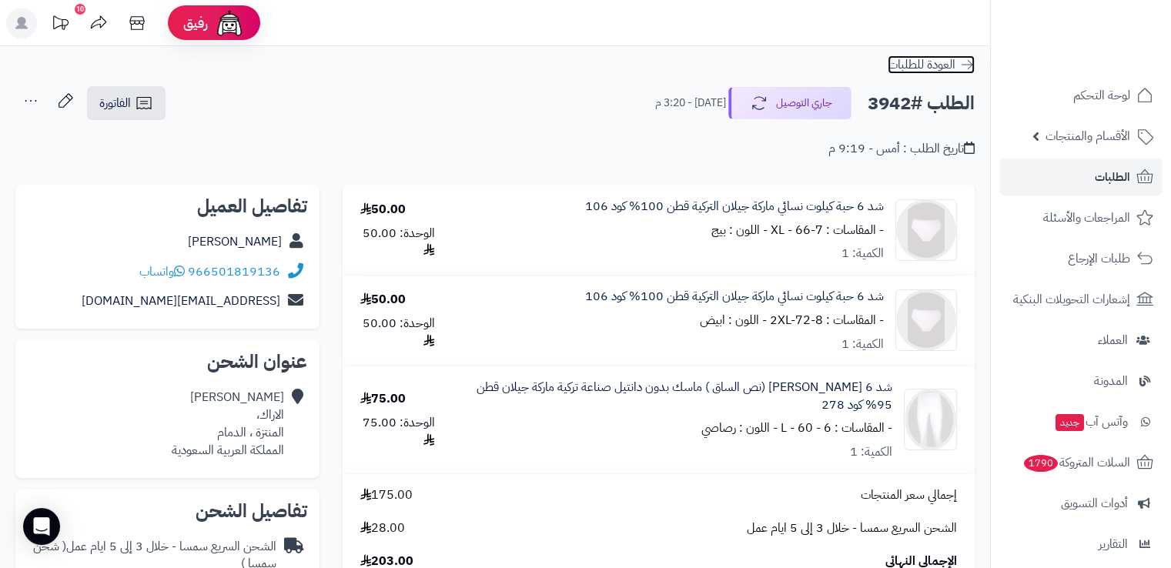
click at [966, 68] on icon at bounding box center [966, 64] width 15 height 15
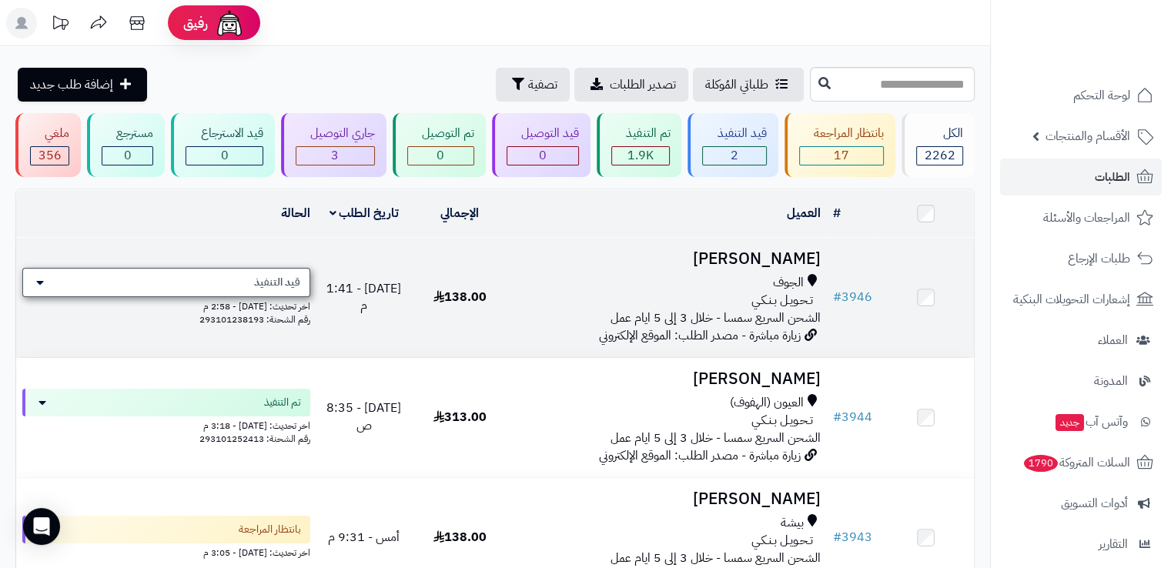
click at [276, 284] on span "قيد التنفيذ" at bounding box center [277, 282] width 46 height 15
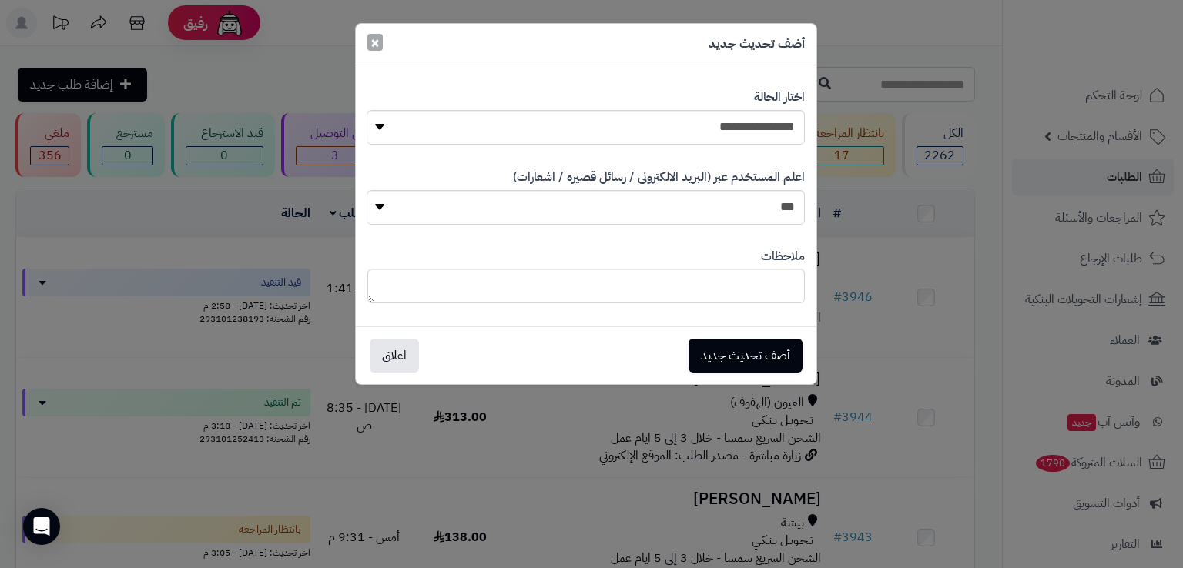
click at [372, 45] on span "×" at bounding box center [374, 42] width 9 height 23
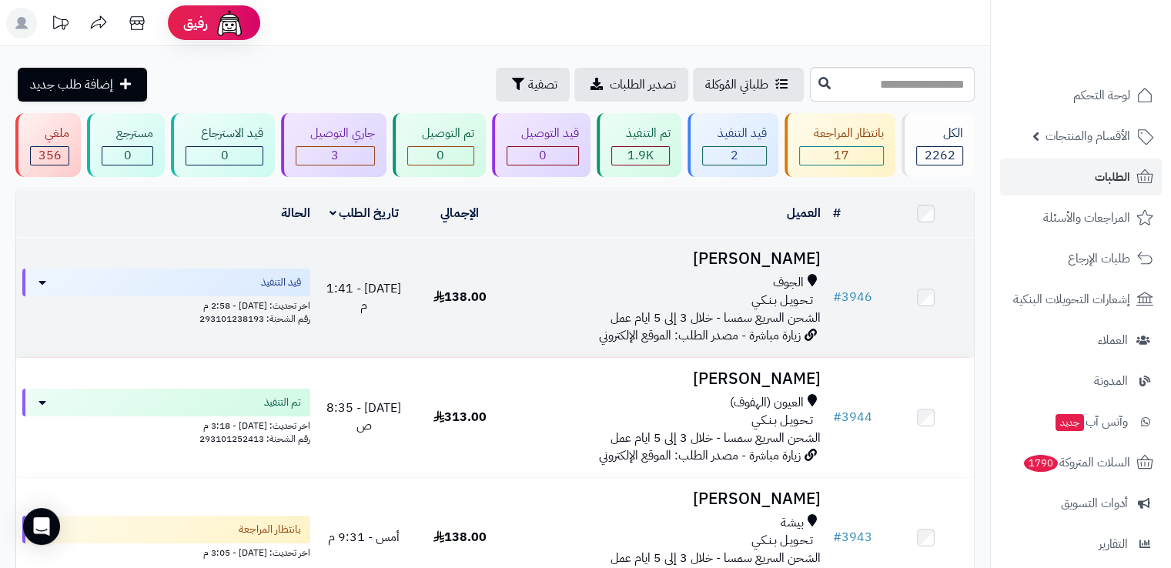
click at [564, 289] on div "الجوف" at bounding box center [667, 283] width 306 height 18
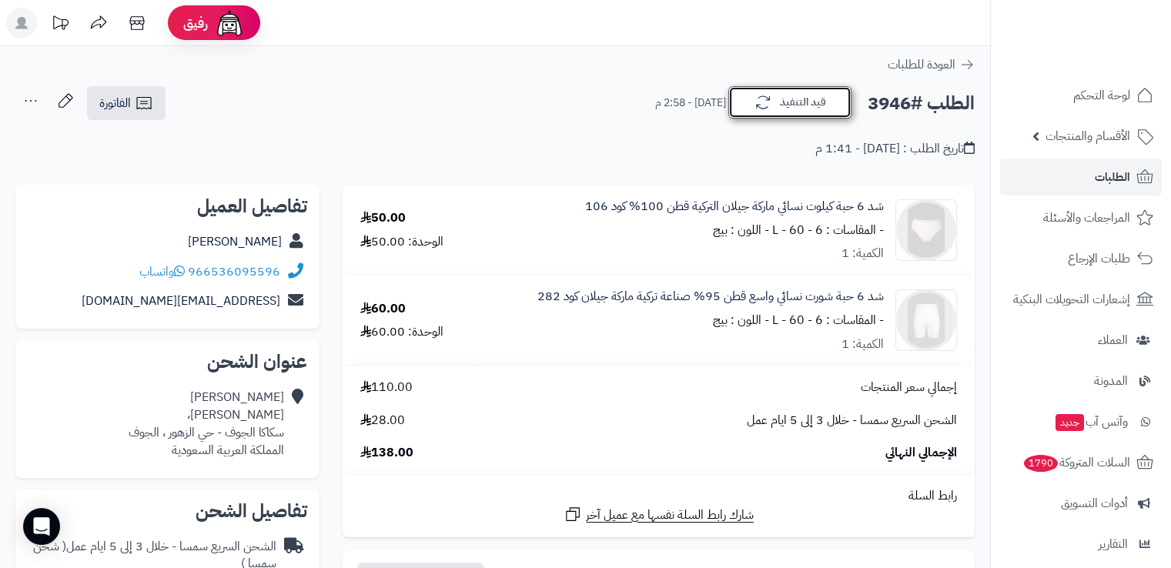
click at [758, 109] on icon "button" at bounding box center [763, 102] width 18 height 18
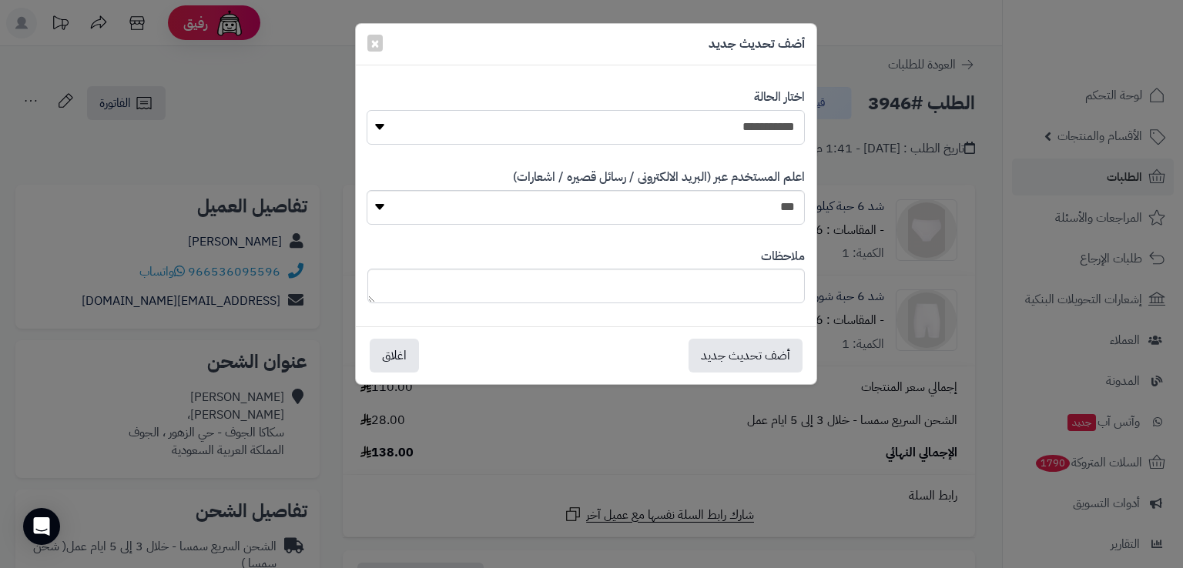
click at [740, 126] on select "**********" at bounding box center [585, 127] width 437 height 35
select select "*"
click at [367, 110] on select "**********" at bounding box center [585, 127] width 437 height 35
click at [764, 352] on button "أضف تحديث جديد" at bounding box center [745, 355] width 114 height 34
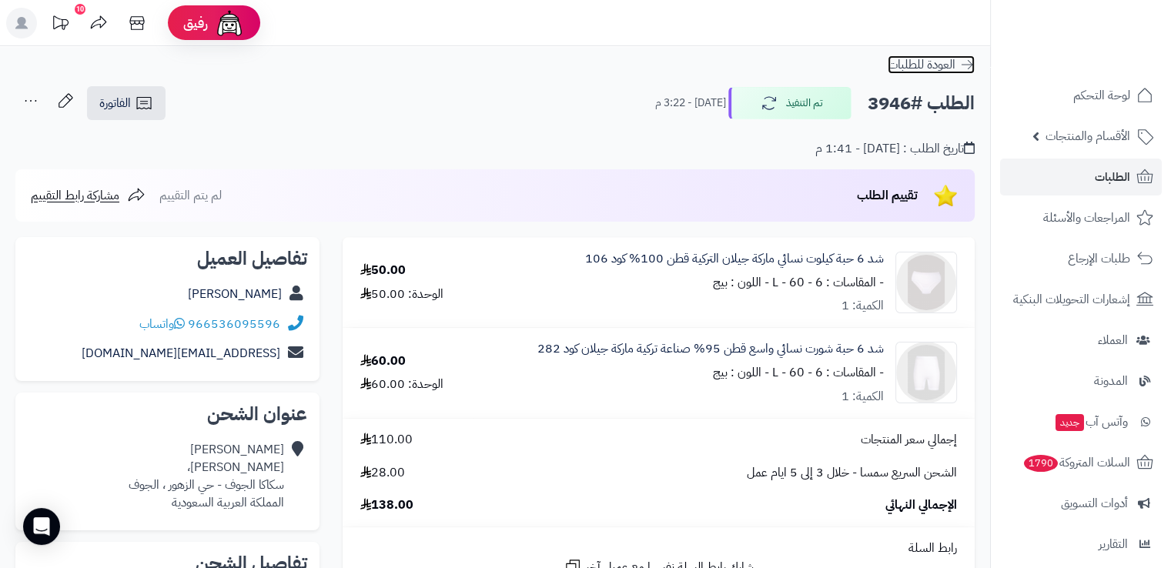
click at [960, 66] on icon at bounding box center [966, 64] width 15 height 15
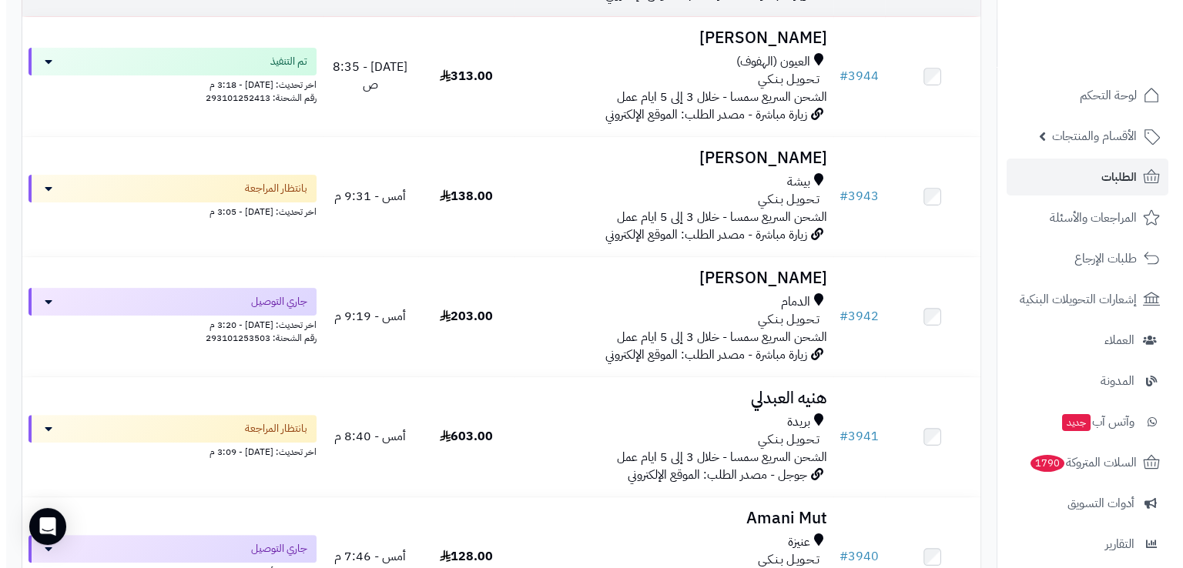
scroll to position [348, 0]
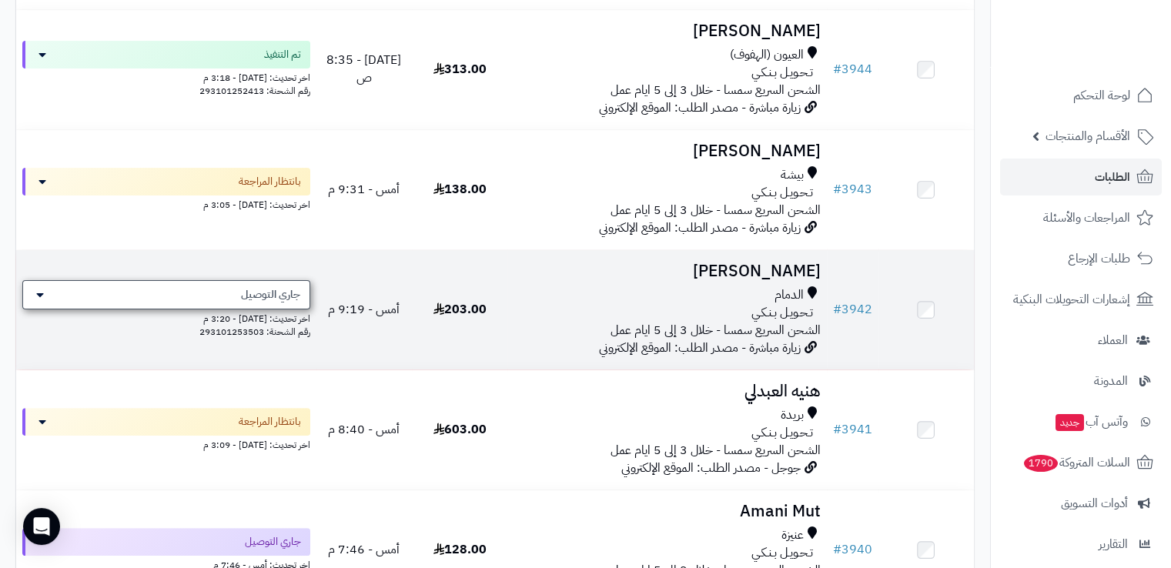
click at [285, 305] on div "جاري التوصيل" at bounding box center [166, 294] width 288 height 29
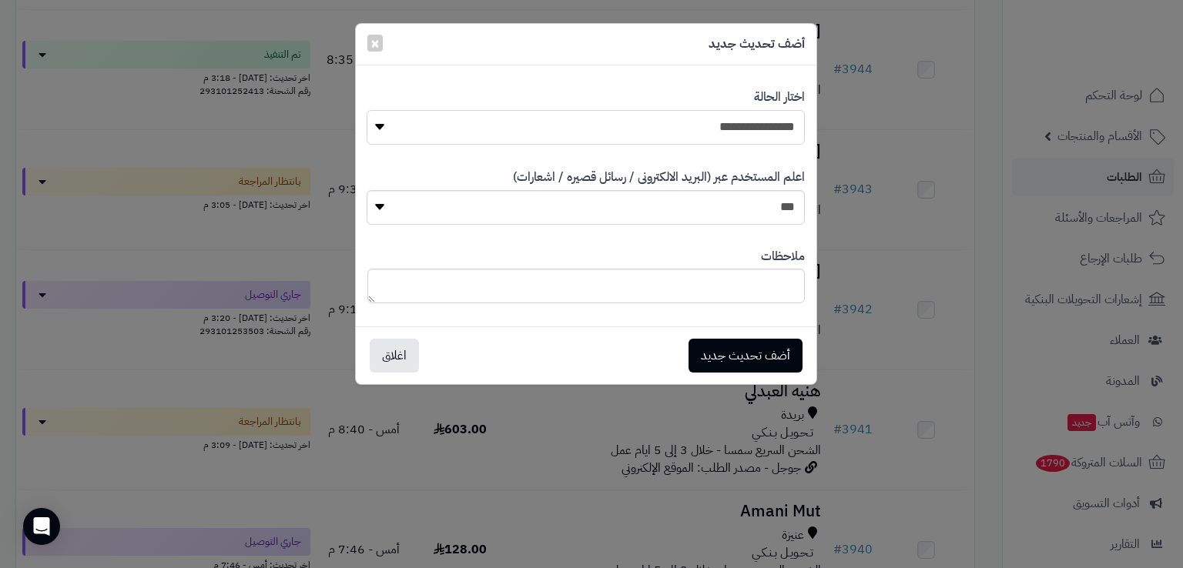
click at [564, 115] on select "**********" at bounding box center [585, 127] width 437 height 35
select select "*"
click at [367, 110] on select "**********" at bounding box center [585, 127] width 437 height 35
click at [751, 351] on button "أضف تحديث جديد" at bounding box center [745, 355] width 114 height 34
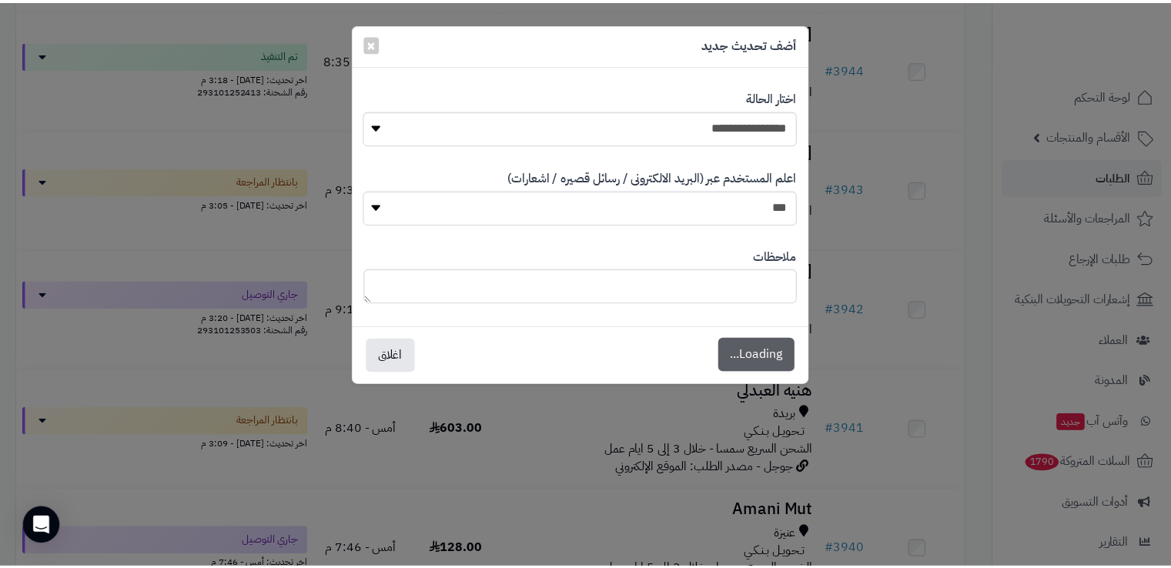
scroll to position [397, 0]
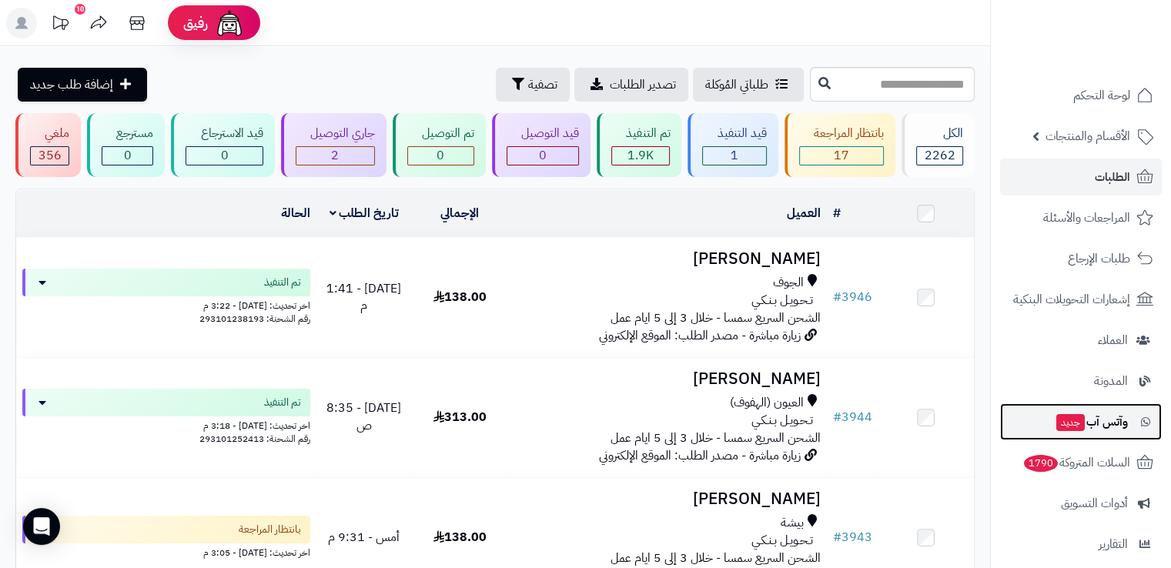
click at [1090, 427] on span "وآتس آب جديد" at bounding box center [1091, 422] width 73 height 22
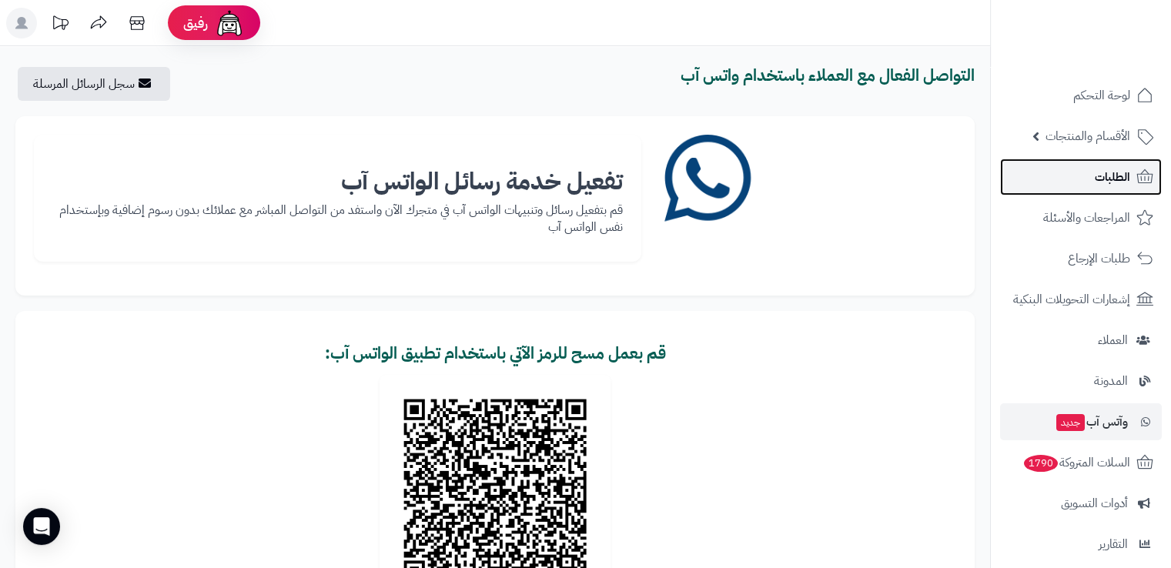
click at [1100, 159] on link "الطلبات" at bounding box center [1081, 177] width 162 height 37
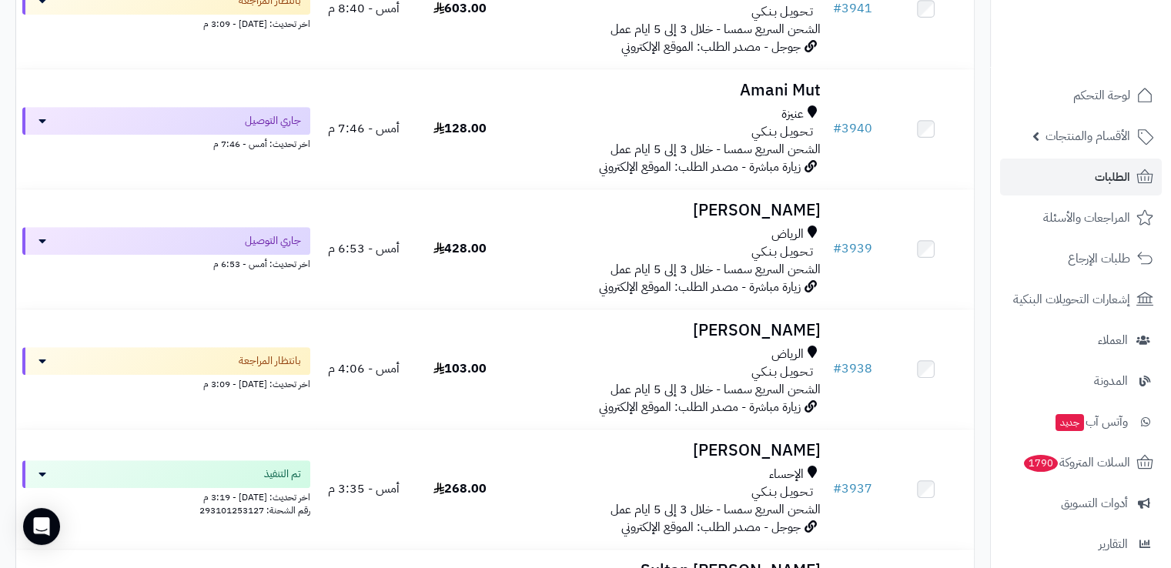
scroll to position [770, 0]
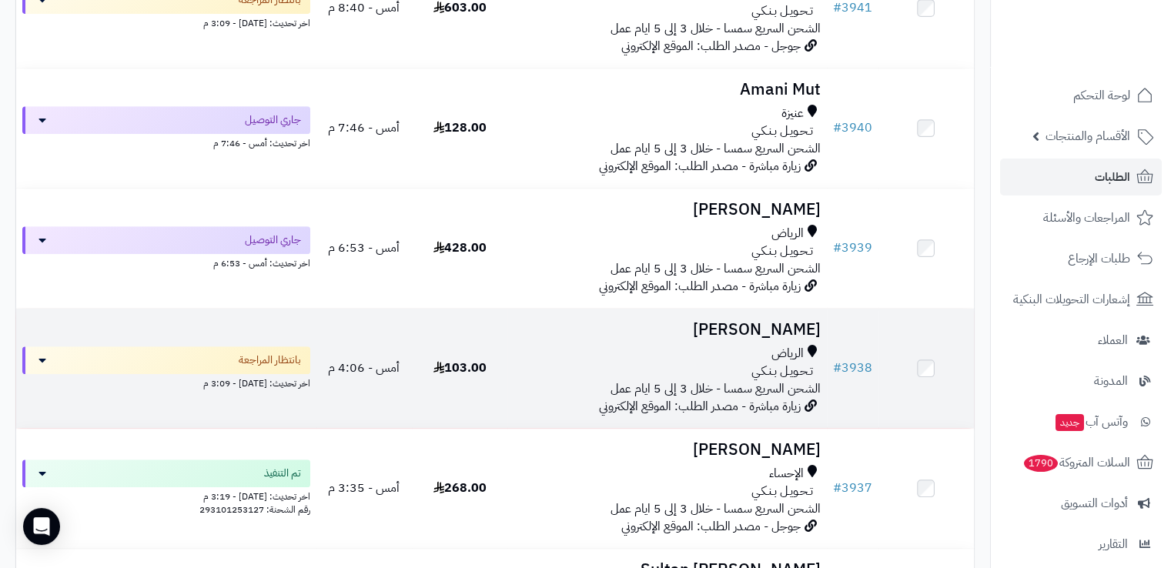
click at [573, 347] on div "الرياض" at bounding box center [667, 354] width 306 height 18
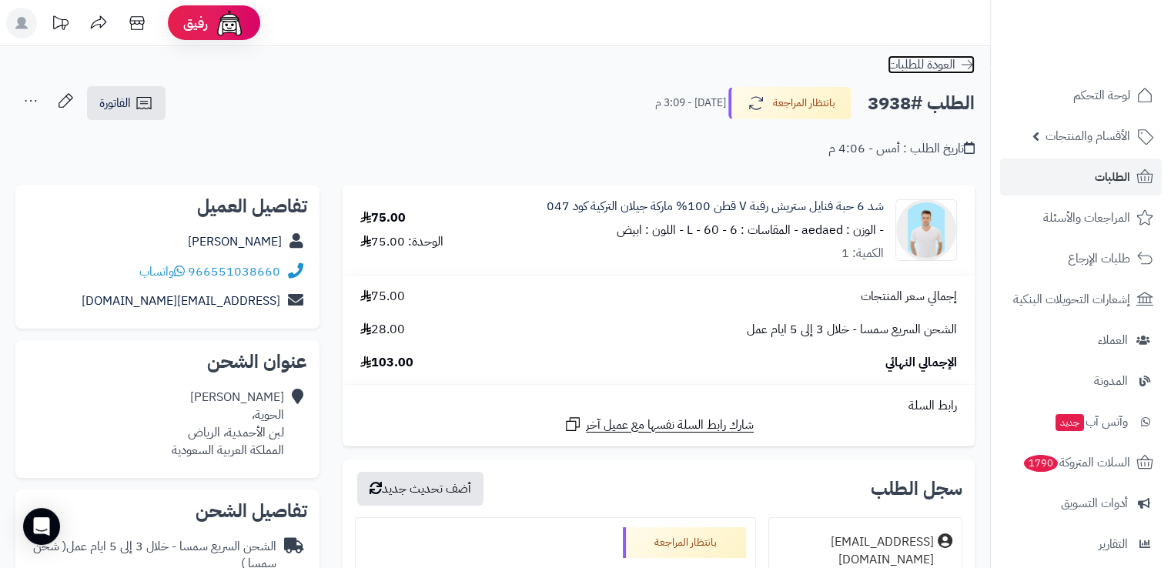
click at [957, 65] on link "العودة للطلبات" at bounding box center [931, 64] width 87 height 18
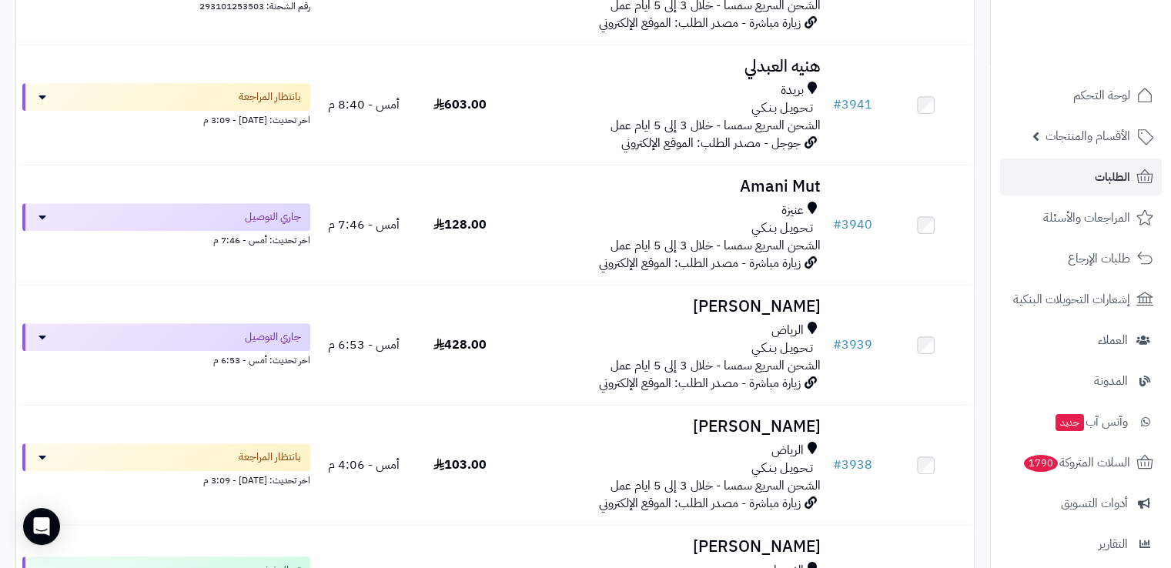
scroll to position [678, 0]
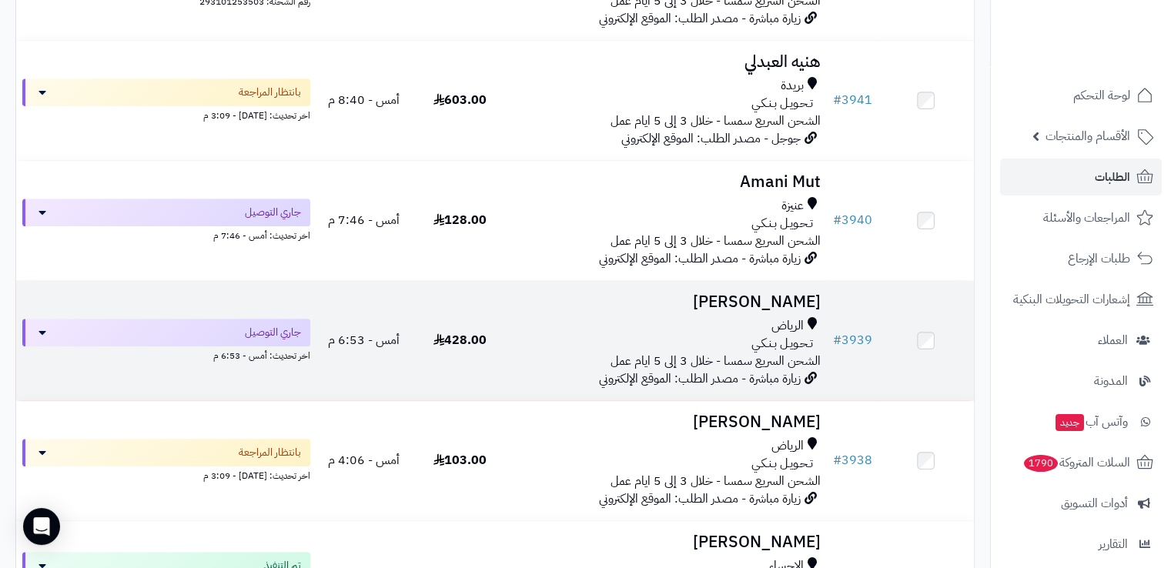
click at [480, 349] on span "428.00" at bounding box center [459, 340] width 53 height 18
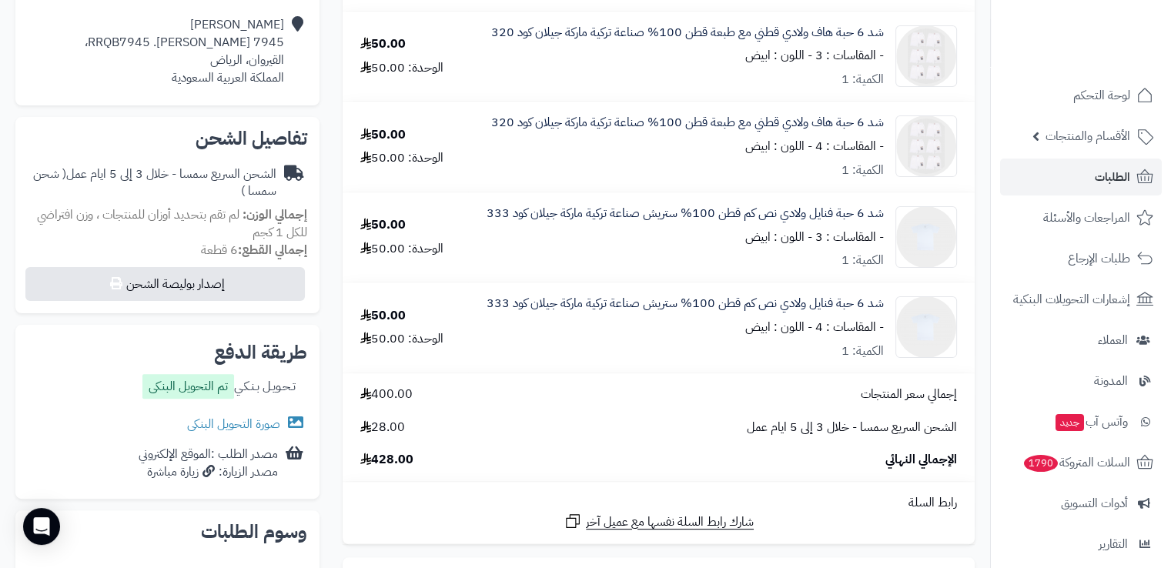
scroll to position [374, 0]
click at [266, 419] on link "صورة التحويل البنكى" at bounding box center [247, 422] width 120 height 18
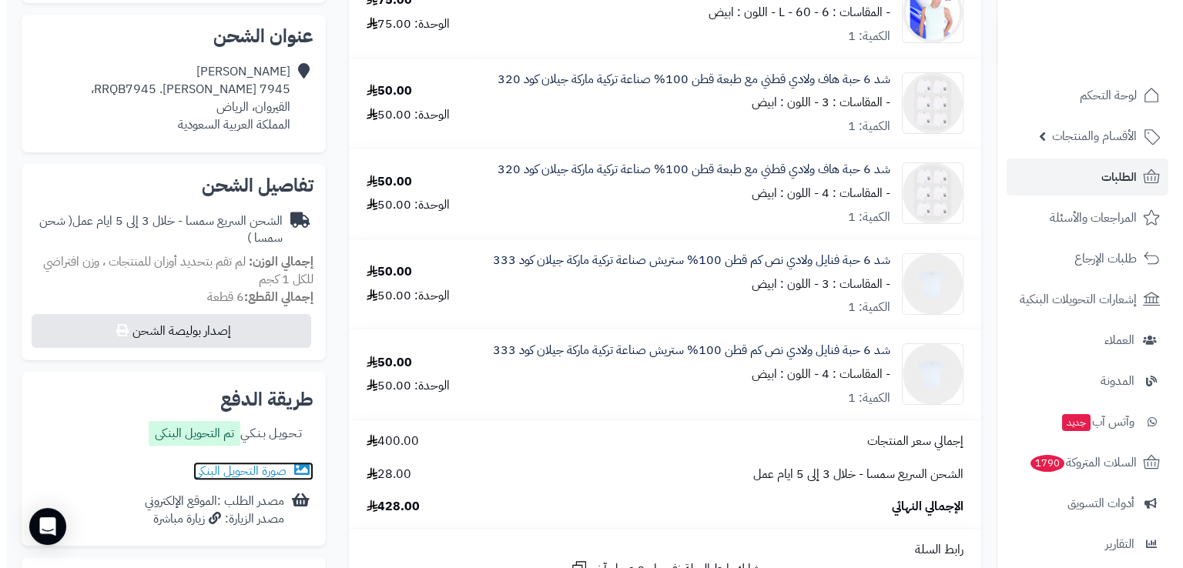
scroll to position [326, 0]
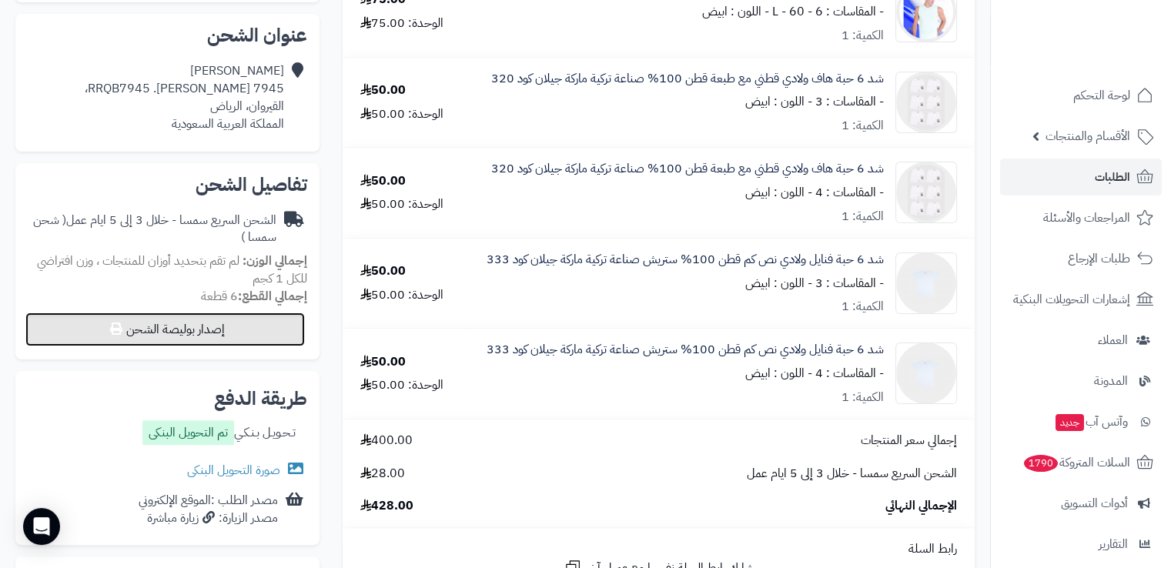
click at [280, 327] on button "إصدار بوليصة الشحن" at bounding box center [165, 330] width 280 height 34
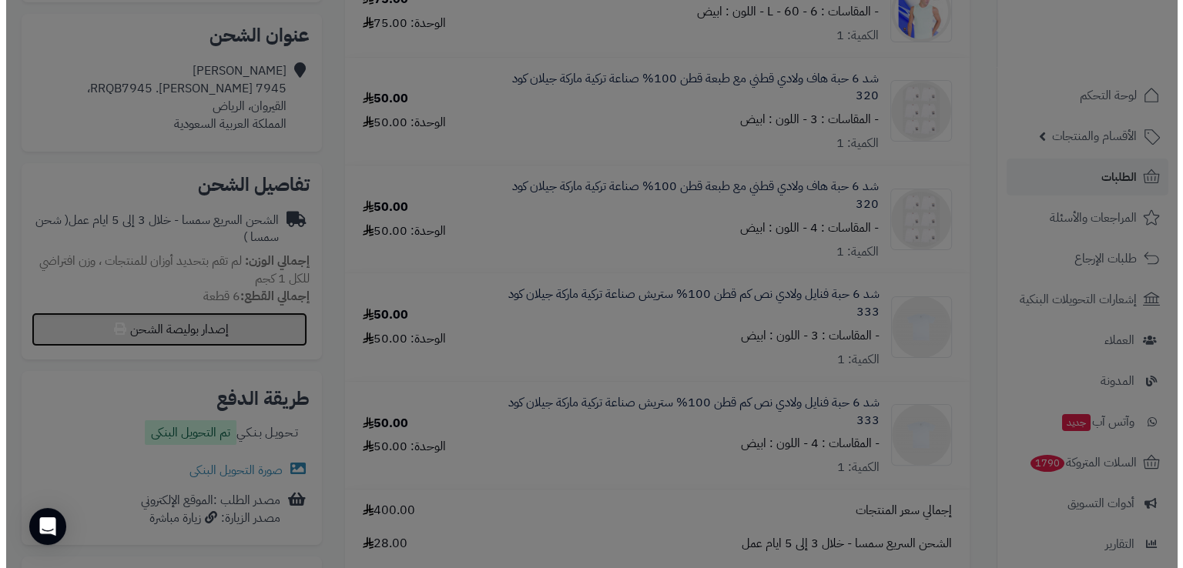
select select "****"
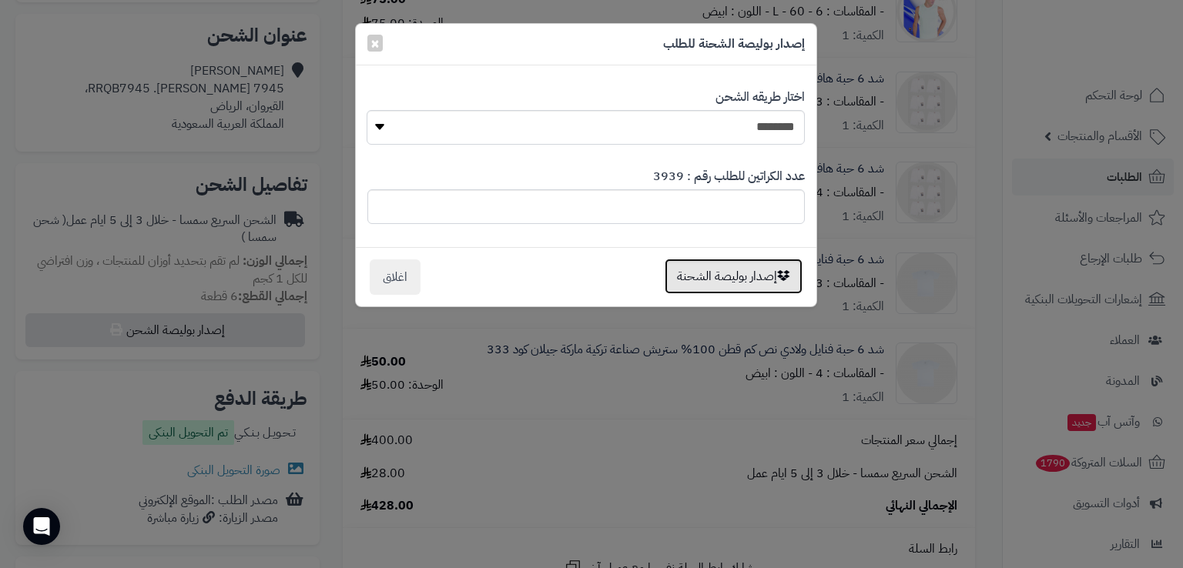
click at [727, 287] on button "إصدار بوليصة الشحنة" at bounding box center [733, 276] width 138 height 35
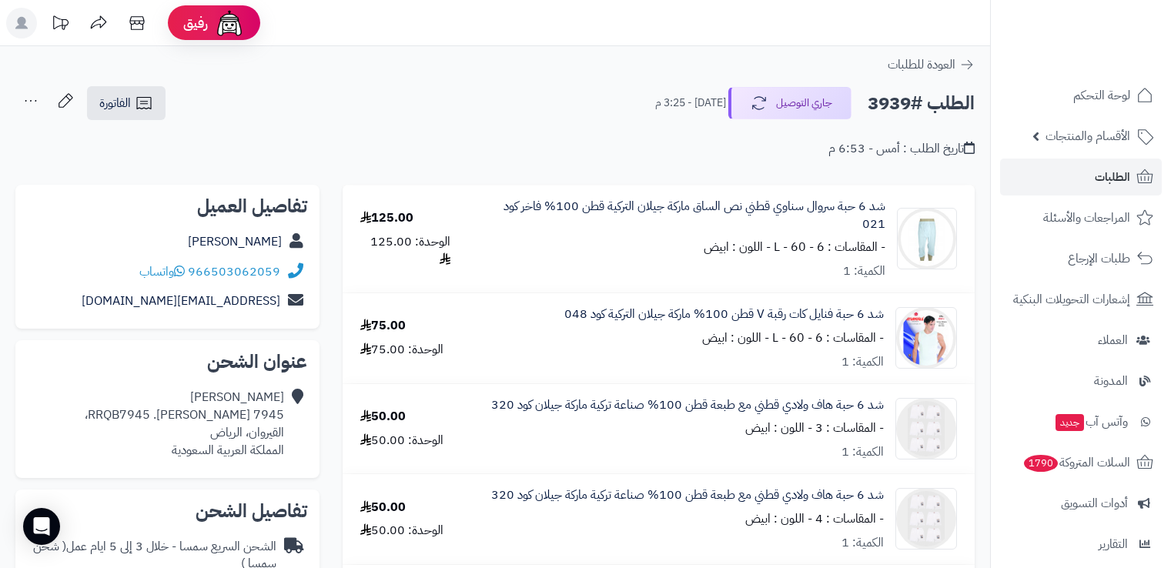
scroll to position [326, 0]
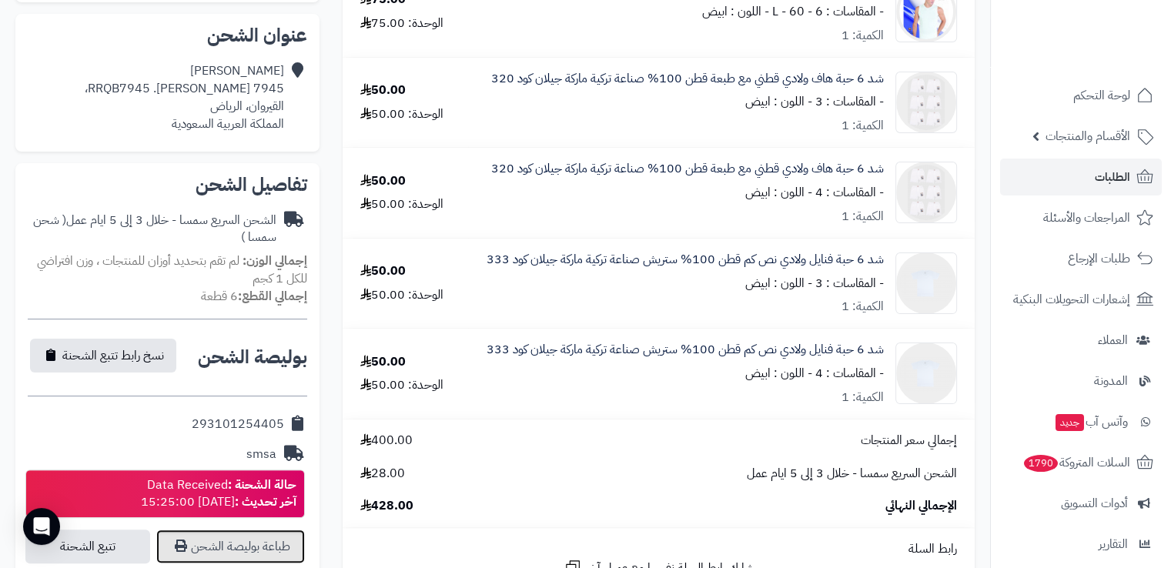
click at [263, 555] on link "طباعة بوليصة الشحن" at bounding box center [230, 547] width 149 height 34
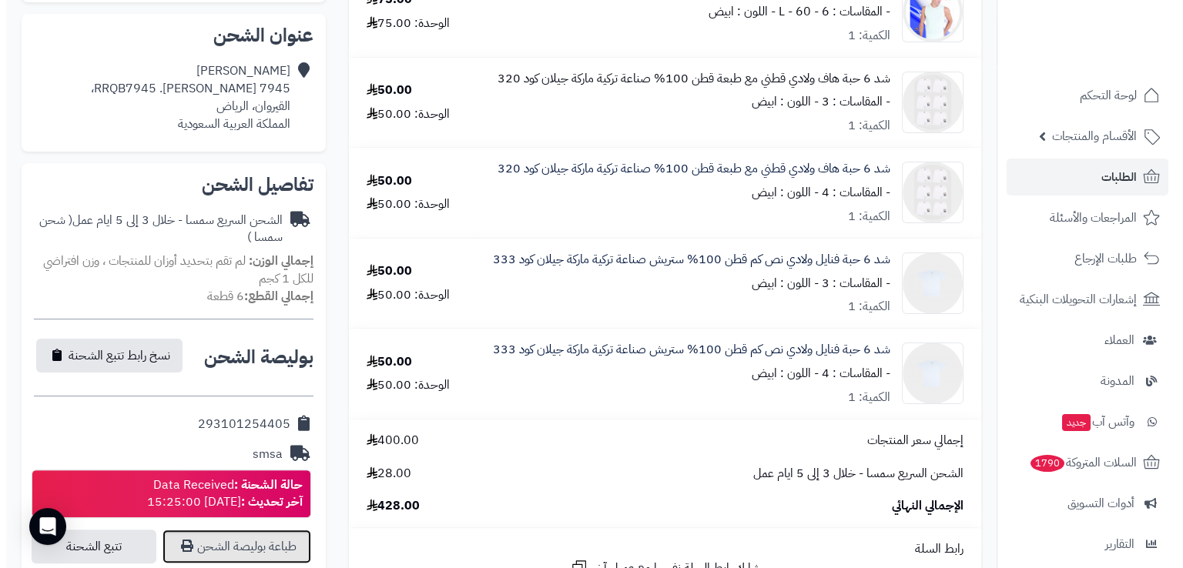
scroll to position [0, 0]
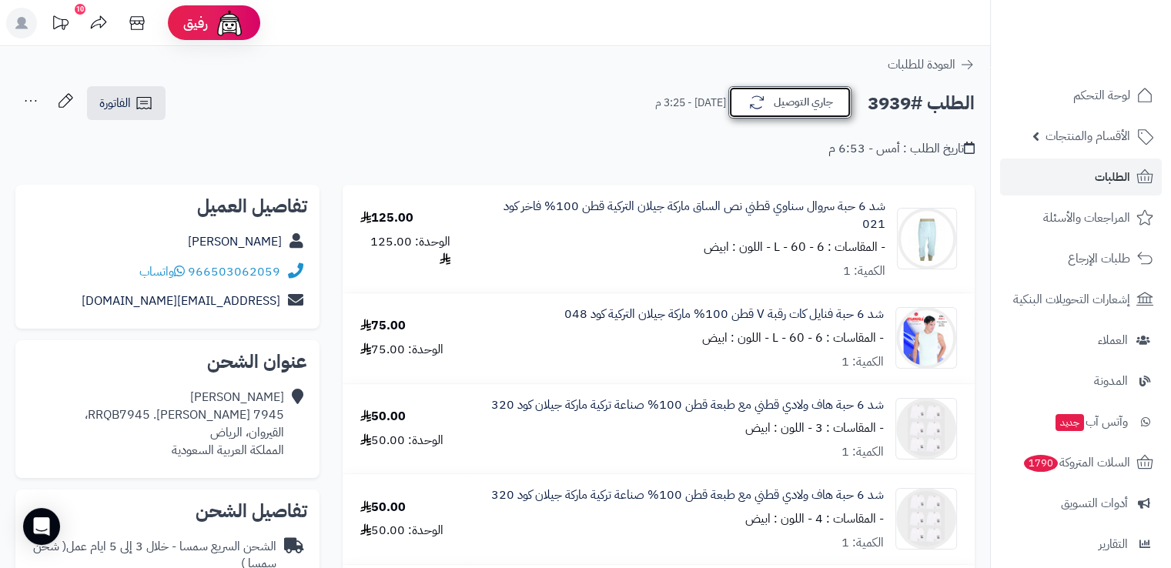
click at [799, 98] on button "جاري التوصيل" at bounding box center [789, 102] width 123 height 32
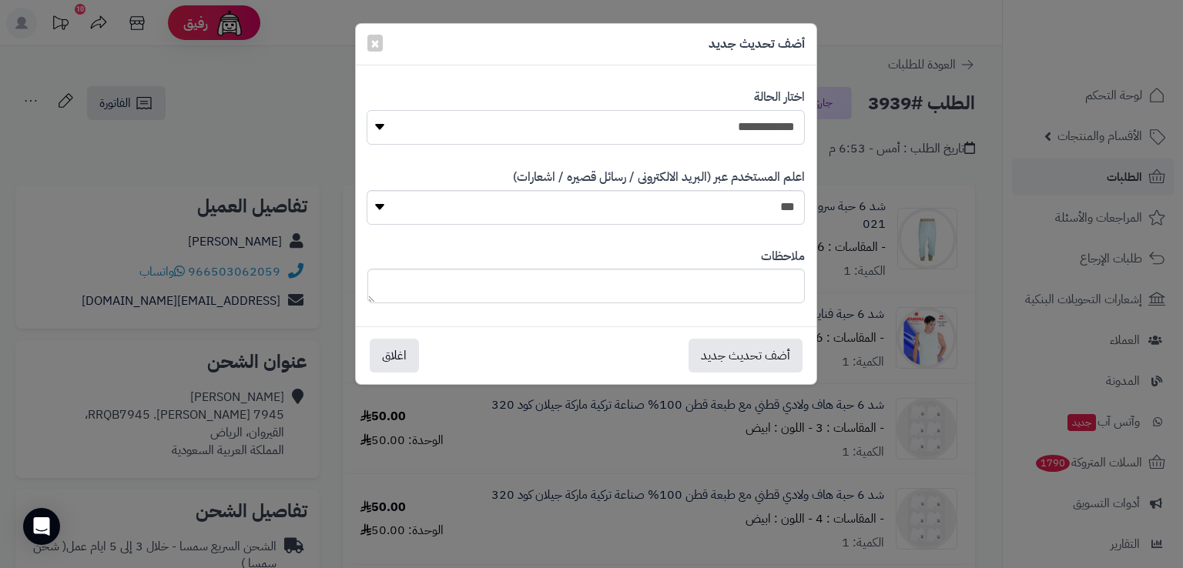
click at [701, 131] on select "**********" at bounding box center [585, 127] width 437 height 35
select select "*"
click at [367, 110] on select "**********" at bounding box center [585, 127] width 437 height 35
click at [736, 352] on button "أضف تحديث جديد" at bounding box center [745, 355] width 114 height 34
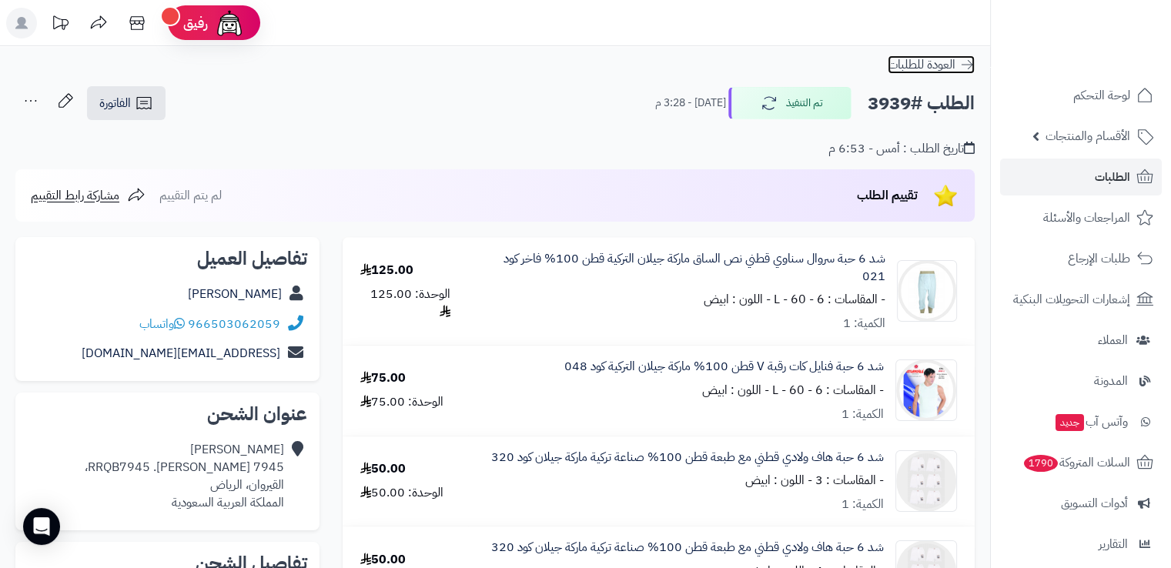
click at [967, 72] on link "العودة للطلبات" at bounding box center [931, 64] width 87 height 18
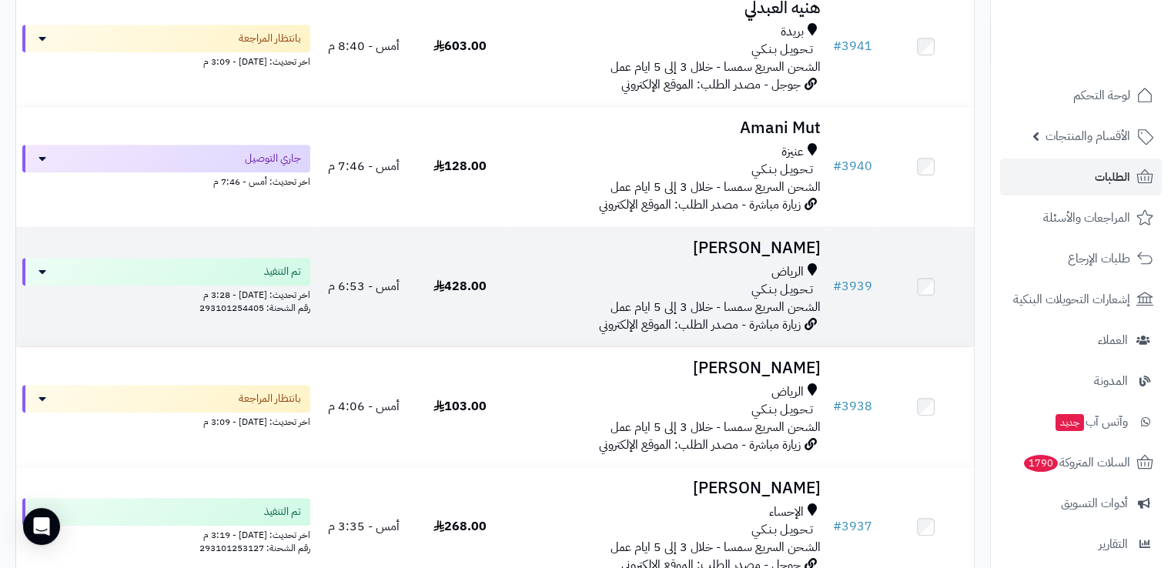
scroll to position [733, 0]
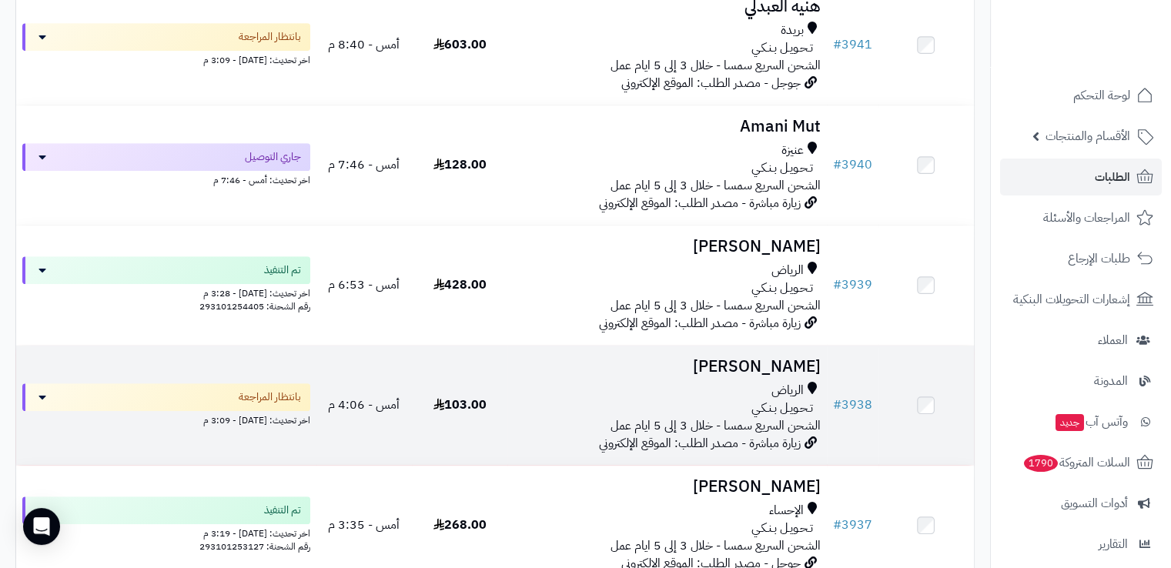
click at [550, 382] on td "Amr Waheeb الرياض تـحـويـل بـنـكـي الشحن السريع سمسا - خلال 3 إلى 5 ايام عمل زي…" at bounding box center [666, 405] width 319 height 119
click at [494, 414] on td "103.00" at bounding box center [459, 405] width 95 height 119
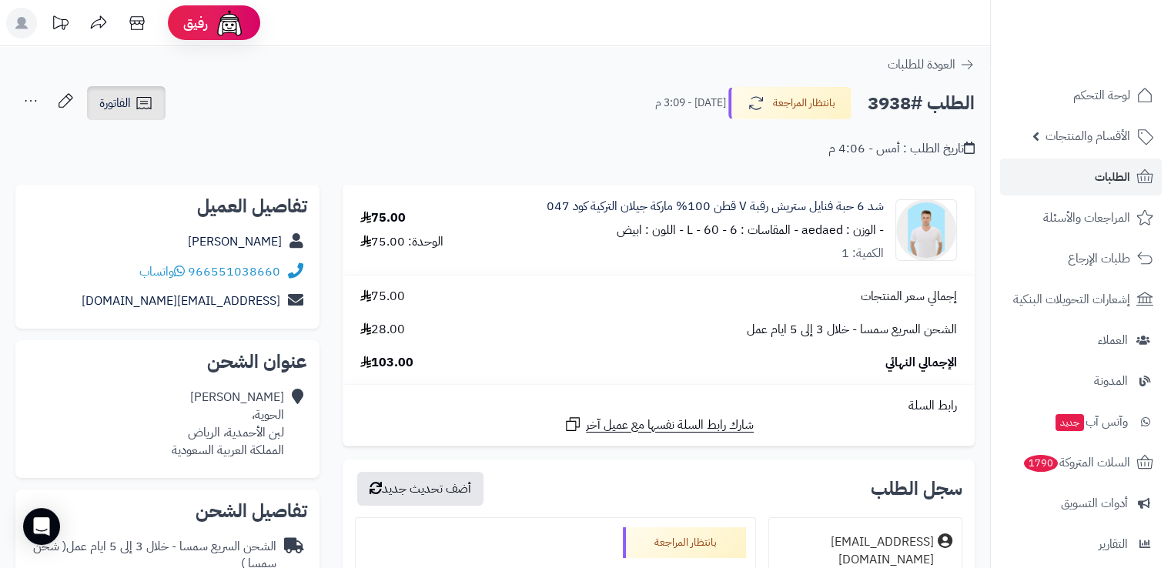
click at [129, 107] on span "الفاتورة" at bounding box center [115, 103] width 32 height 18
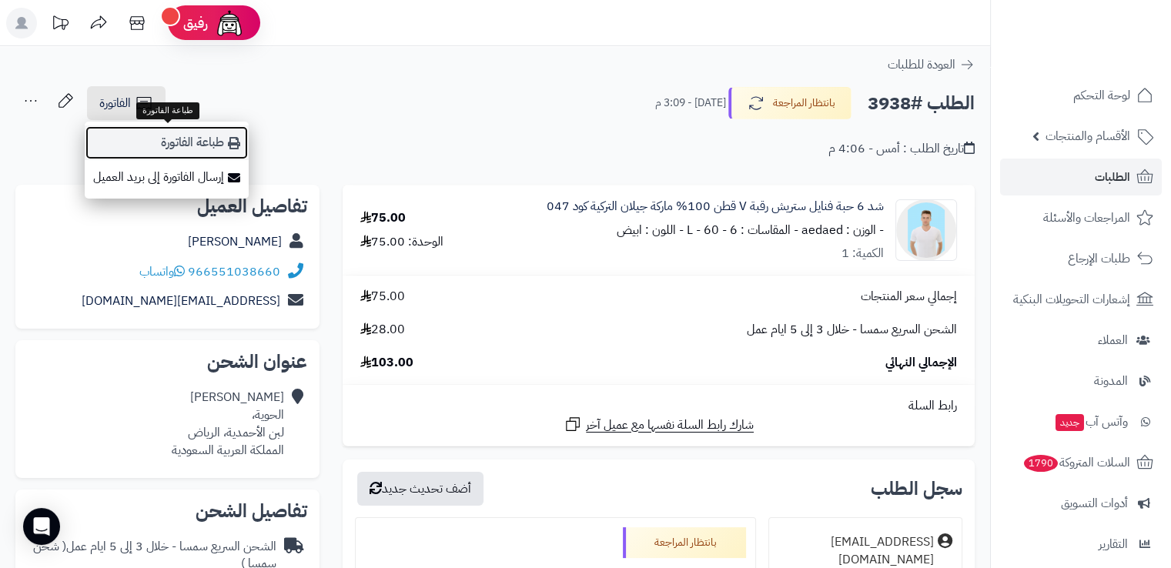
click at [164, 136] on link "طباعة الفاتورة" at bounding box center [167, 143] width 164 height 35
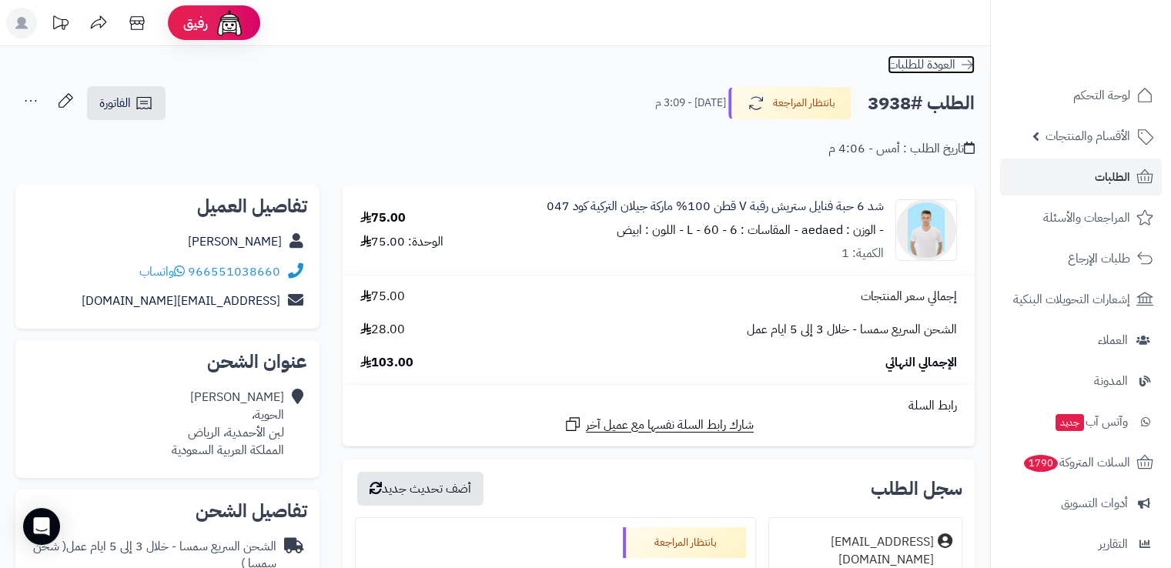
click at [961, 72] on icon at bounding box center [966, 64] width 15 height 15
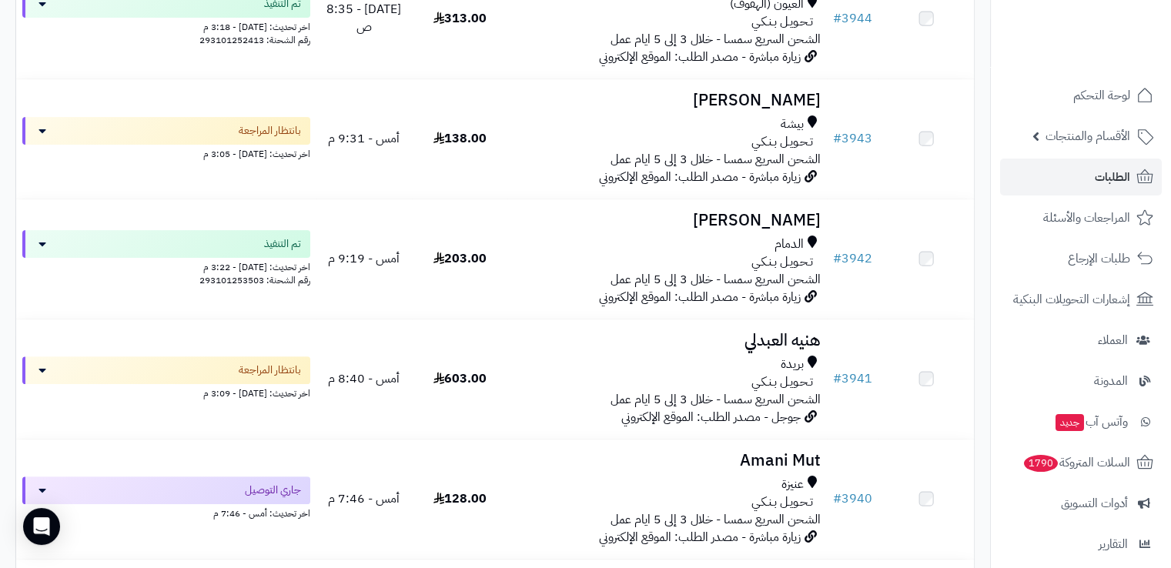
scroll to position [397, 0]
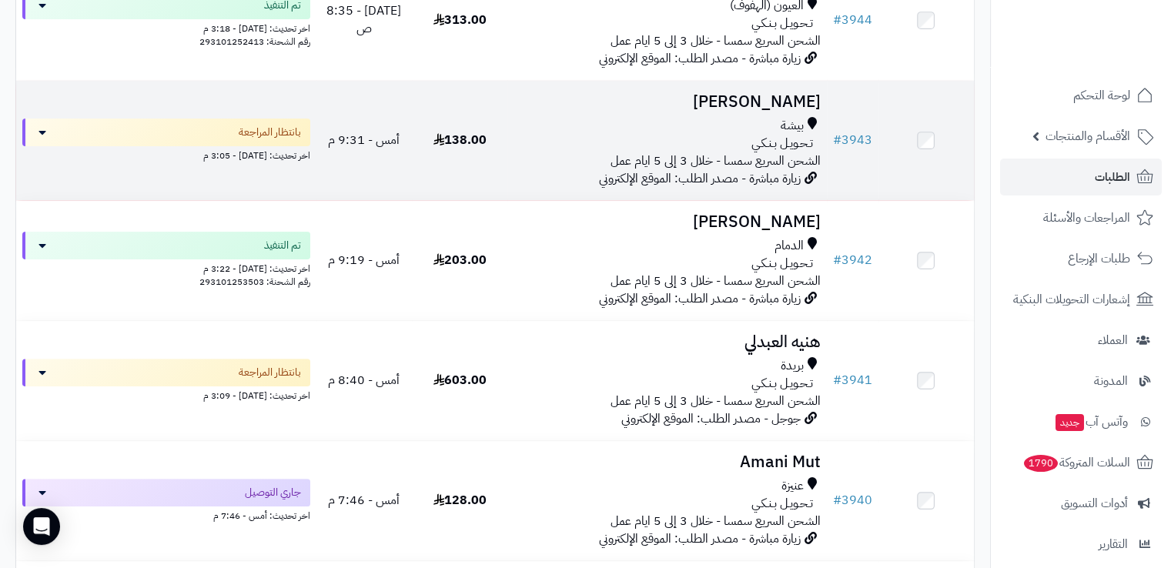
click at [644, 91] on td "[PERSON_NAME] تـحـويـل بـنـكـي الشحن السريع سمسا - خلال 3 إلى 5 ايام عمل زيارة …" at bounding box center [666, 140] width 319 height 119
click at [644, 91] on td "هياء سعيد بيشة تـحـويـل بـنـكـي الشحن السريع سمسا - خلال 3 إلى 5 ايام عمل زيارة…" at bounding box center [666, 140] width 319 height 119
click at [631, 108] on h3 "[PERSON_NAME]" at bounding box center [667, 102] width 306 height 18
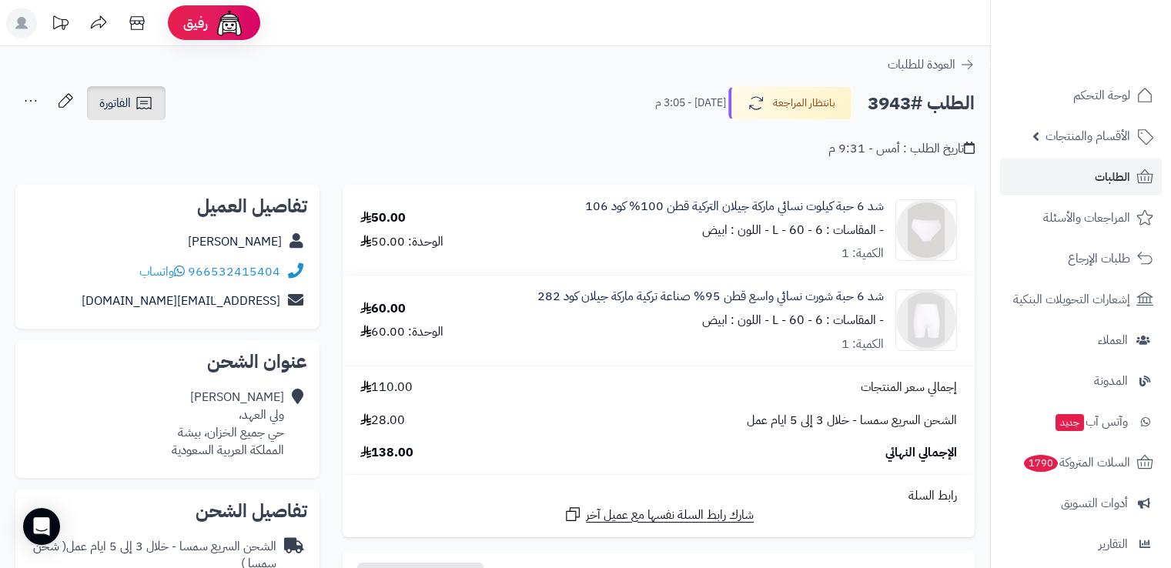
click at [136, 90] on link "الفاتورة" at bounding box center [126, 103] width 79 height 34
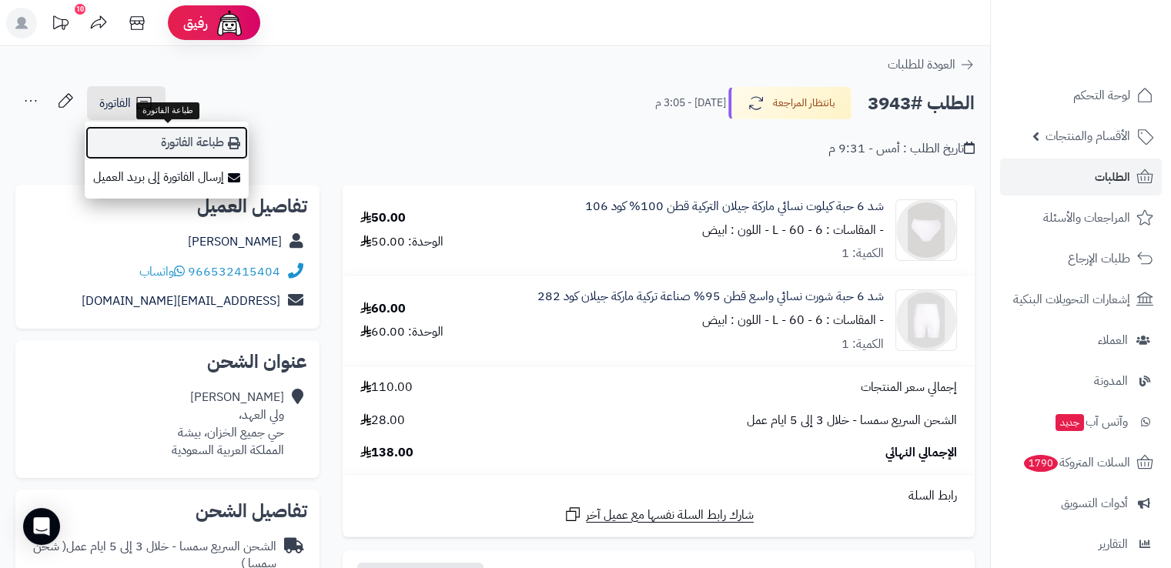
click at [150, 136] on link "طباعة الفاتورة" at bounding box center [167, 143] width 164 height 35
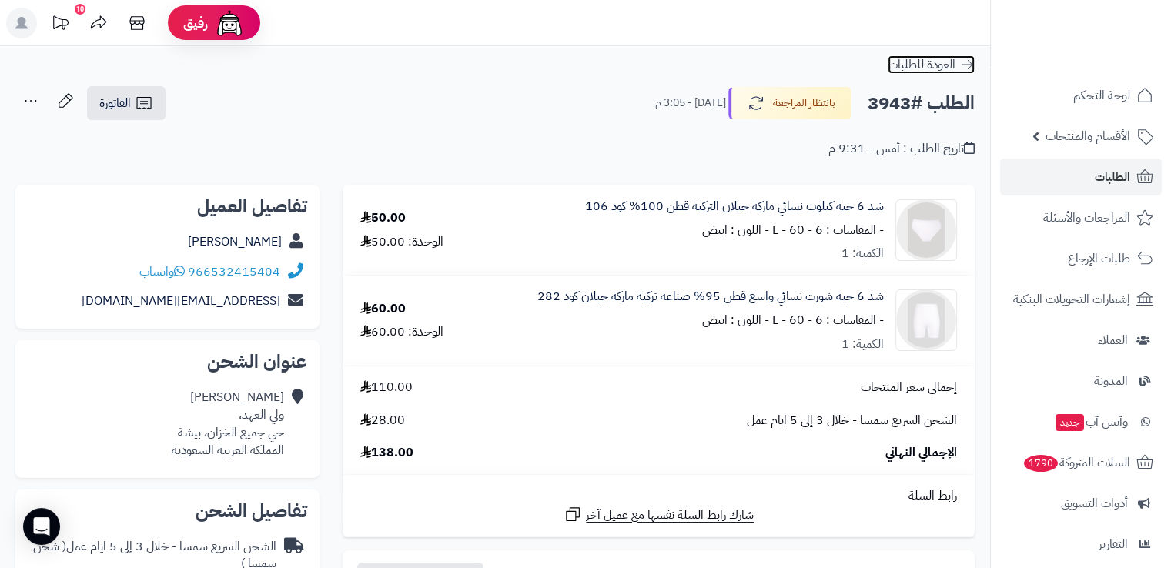
click at [972, 67] on icon at bounding box center [966, 64] width 15 height 15
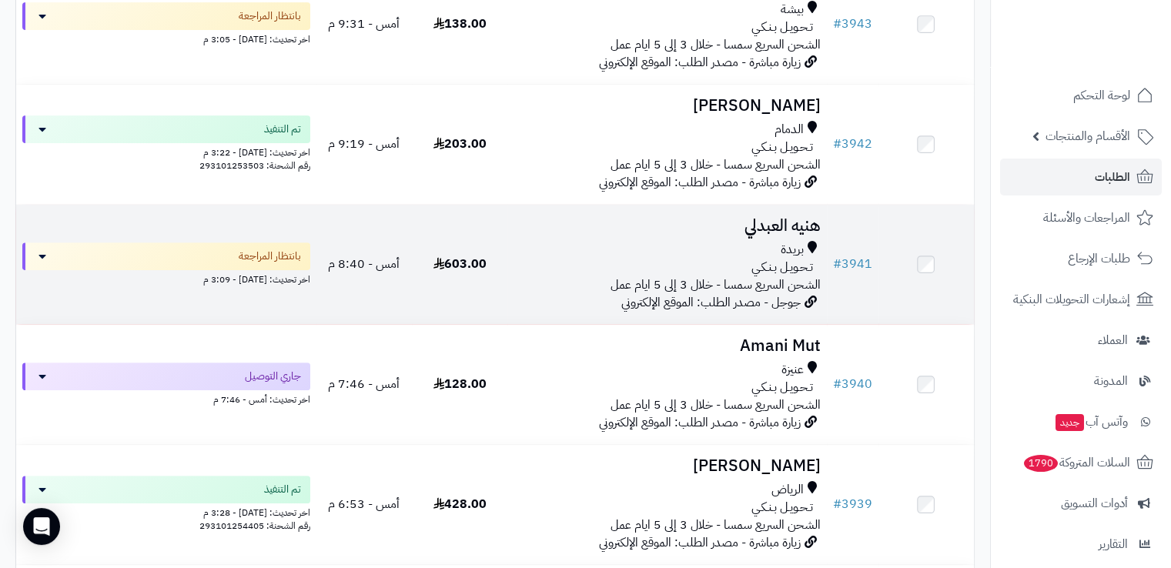
scroll to position [521, 0]
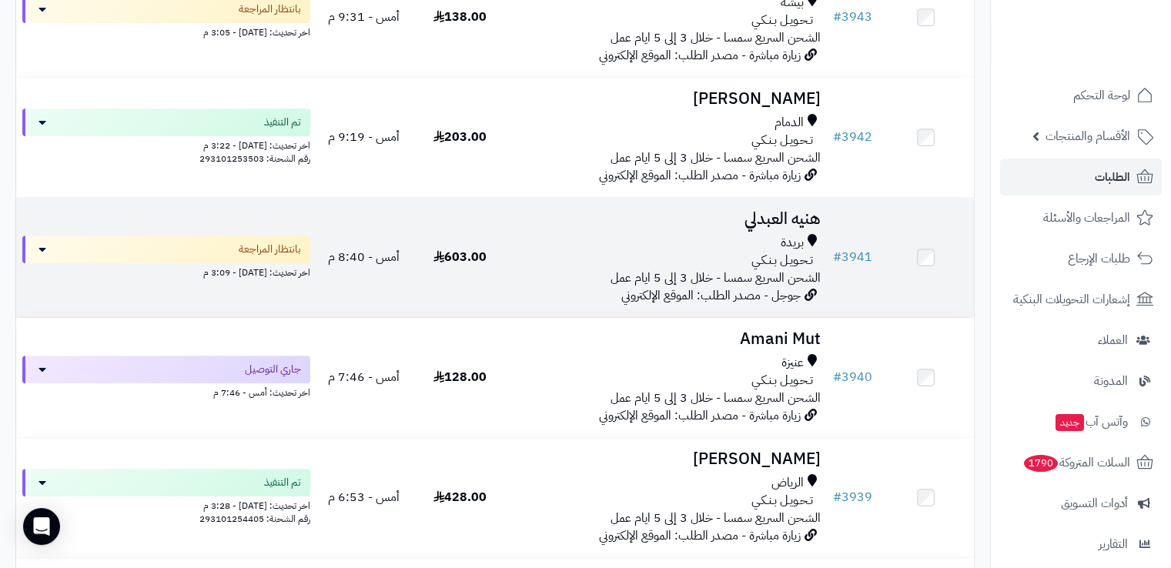
click at [620, 243] on div "بريدة" at bounding box center [667, 243] width 306 height 18
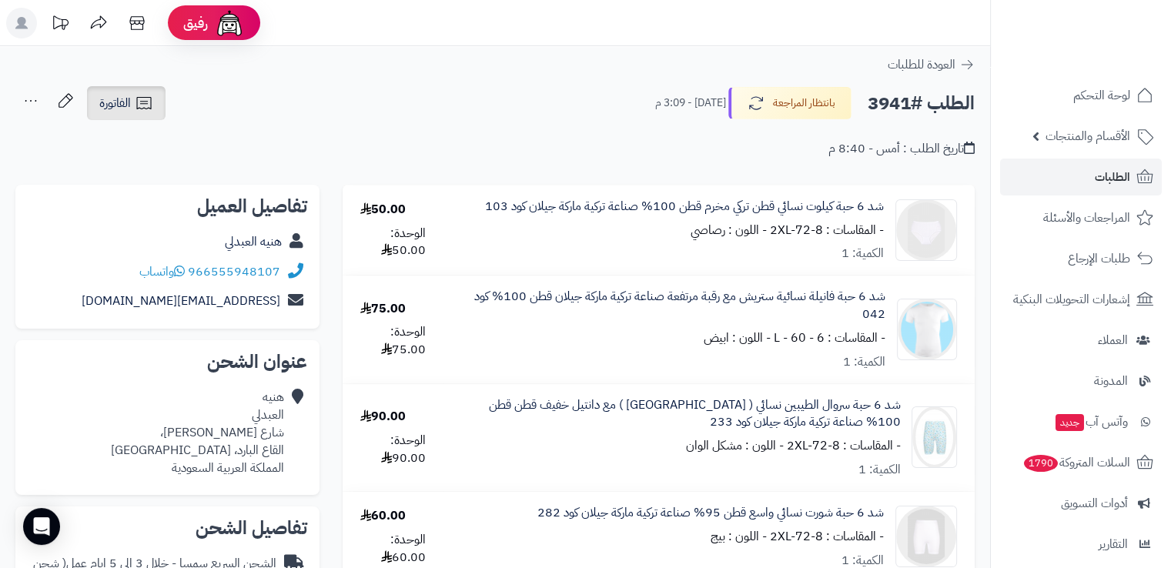
click at [129, 112] on link "الفاتورة" at bounding box center [126, 103] width 79 height 34
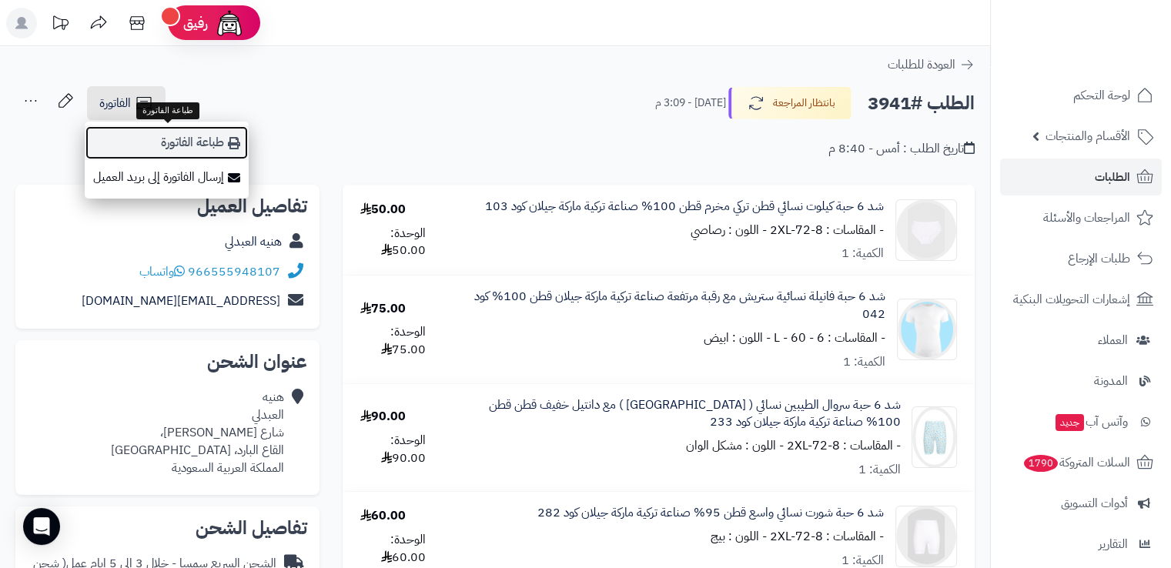
click at [163, 139] on link "طباعة الفاتورة" at bounding box center [167, 143] width 164 height 35
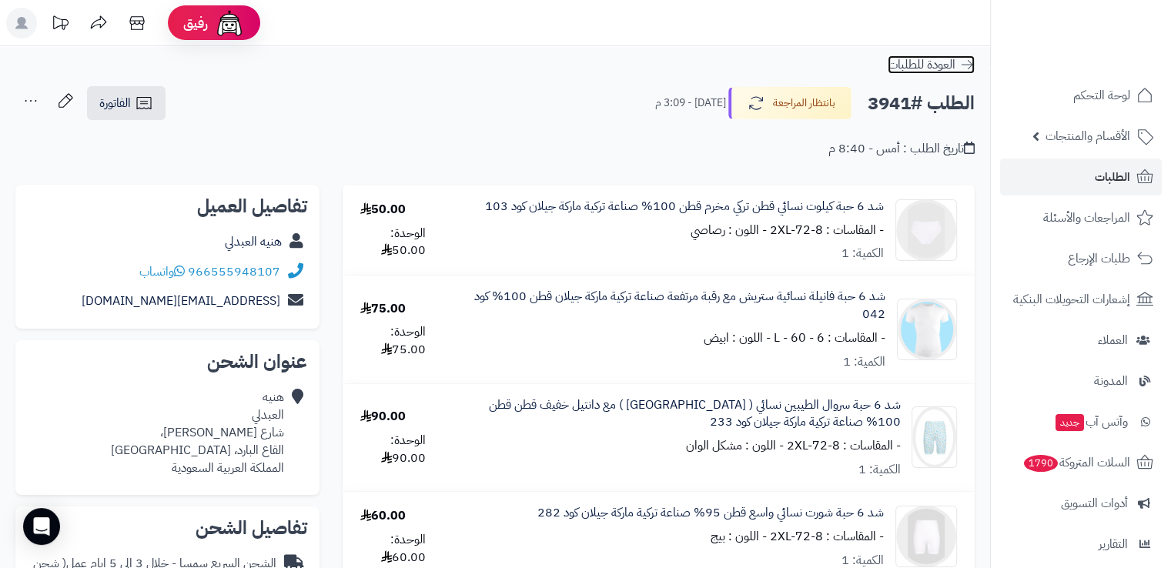
click at [966, 71] on icon at bounding box center [966, 64] width 15 height 15
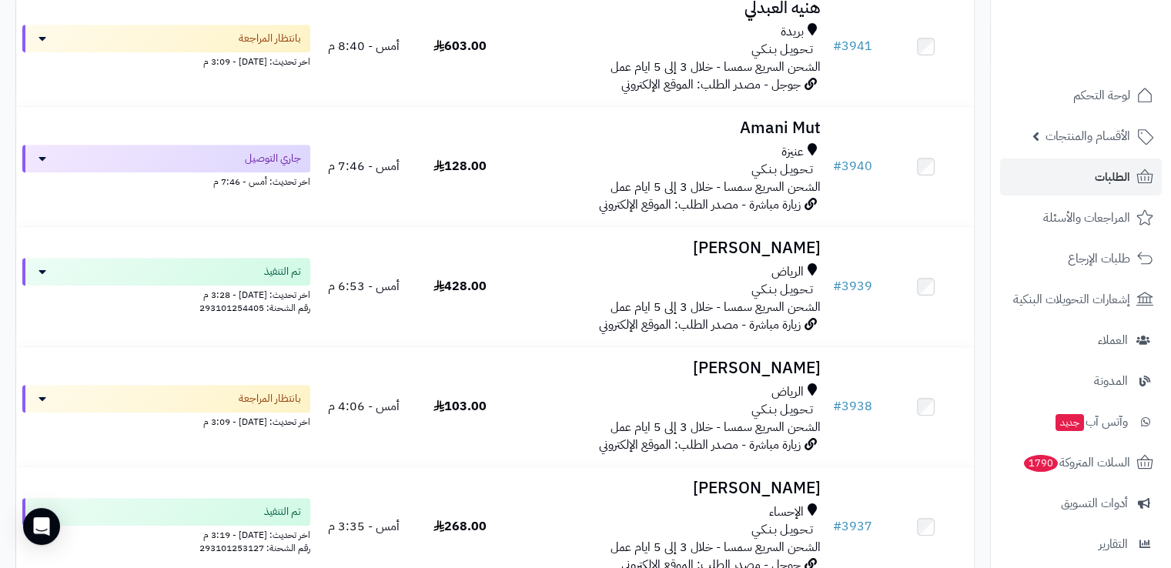
scroll to position [732, 0]
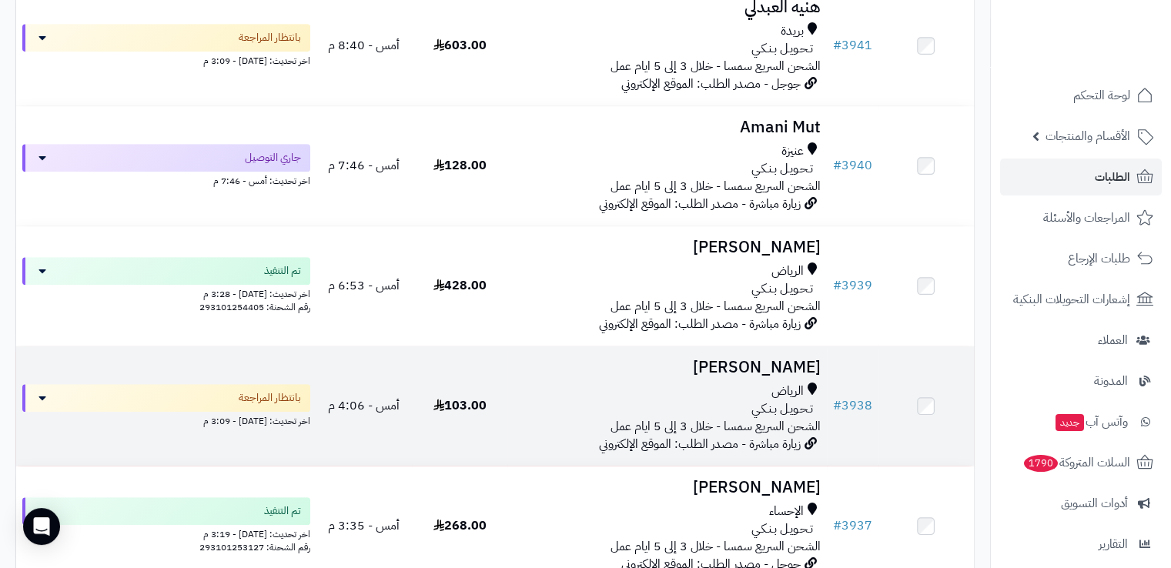
click at [571, 370] on h3 "[PERSON_NAME]" at bounding box center [667, 368] width 306 height 18
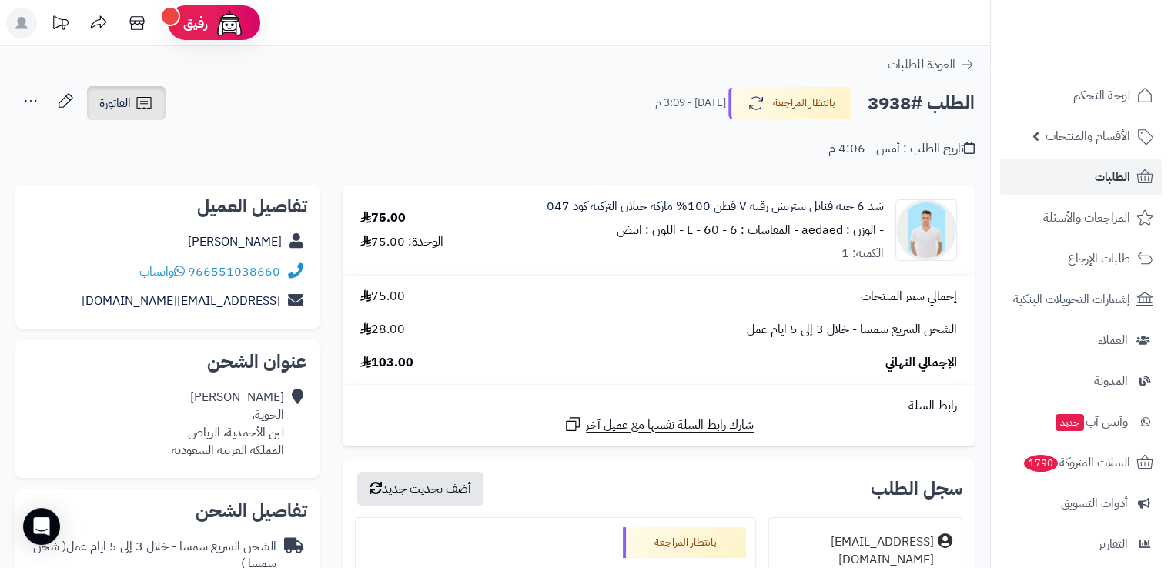
click at [119, 119] on link "الفاتورة" at bounding box center [126, 103] width 79 height 34
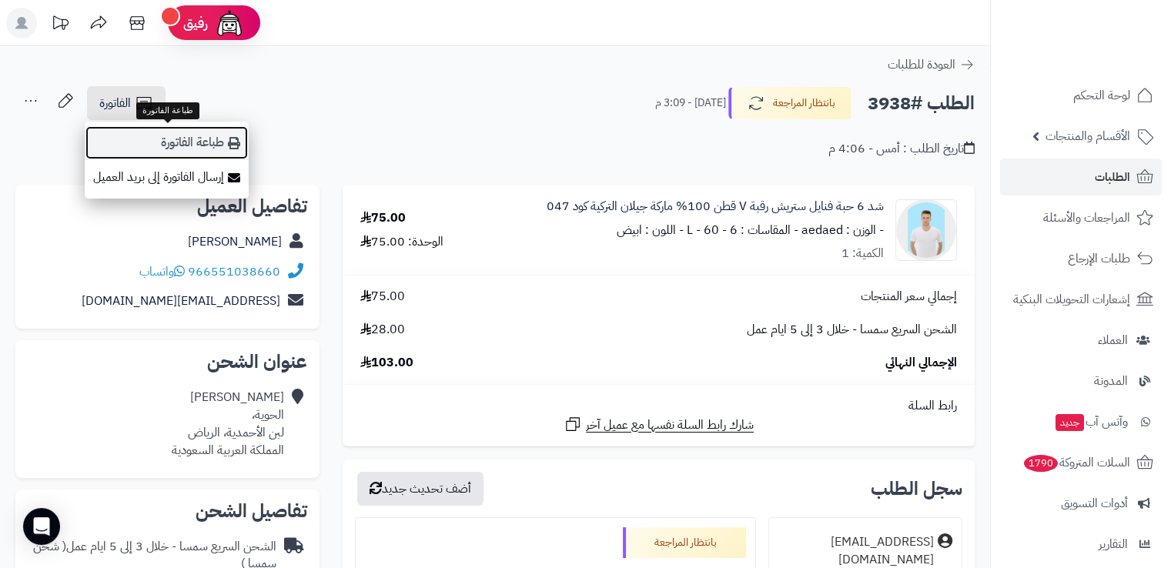
click at [161, 149] on link "طباعة الفاتورة" at bounding box center [167, 143] width 164 height 35
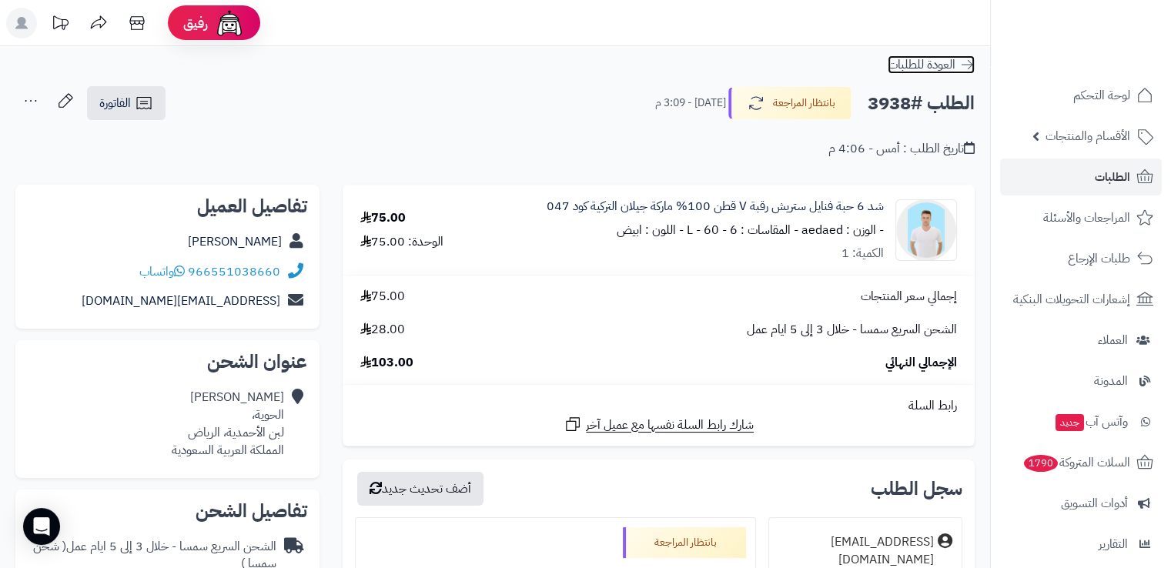
click at [966, 65] on icon at bounding box center [966, 64] width 15 height 15
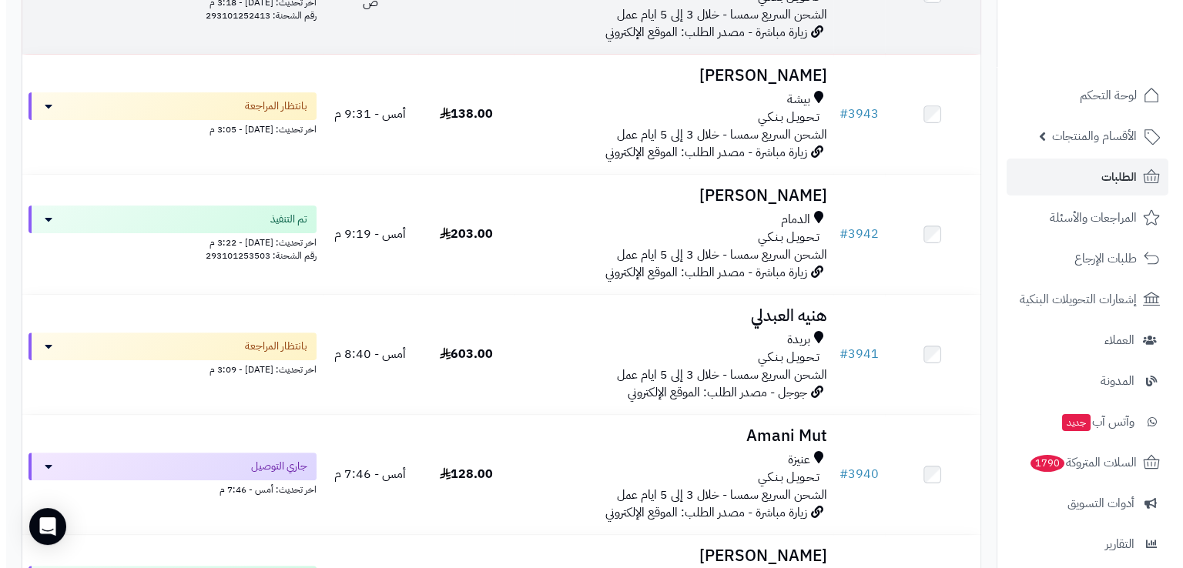
scroll to position [449, 0]
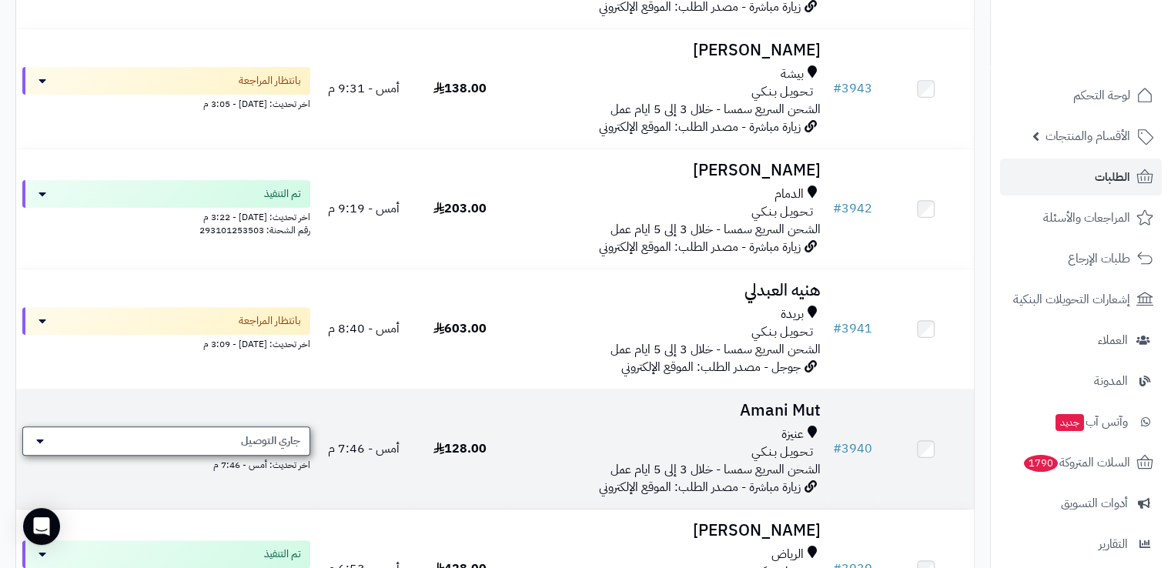
click at [262, 440] on span "جاري التوصيل" at bounding box center [270, 440] width 59 height 15
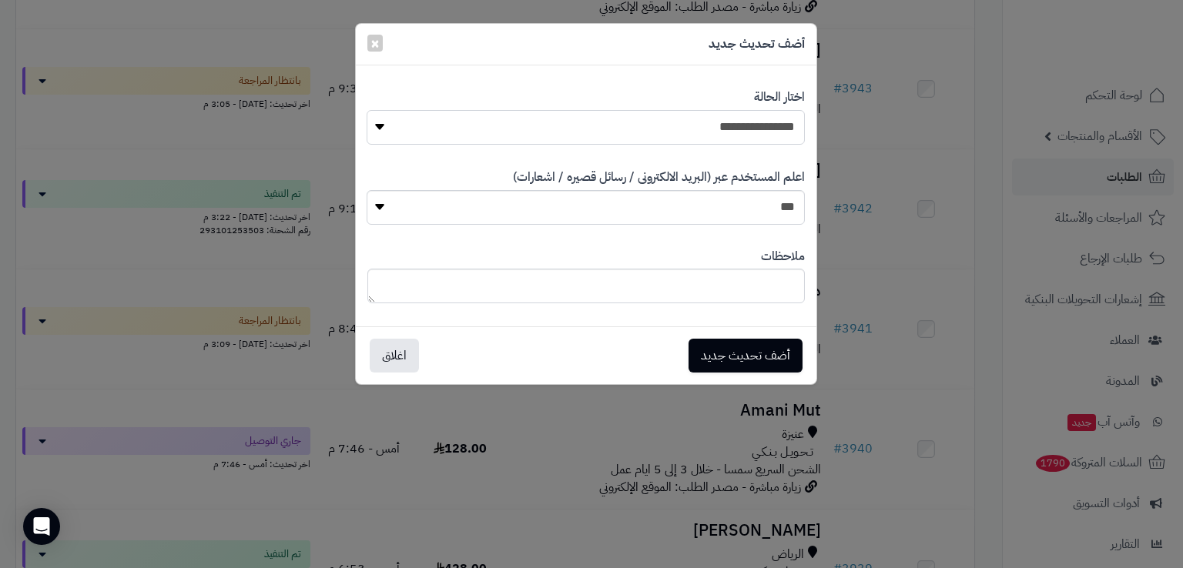
click at [679, 128] on select "**********" at bounding box center [585, 127] width 437 height 35
select select "*"
click at [367, 110] on select "**********" at bounding box center [585, 127] width 437 height 35
click at [723, 354] on button "أضف تحديث جديد" at bounding box center [745, 355] width 114 height 34
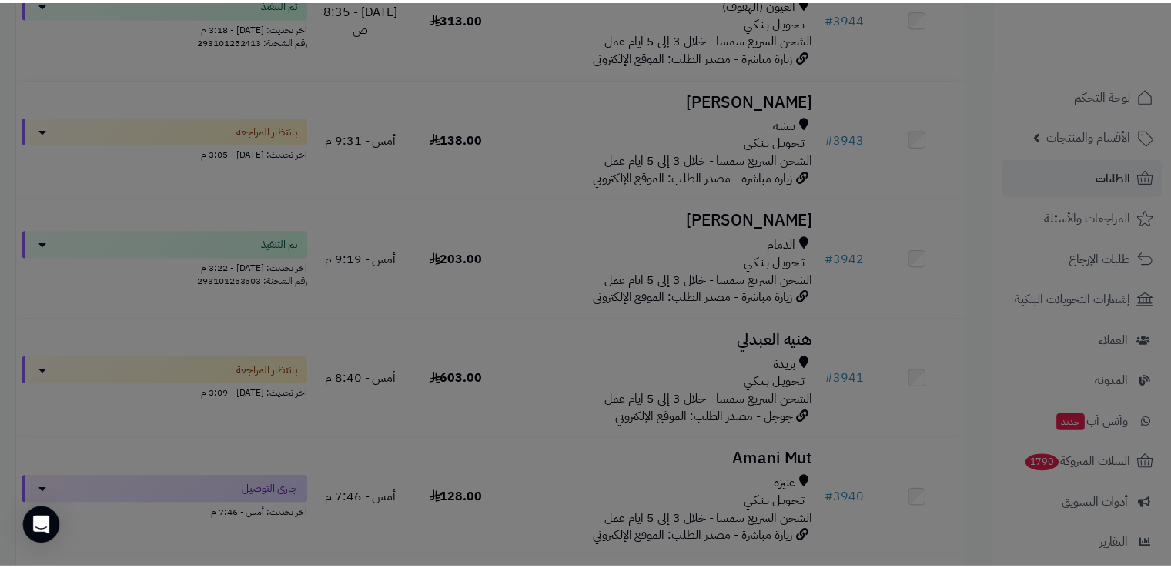
scroll to position [498, 0]
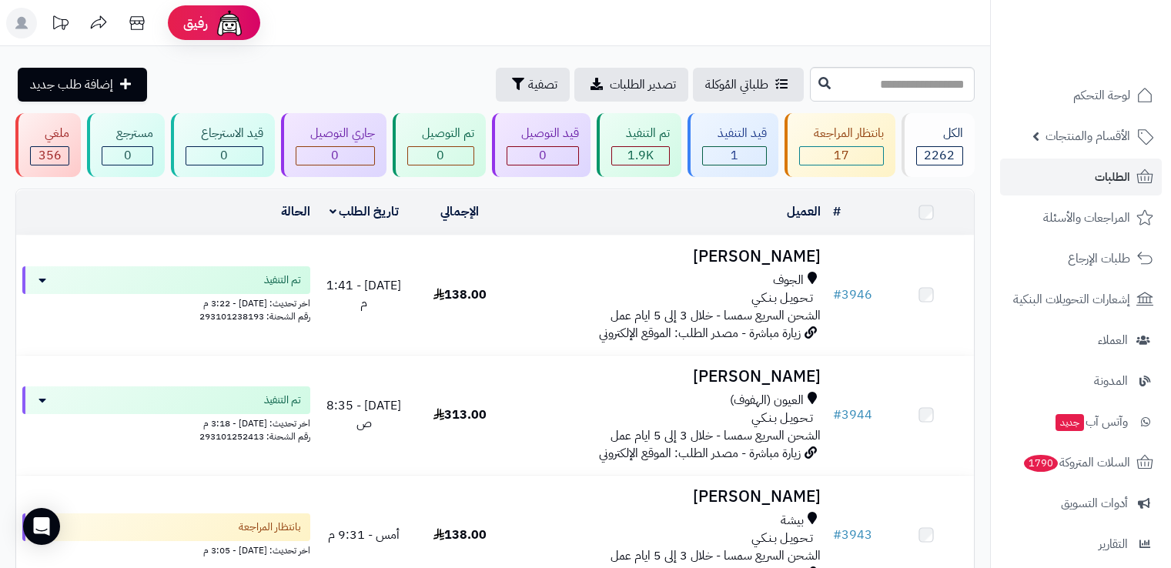
scroll to position [449, 0]
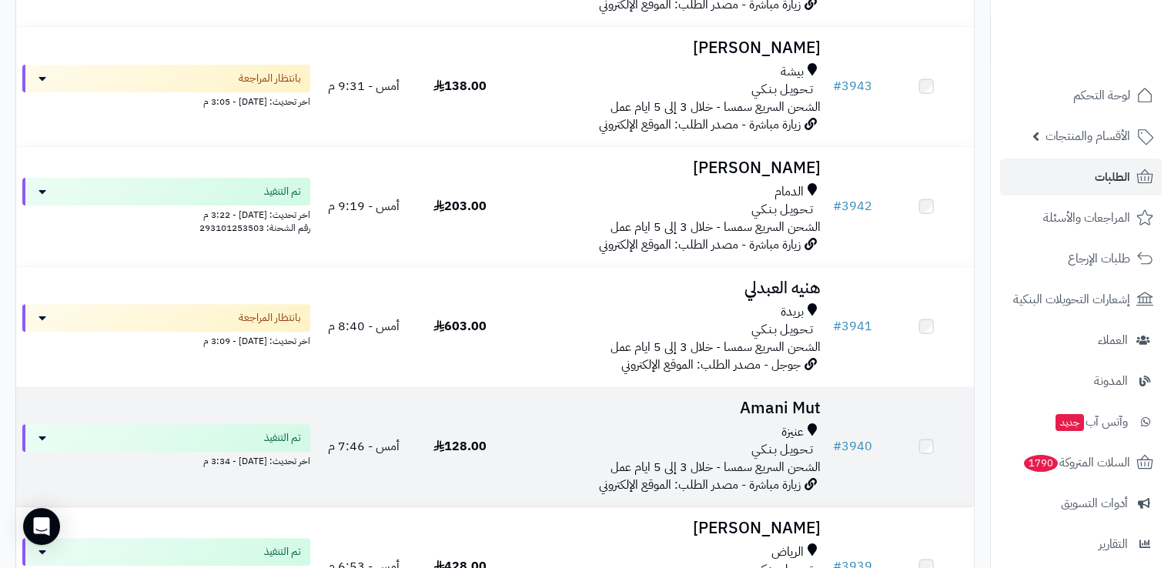
click at [618, 430] on div "عنيزة" at bounding box center [667, 432] width 306 height 18
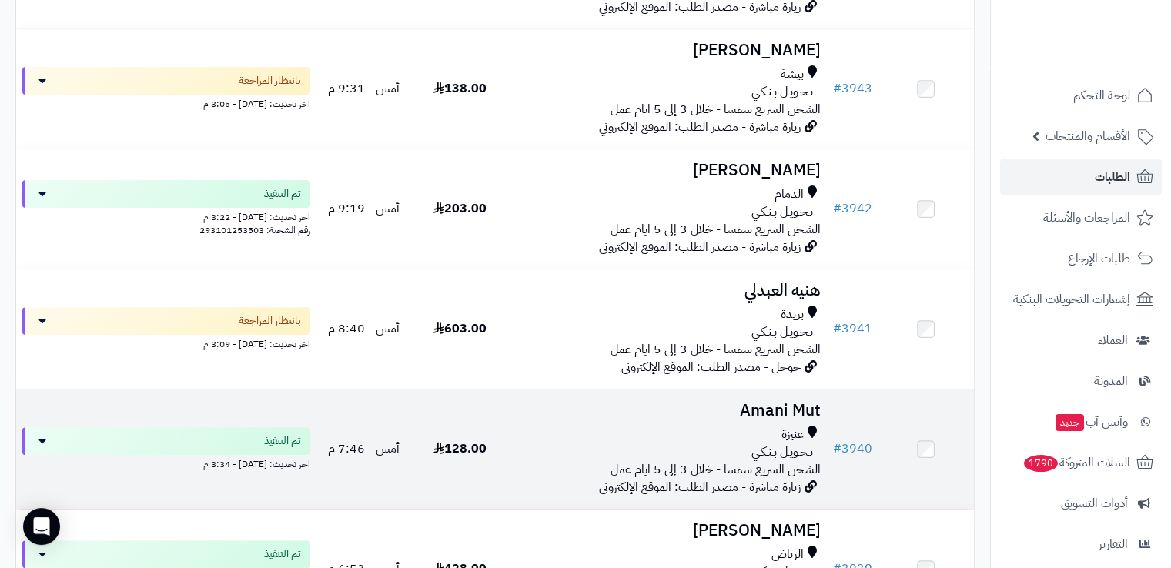
click at [618, 430] on div "عنيزة" at bounding box center [667, 435] width 306 height 18
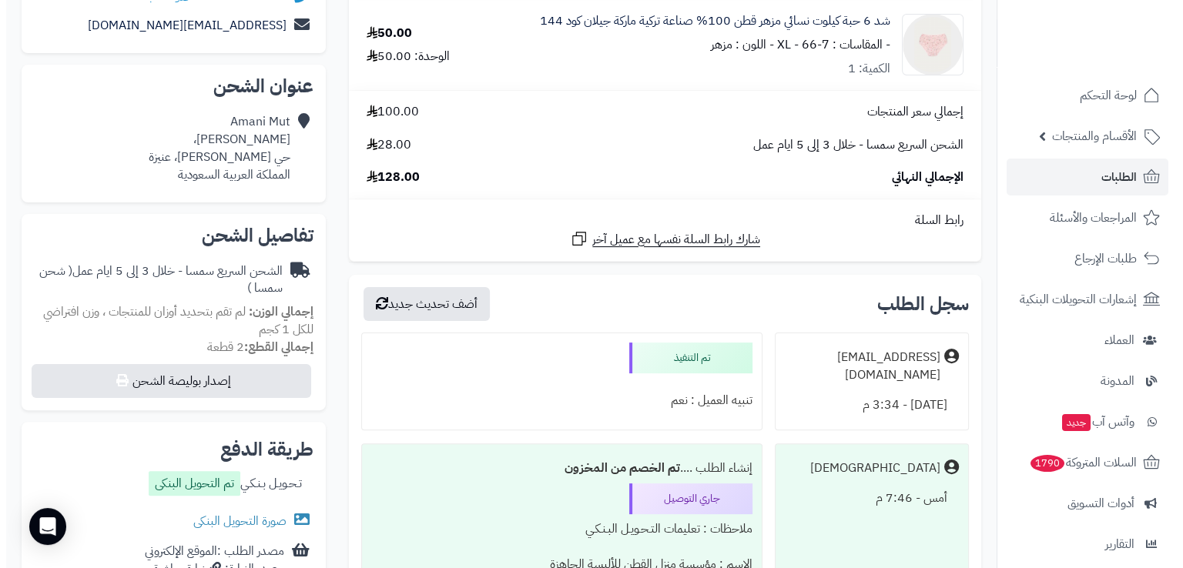
scroll to position [330, 0]
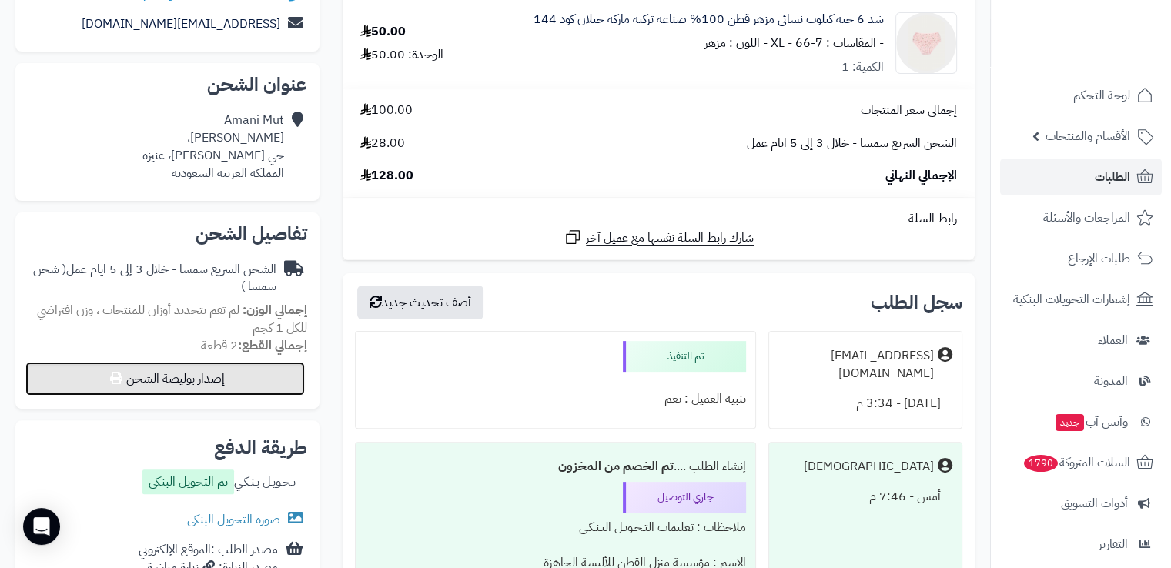
click at [262, 385] on button "إصدار بوليصة الشحن" at bounding box center [165, 379] width 280 height 34
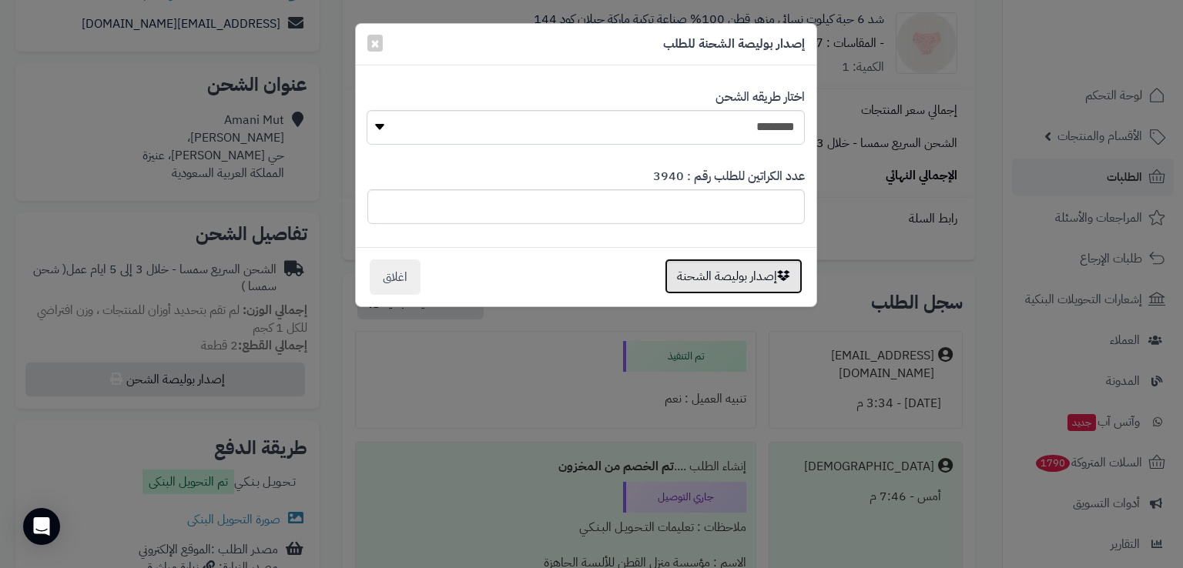
click at [738, 276] on button "إصدار بوليصة الشحنة" at bounding box center [733, 276] width 138 height 35
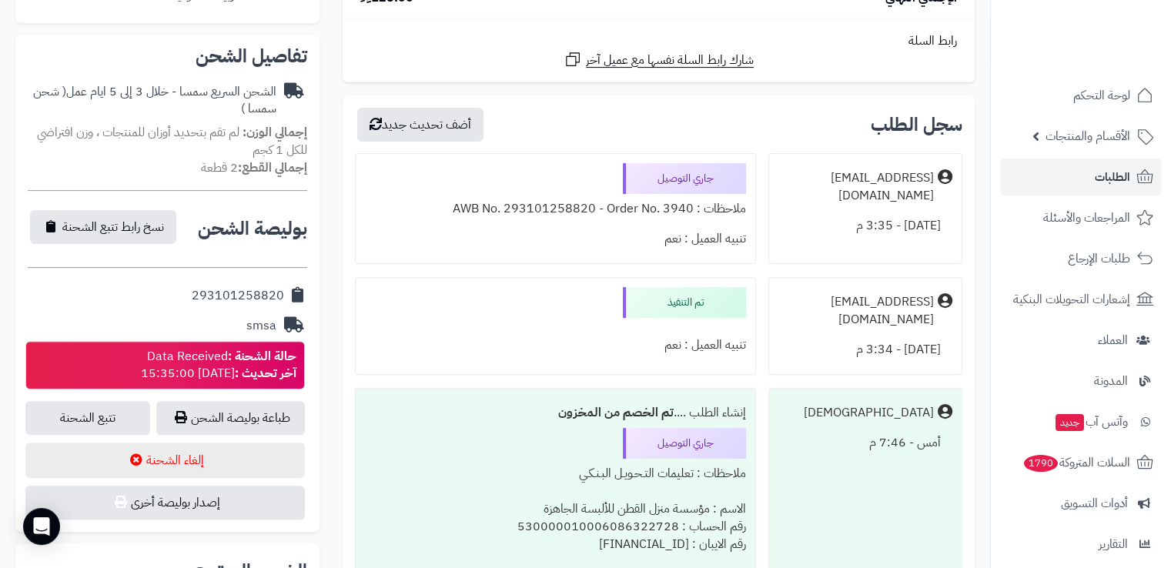
scroll to position [456, 0]
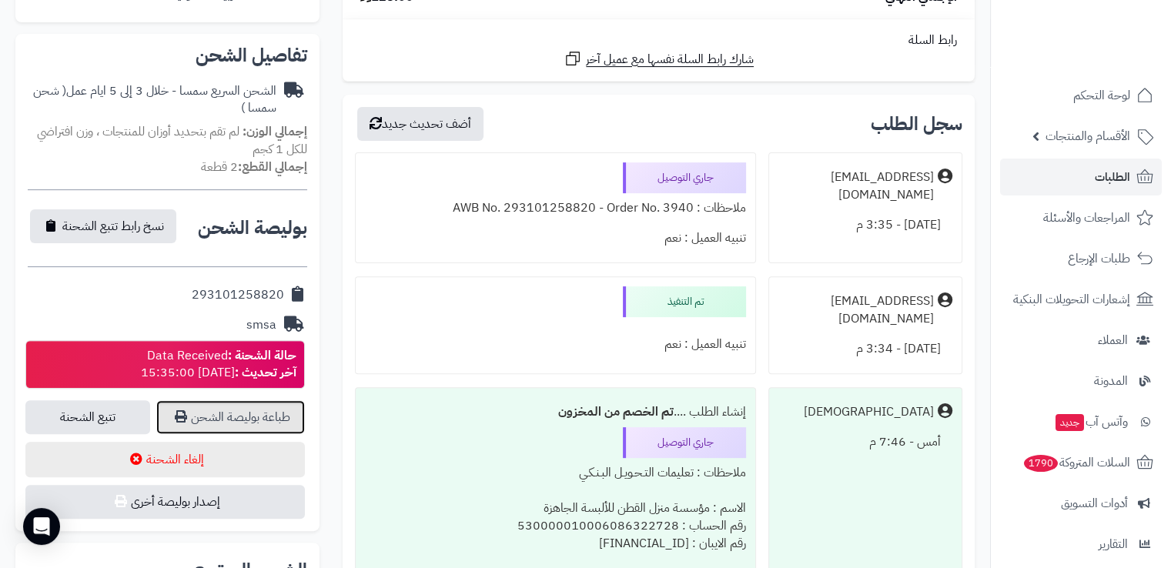
click at [283, 422] on link "طباعة بوليصة الشحن" at bounding box center [230, 417] width 149 height 34
